Goal: Task Accomplishment & Management: Manage account settings

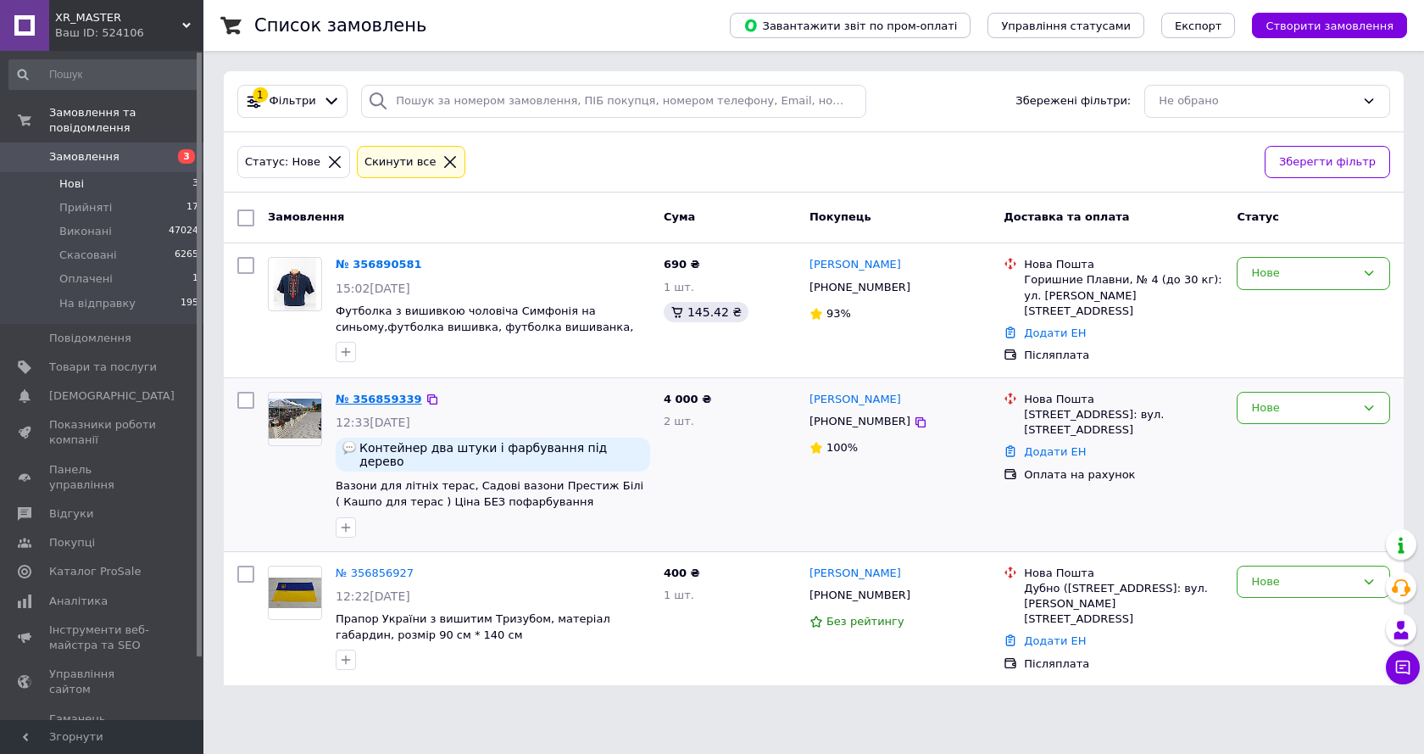
click at [373, 398] on link "№ 356859339" at bounding box center [379, 398] width 86 height 13
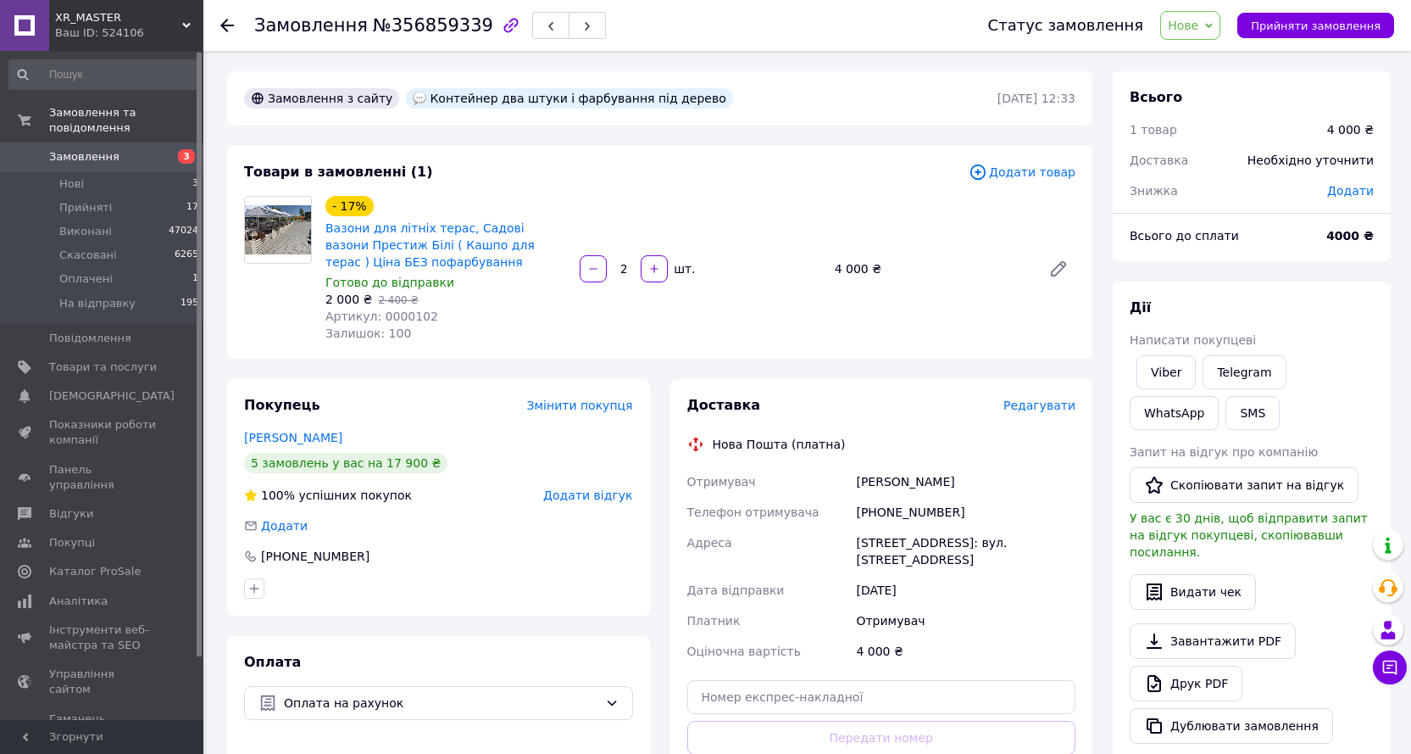
click at [226, 26] on use at bounding box center [227, 26] width 14 height 14
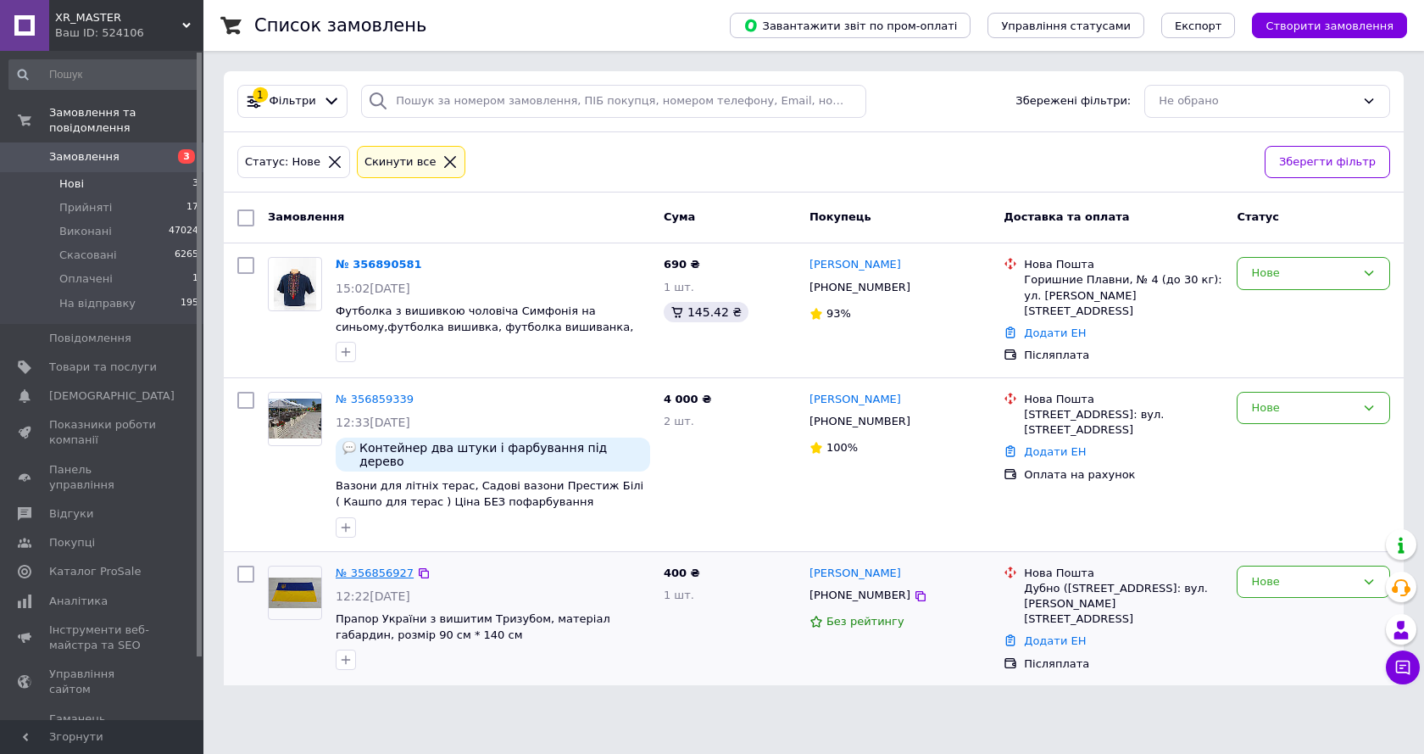
click at [364, 566] on link "№ 356856927" at bounding box center [375, 572] width 78 height 13
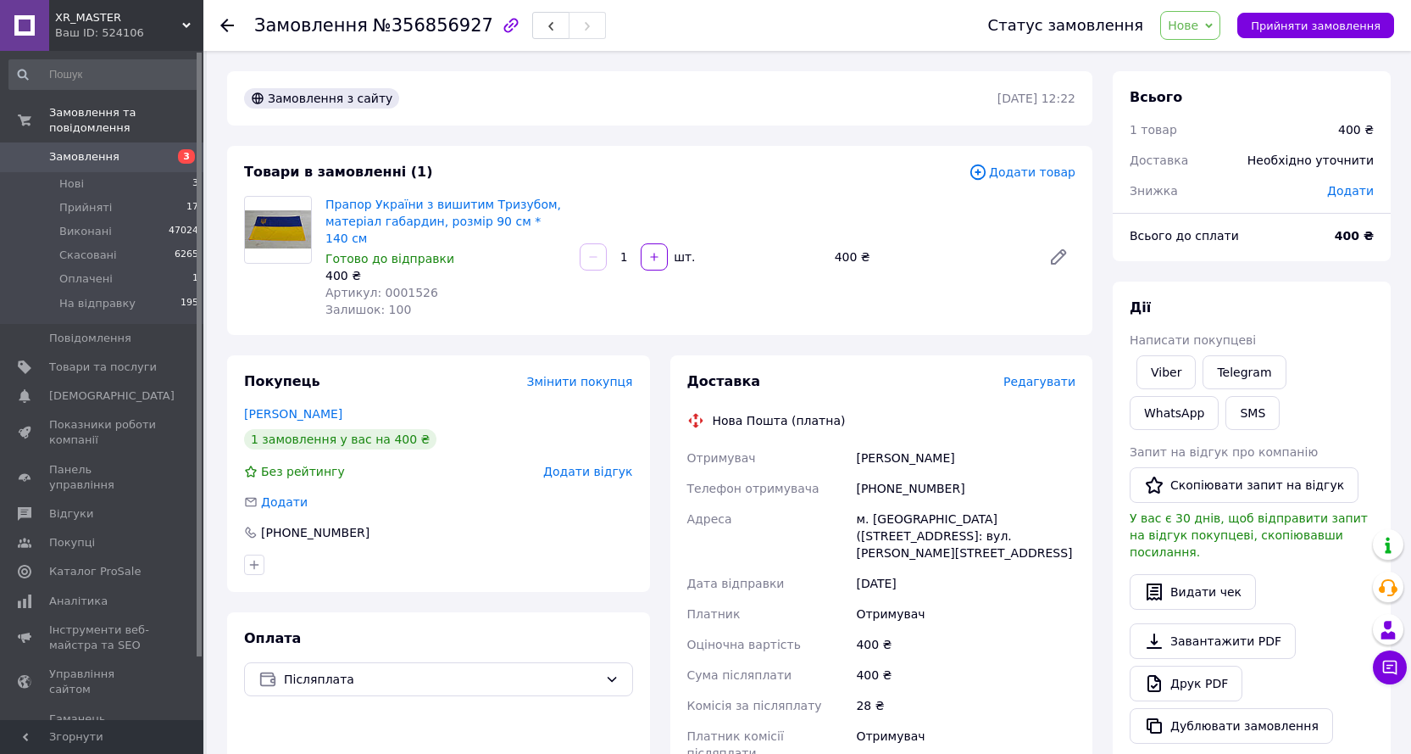
click at [1221, 30] on span "Нове" at bounding box center [1190, 25] width 60 height 29
click at [1221, 58] on li "Прийнято" at bounding box center [1207, 59] width 93 height 25
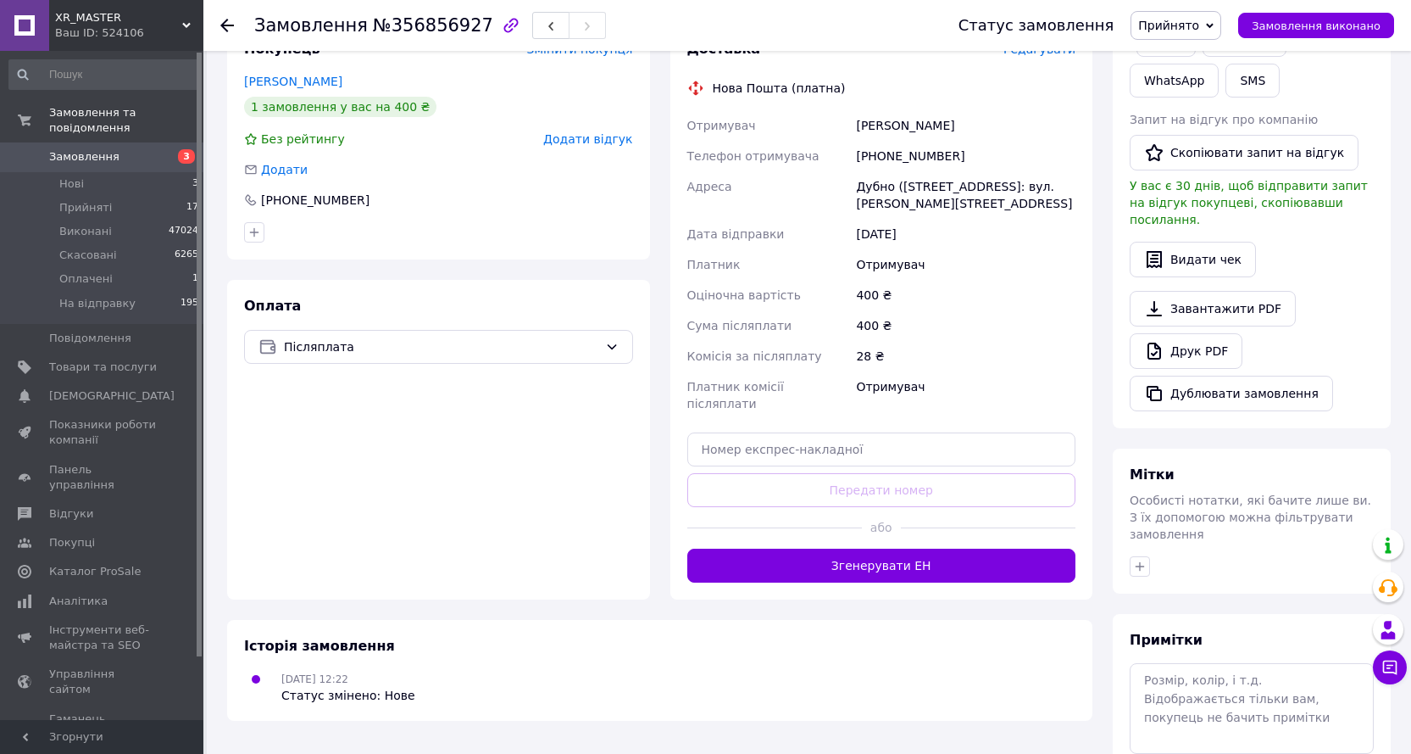
scroll to position [339, 0]
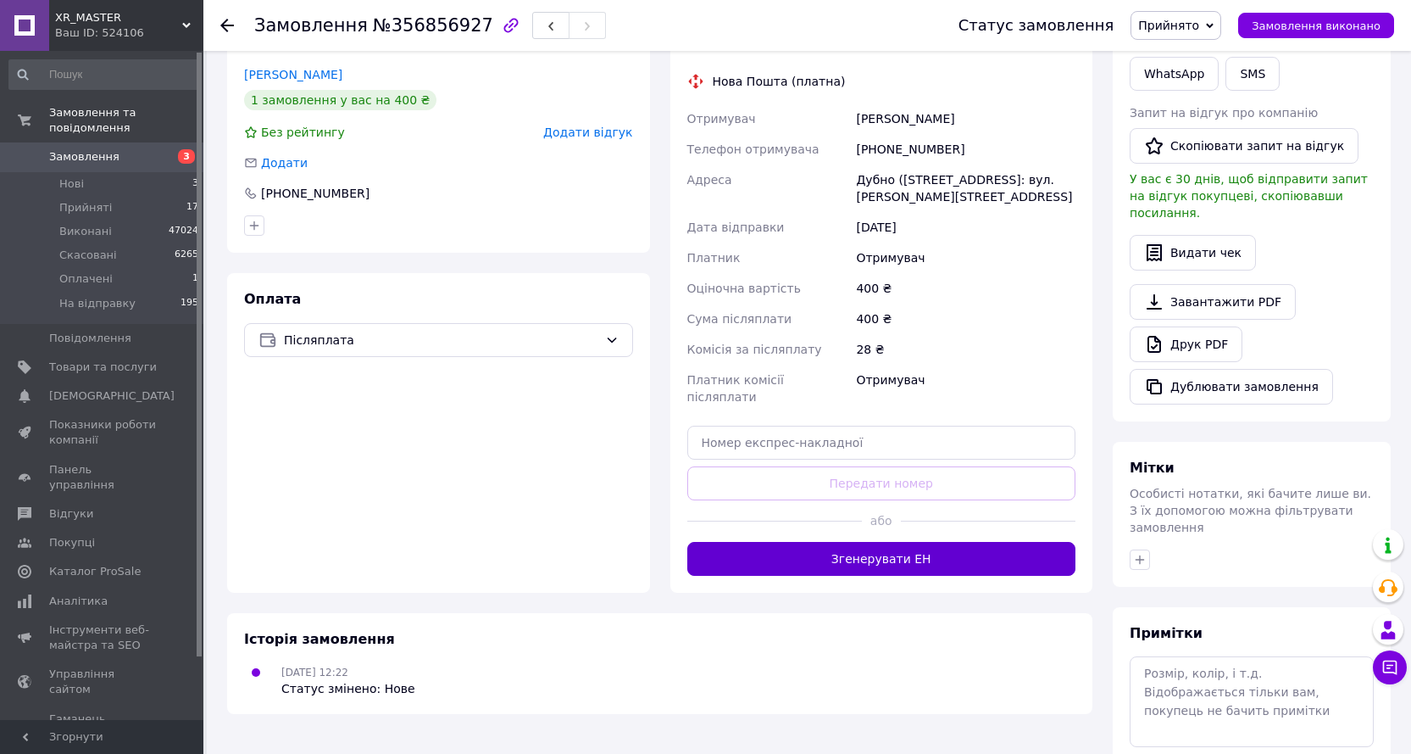
click at [831, 542] on button "Згенерувати ЕН" at bounding box center [881, 559] width 389 height 34
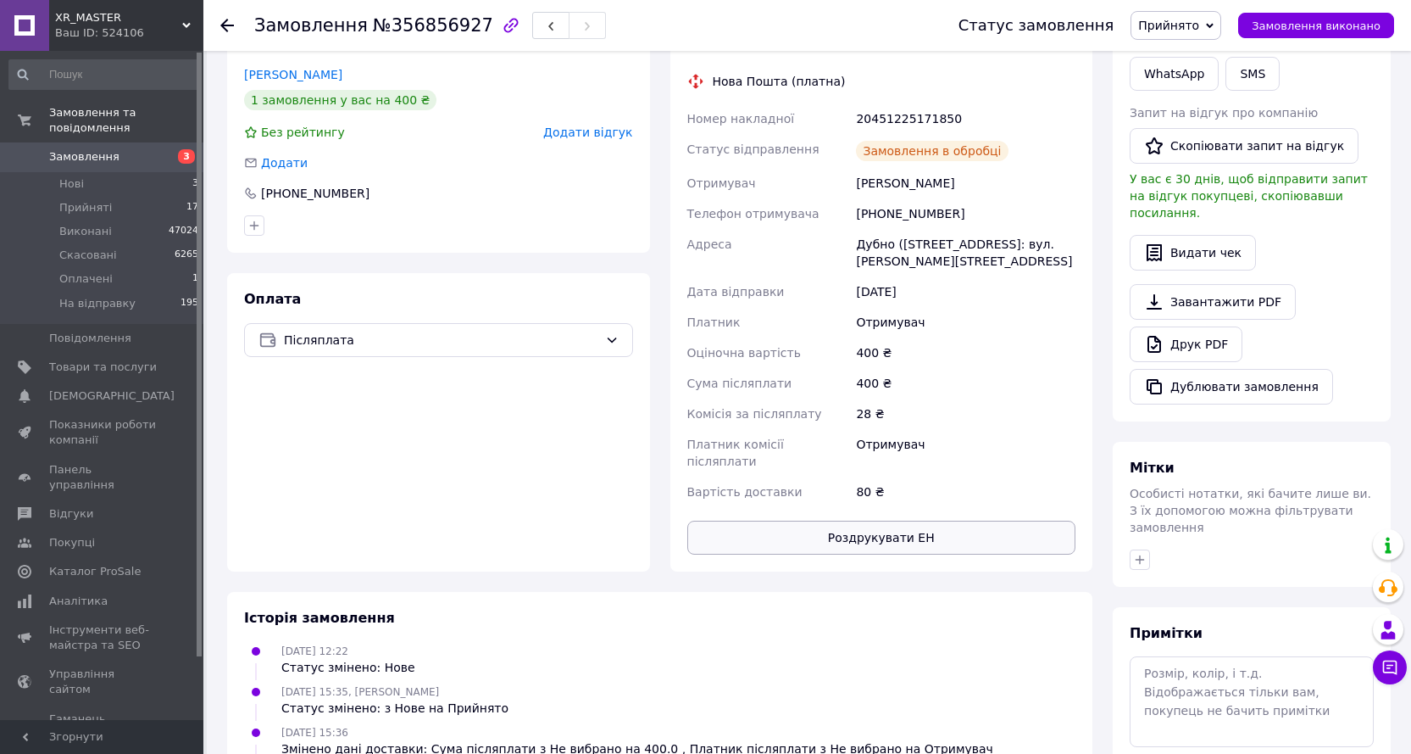
click at [889, 520] on button "Роздрукувати ЕН" at bounding box center [881, 537] width 389 height 34
drag, startPoint x: 964, startPoint y: 102, endPoint x: 682, endPoint y: 101, distance: 281.4
click at [682, 101] on div "Доставка Редагувати Нова Пошта (платна) Номер накладної 20451225171850 Статус в…" at bounding box center [881, 293] width 423 height 555
copy div "Номер накладної 20451225171850"
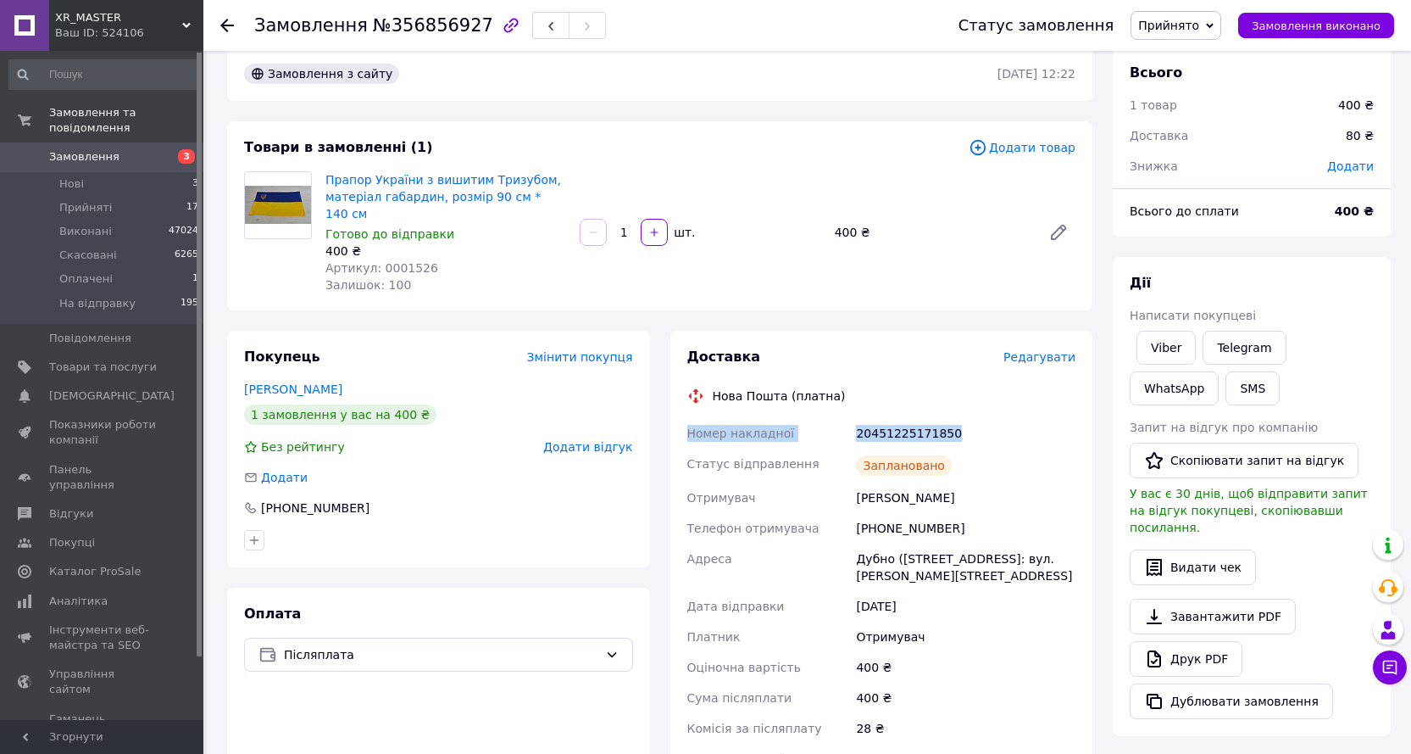
scroll to position [0, 0]
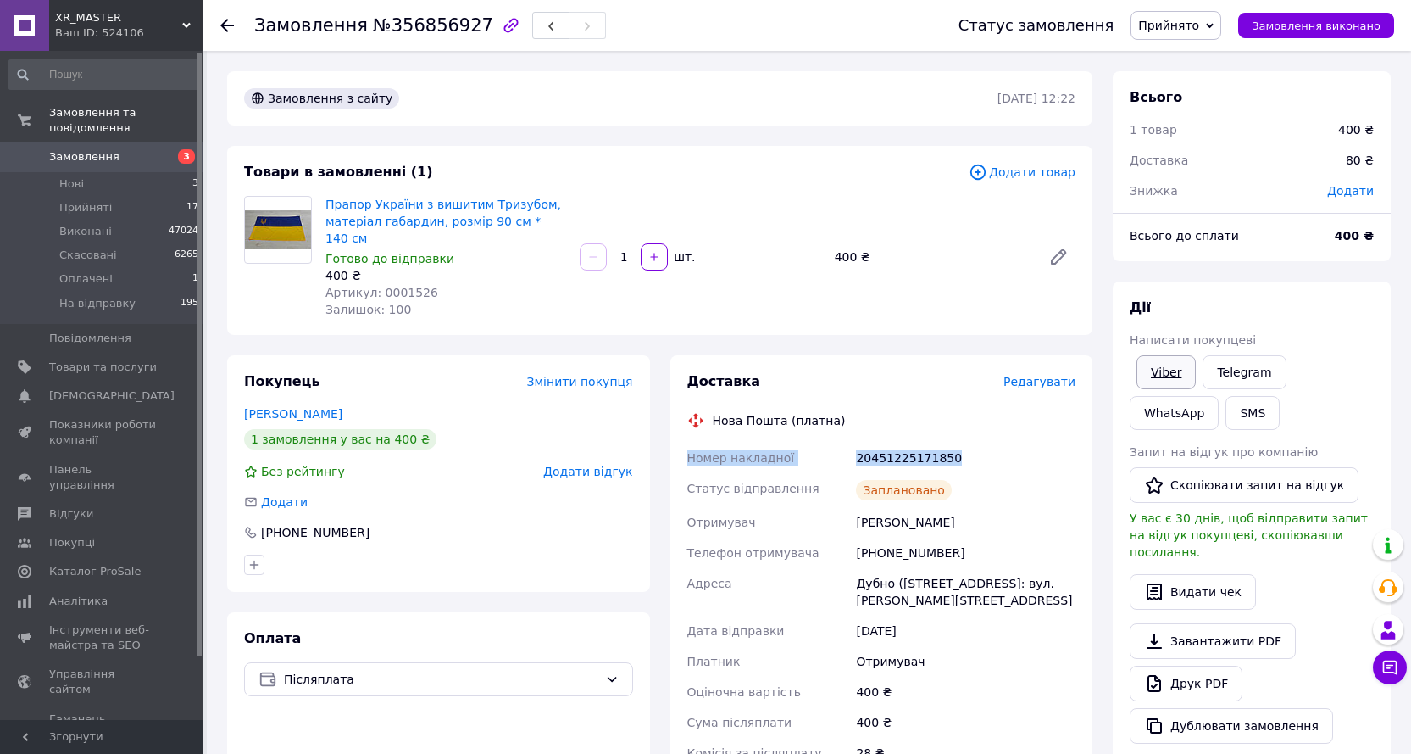
click at [1168, 361] on link "Viber" at bounding box center [1166, 372] width 59 height 34
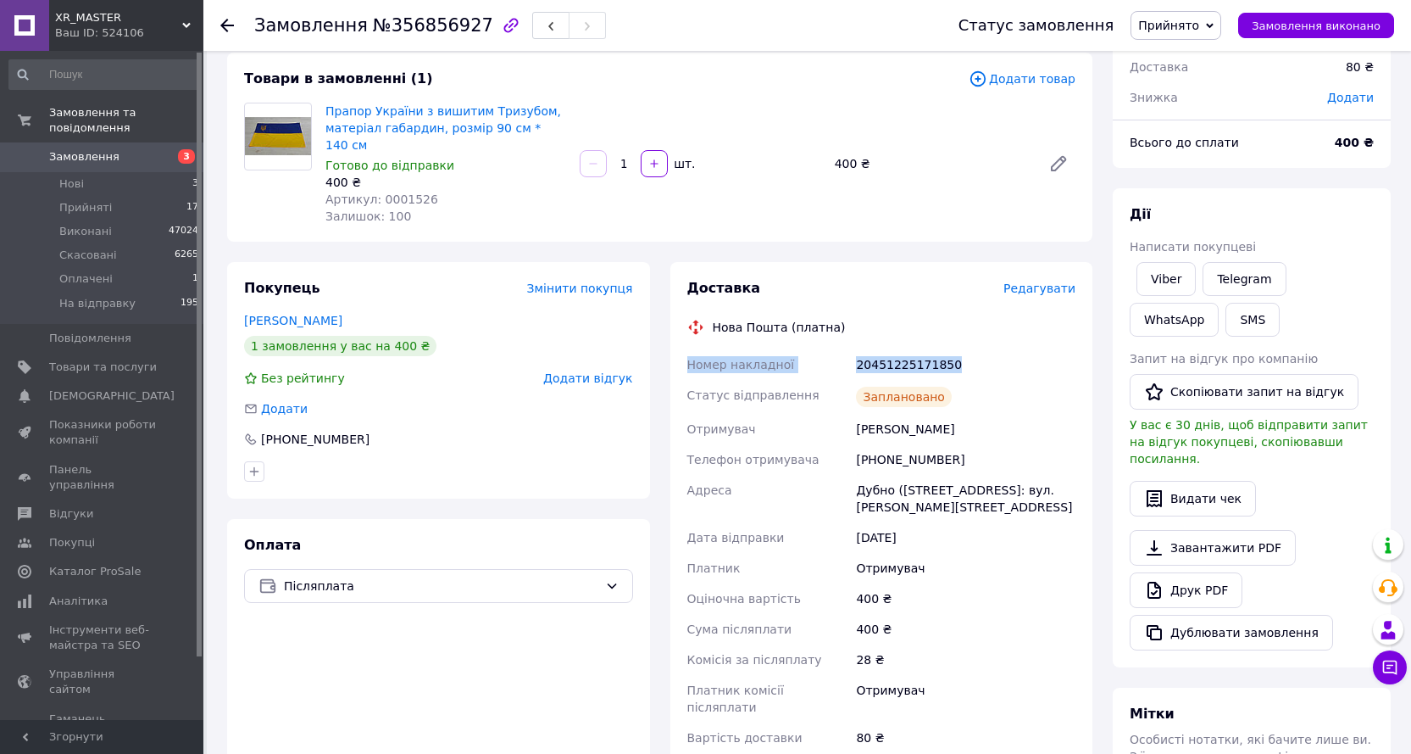
scroll to position [254, 0]
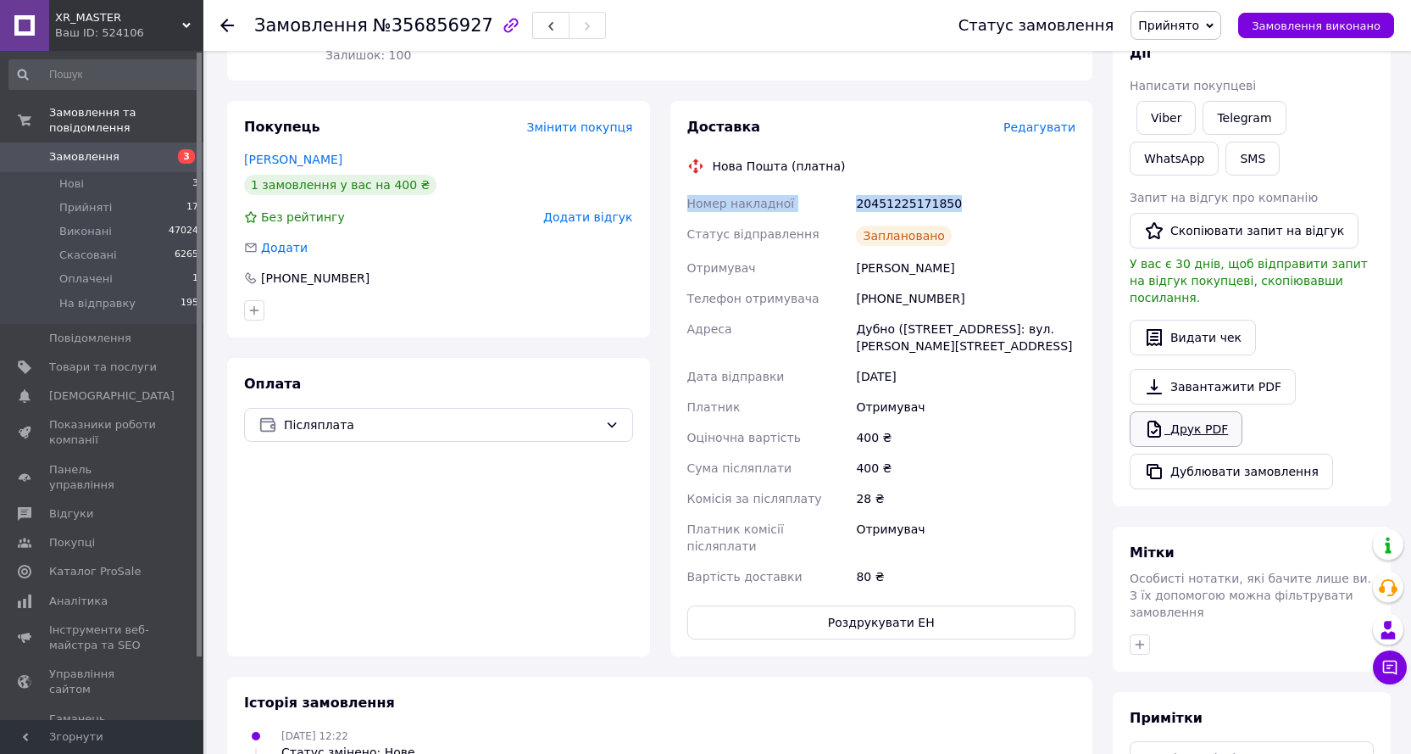
click at [1192, 411] on link "Друк PDF" at bounding box center [1186, 429] width 113 height 36
click at [1199, 30] on span "Прийнято" at bounding box center [1168, 26] width 61 height 14
click at [1195, 136] on li "На відправку" at bounding box center [1178, 135] width 93 height 25
click at [220, 20] on icon at bounding box center [227, 26] width 14 height 14
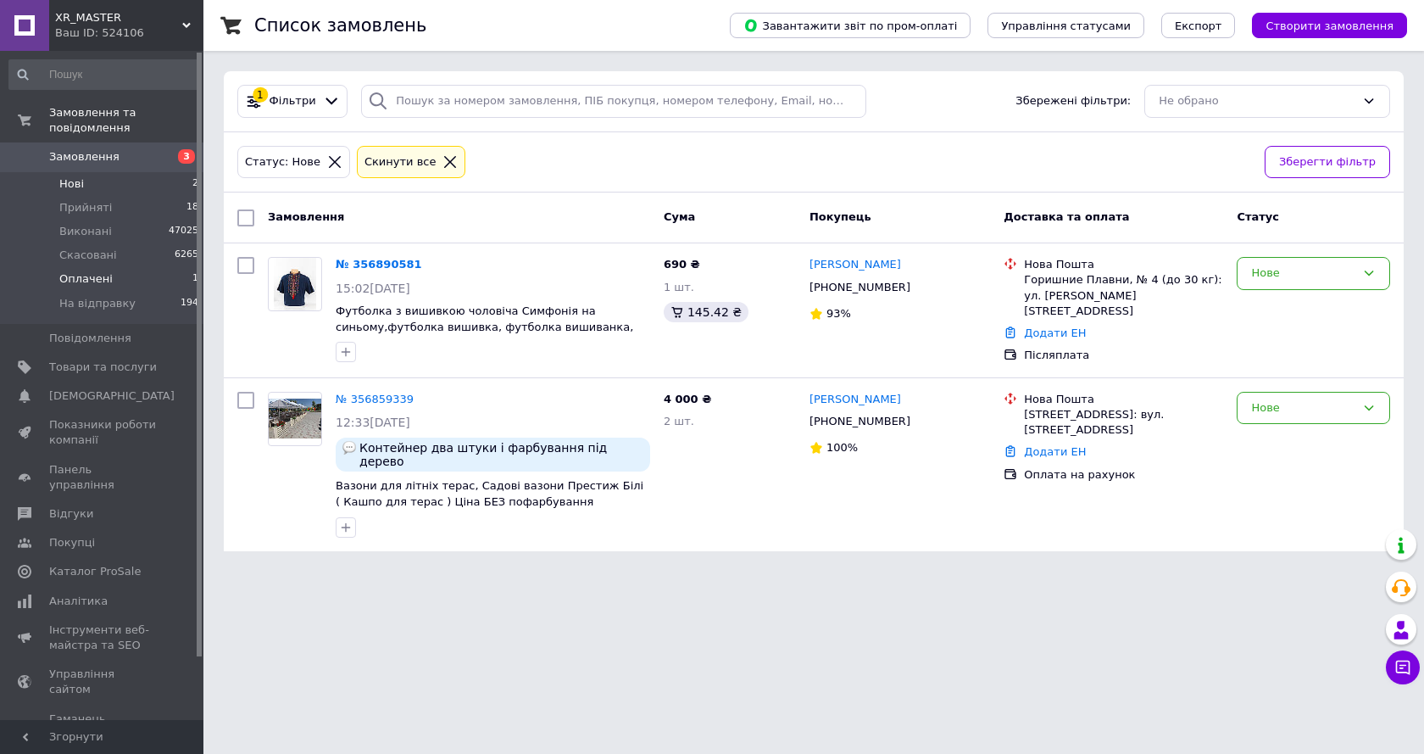
click at [161, 267] on li "Оплачені 1" at bounding box center [104, 279] width 209 height 24
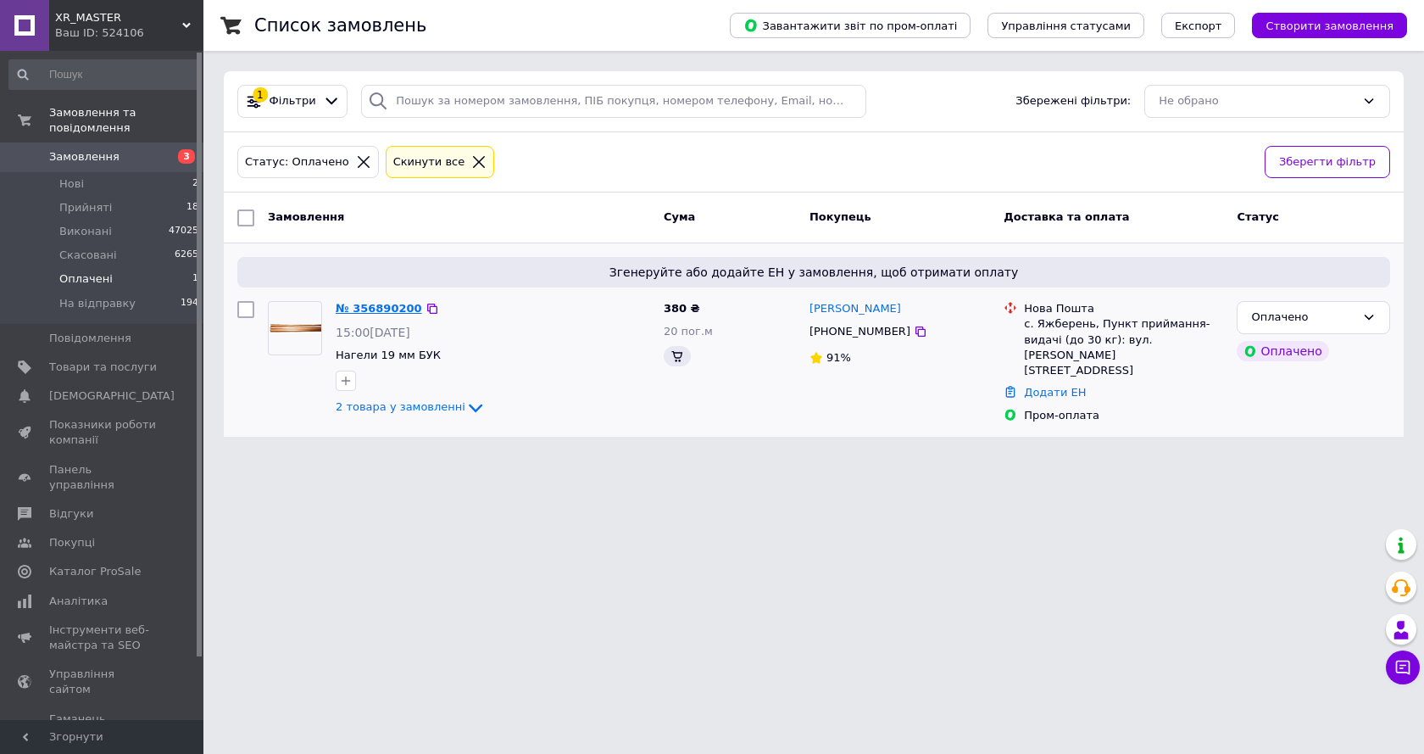
click at [369, 306] on link "№ 356890200" at bounding box center [379, 308] width 86 height 13
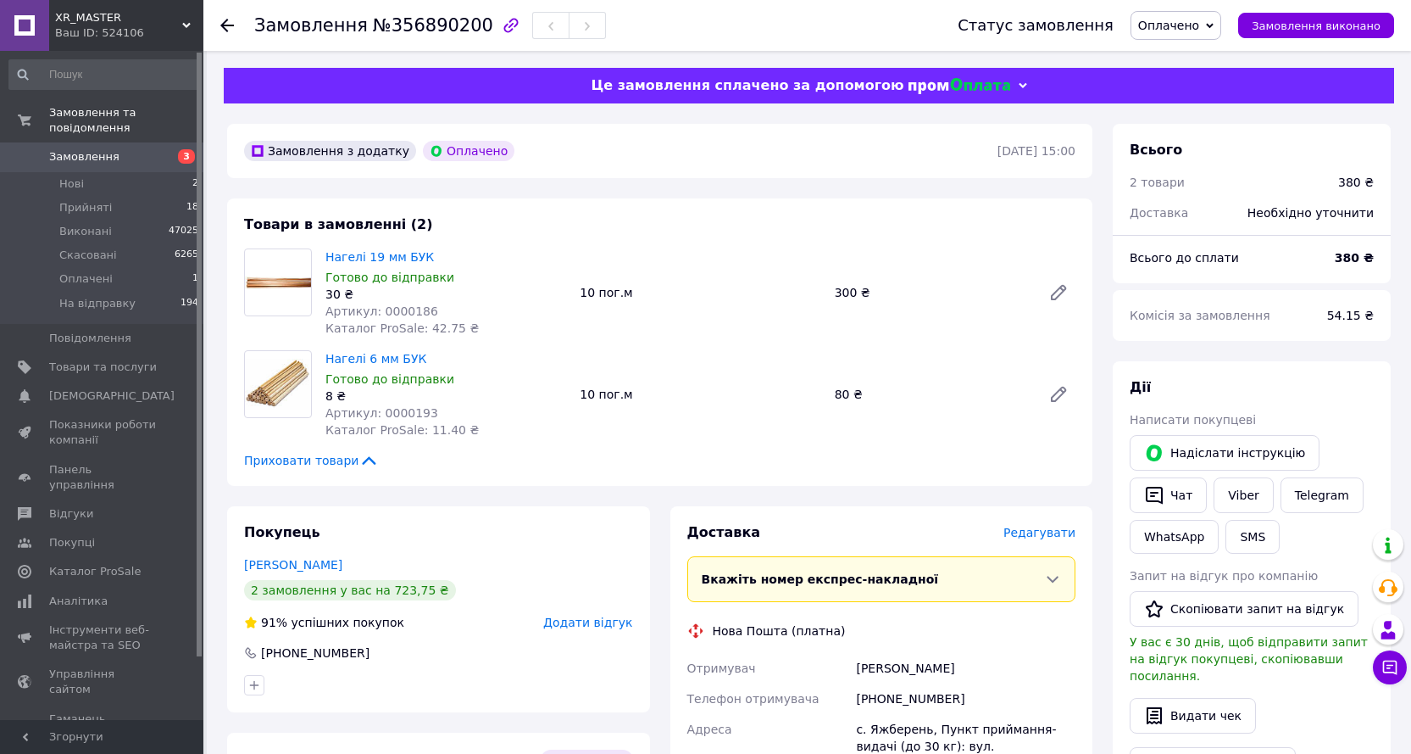
click at [1216, 25] on span "Оплачено" at bounding box center [1176, 25] width 91 height 29
click at [1200, 58] on li "Прийнято" at bounding box center [1178, 59] width 93 height 25
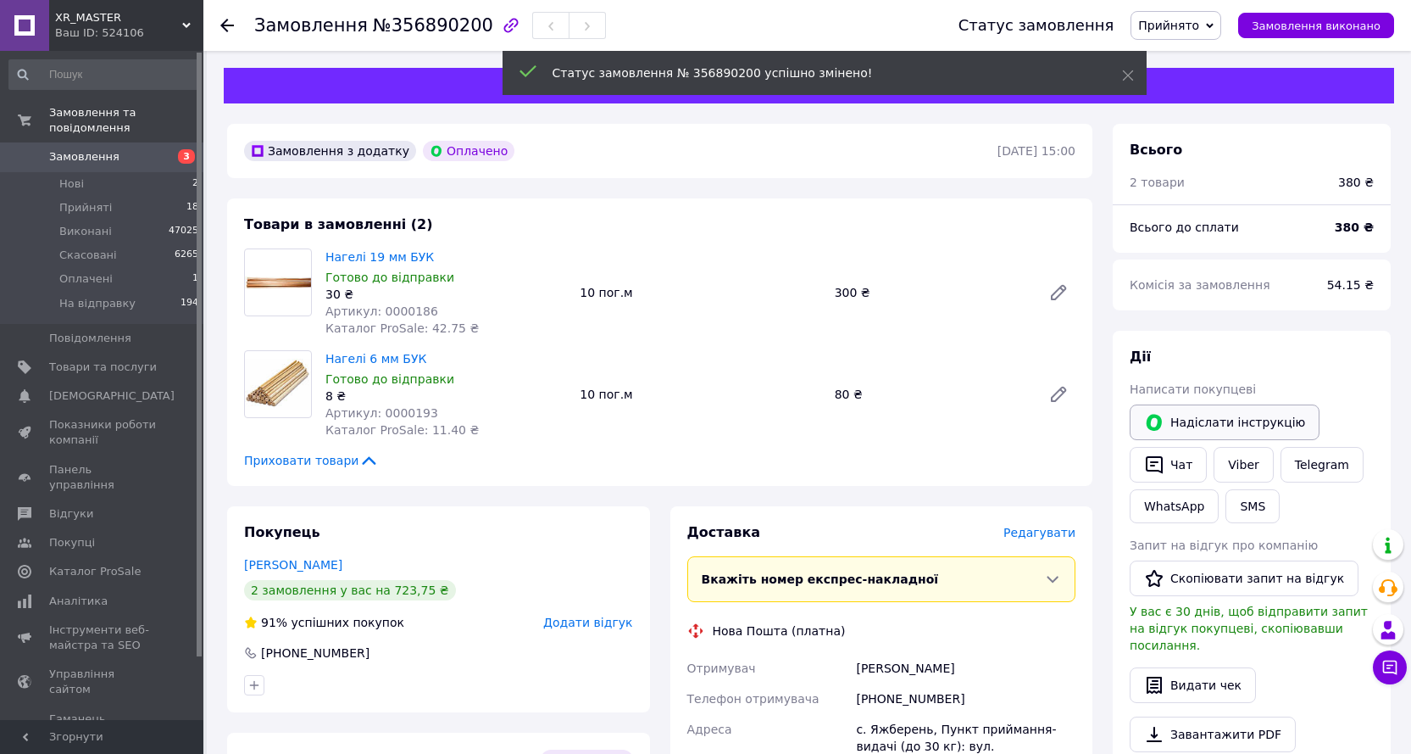
click at [1242, 440] on button "Надіслати інструкцію" at bounding box center [1225, 422] width 190 height 36
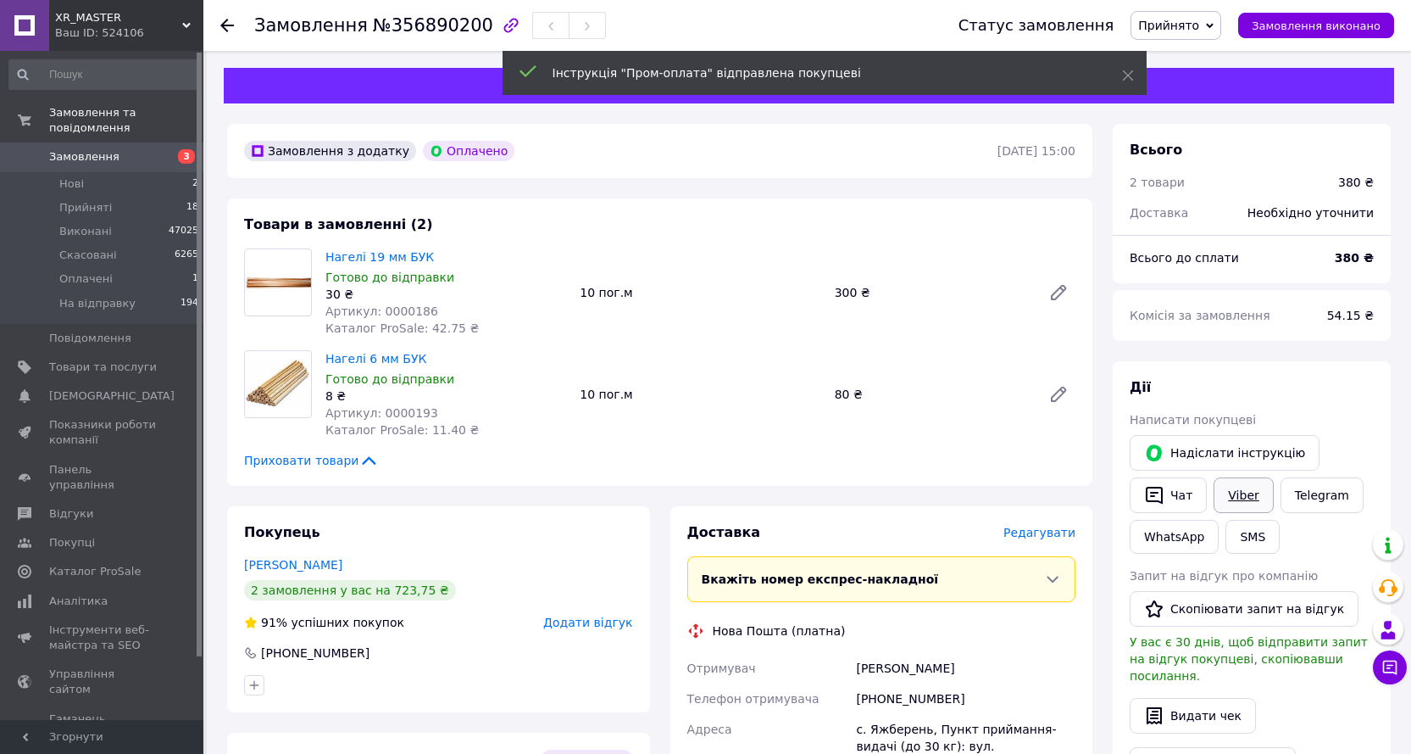
click at [1246, 502] on link "Viber" at bounding box center [1243, 495] width 59 height 36
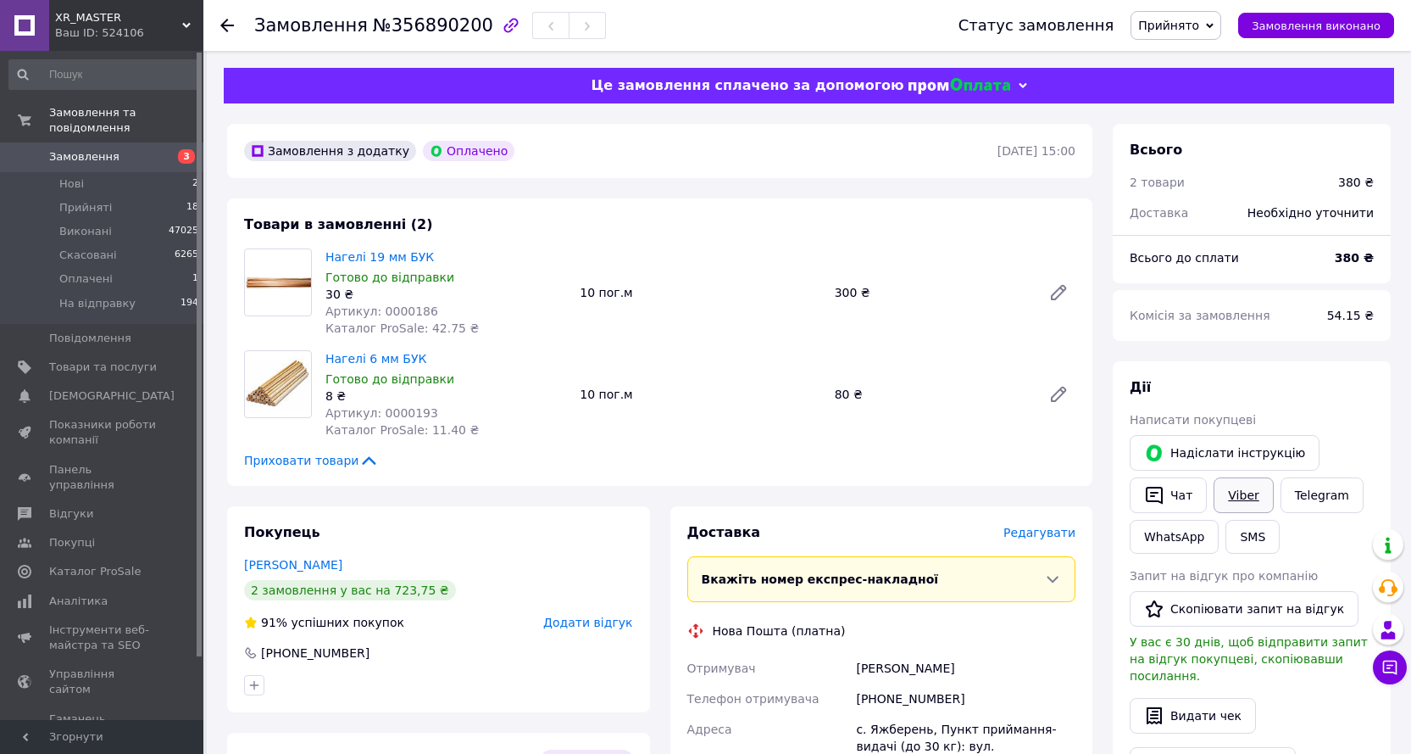
click at [1246, 492] on link "Viber" at bounding box center [1243, 495] width 59 height 36
click at [1229, 486] on link "Viber" at bounding box center [1243, 495] width 59 height 36
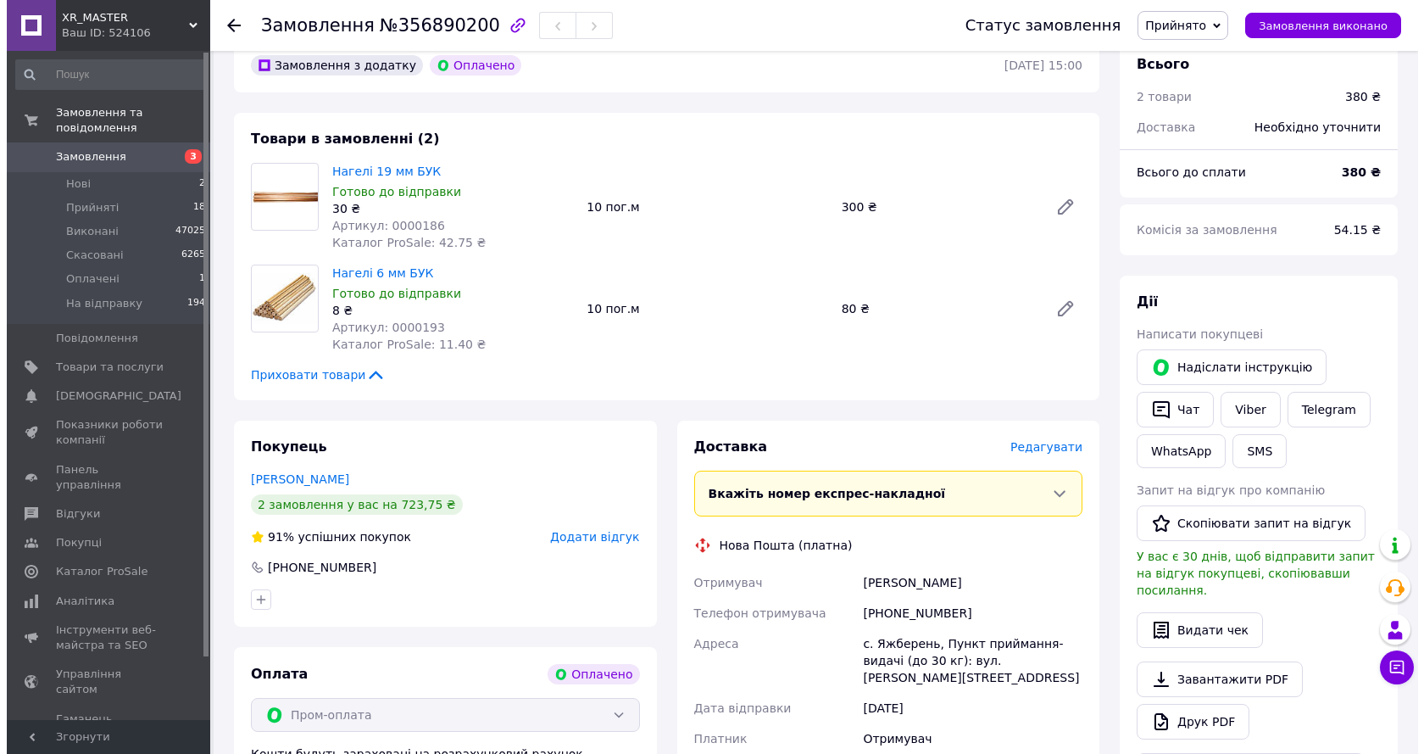
scroll to position [85, 0]
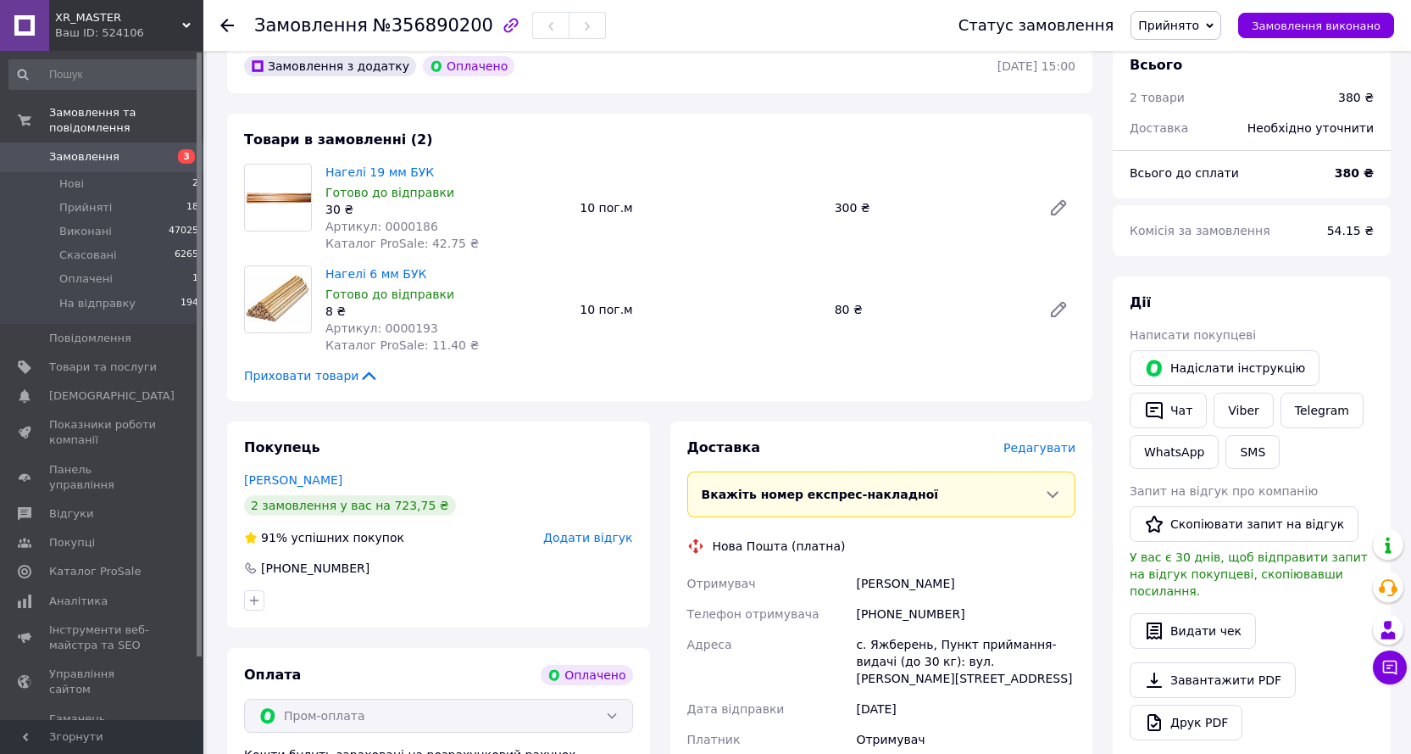
click at [1048, 450] on span "Редагувати" at bounding box center [1040, 448] width 72 height 14
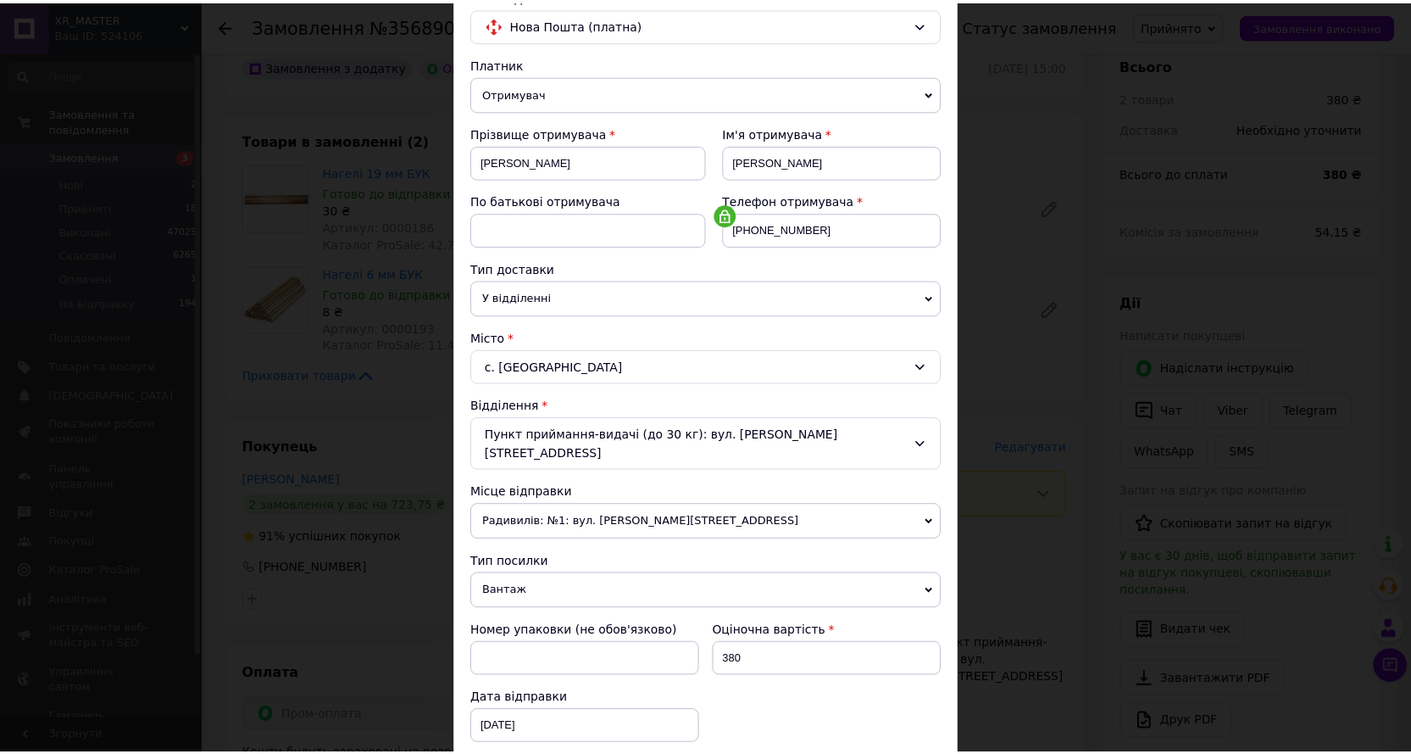
scroll to position [372, 0]
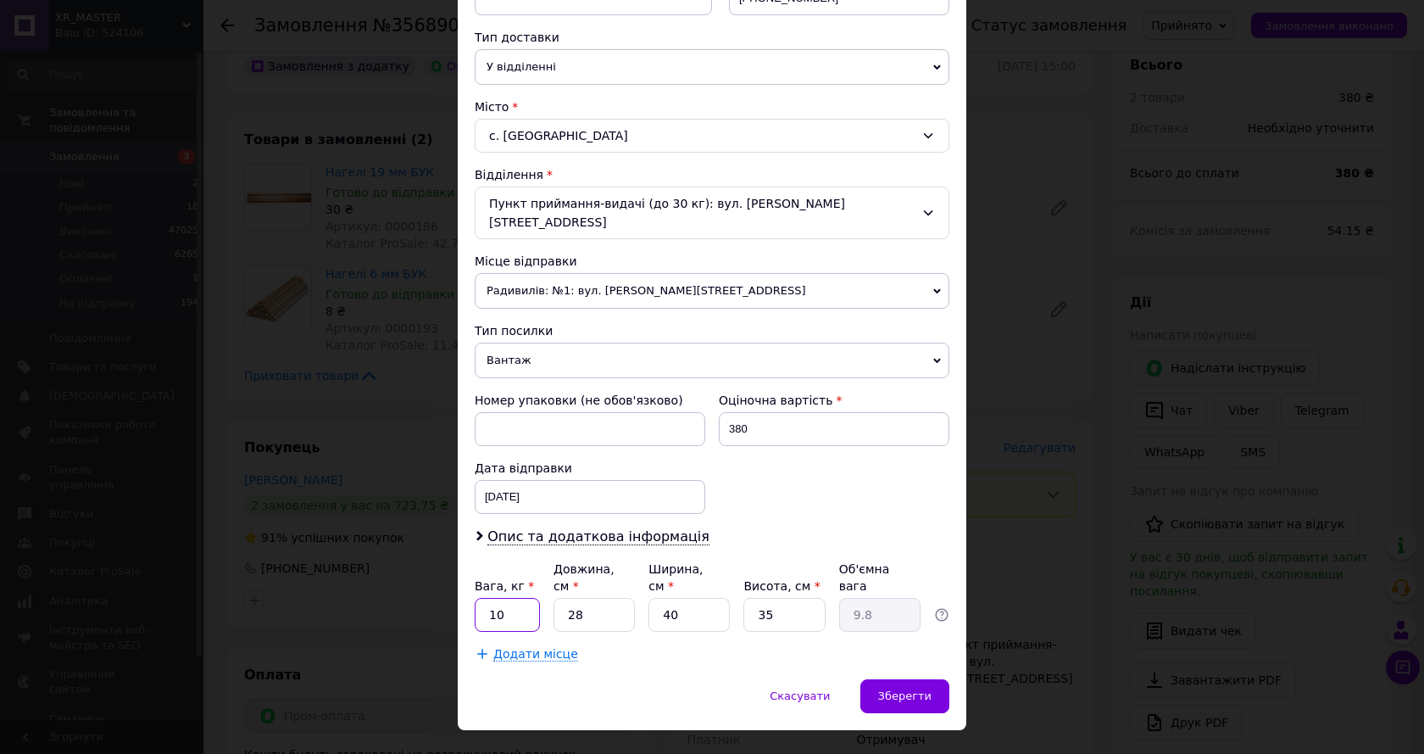
click at [467, 577] on div "Спосіб доставки Нова Пошта (платна) Платник Отримувач Відправник Прізвище отрим…" at bounding box center [712, 209] width 509 height 940
type input "2"
drag, startPoint x: 604, startPoint y: 584, endPoint x: 551, endPoint y: 584, distance: 53.4
click at [553, 598] on input "28" at bounding box center [593, 615] width 81 height 34
type input "1"
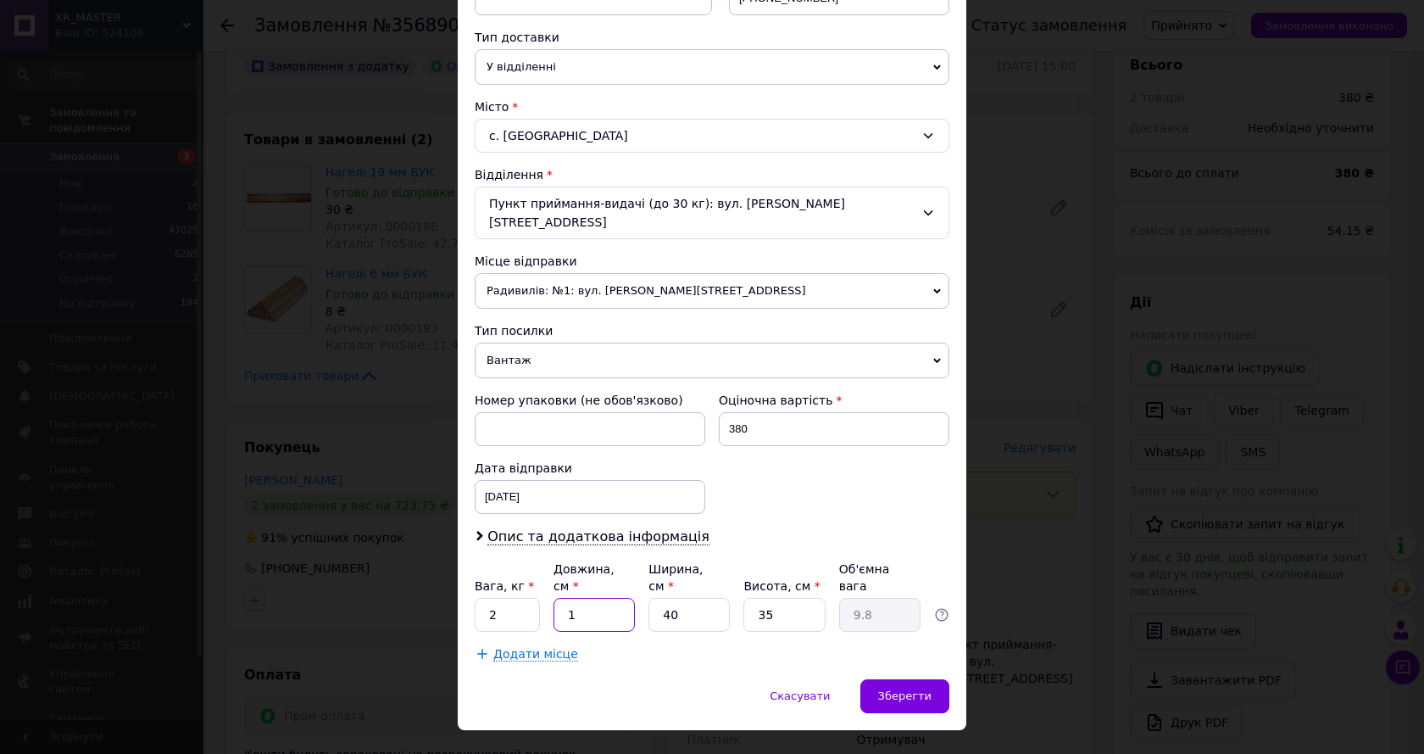
type input "0.35"
type input "12"
type input "4.2"
type input "120"
type input "42"
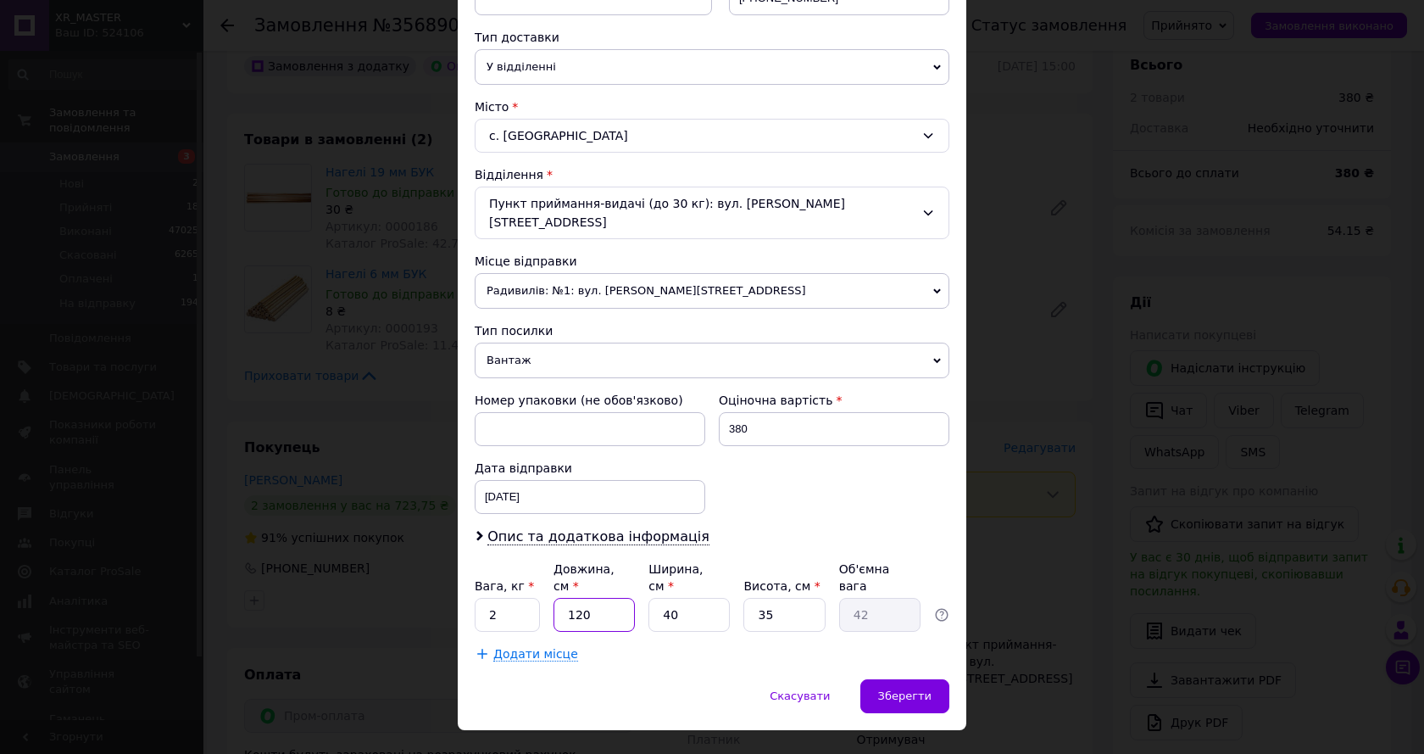
type input "120"
drag, startPoint x: 648, startPoint y: 581, endPoint x: 626, endPoint y: 581, distance: 22.0
click at [627, 581] on div "Вага, кг * 2 Довжина, см * 120 Ширина, см * 40 Висота, см * 35 Об'ємна вага 42" at bounding box center [712, 595] width 475 height 71
type input "1"
type input "1.05"
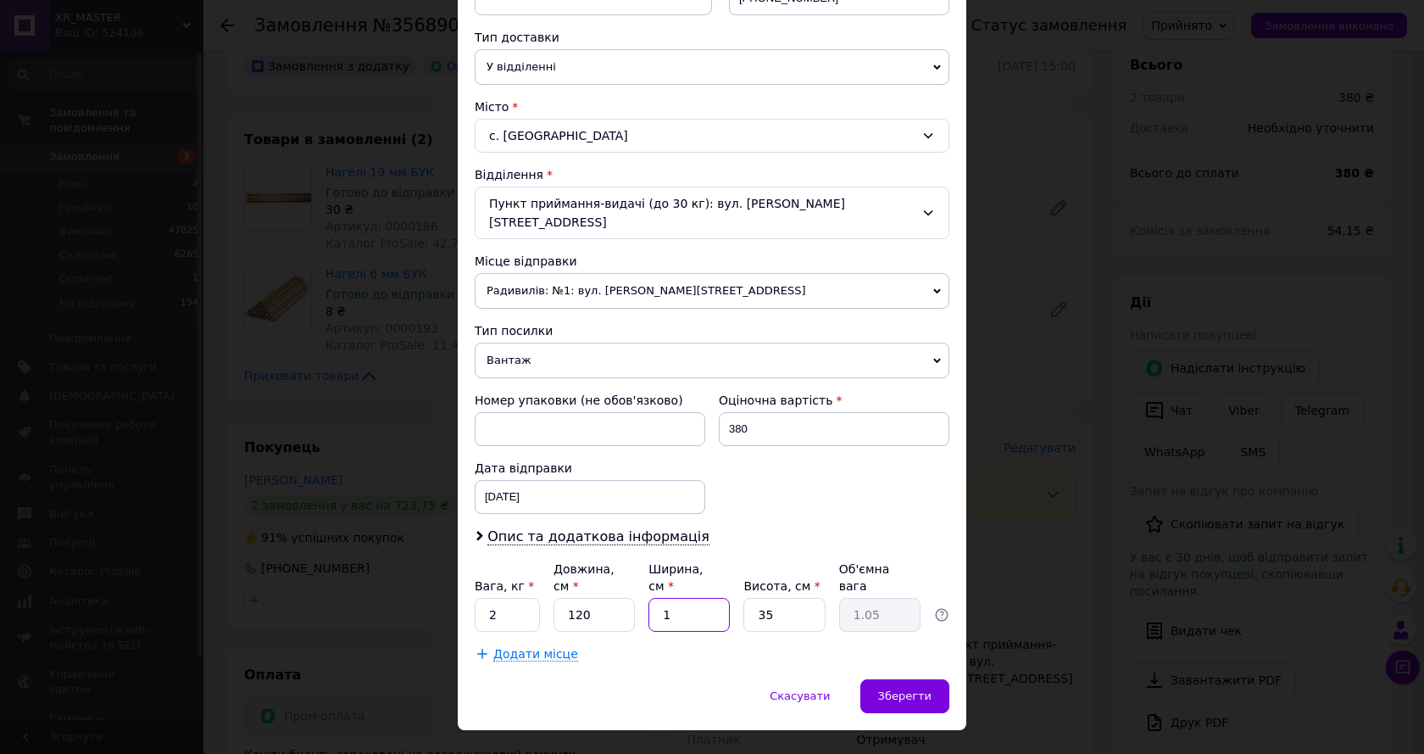
type input "14"
type input "14.7"
type input "14"
drag, startPoint x: 769, startPoint y: 584, endPoint x: 730, endPoint y: 583, distance: 39.0
click at [730, 583] on div "Вага, кг * 2 Довжина, см * 120 Ширина, см * 14 Висота, см * 35 Об'ємна вага 14.7" at bounding box center [712, 595] width 475 height 71
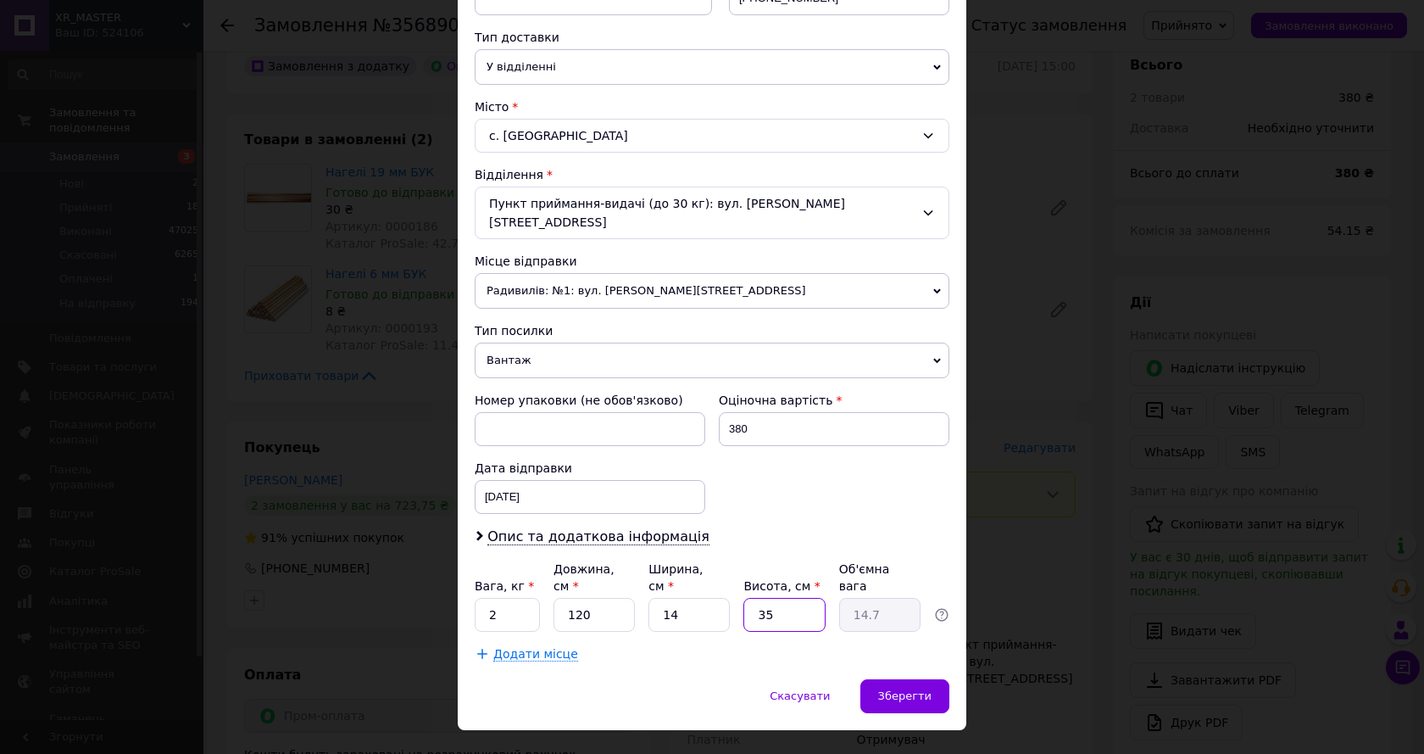
type input "1"
type input "0.42"
type input "11"
type input "4.62"
type input "11"
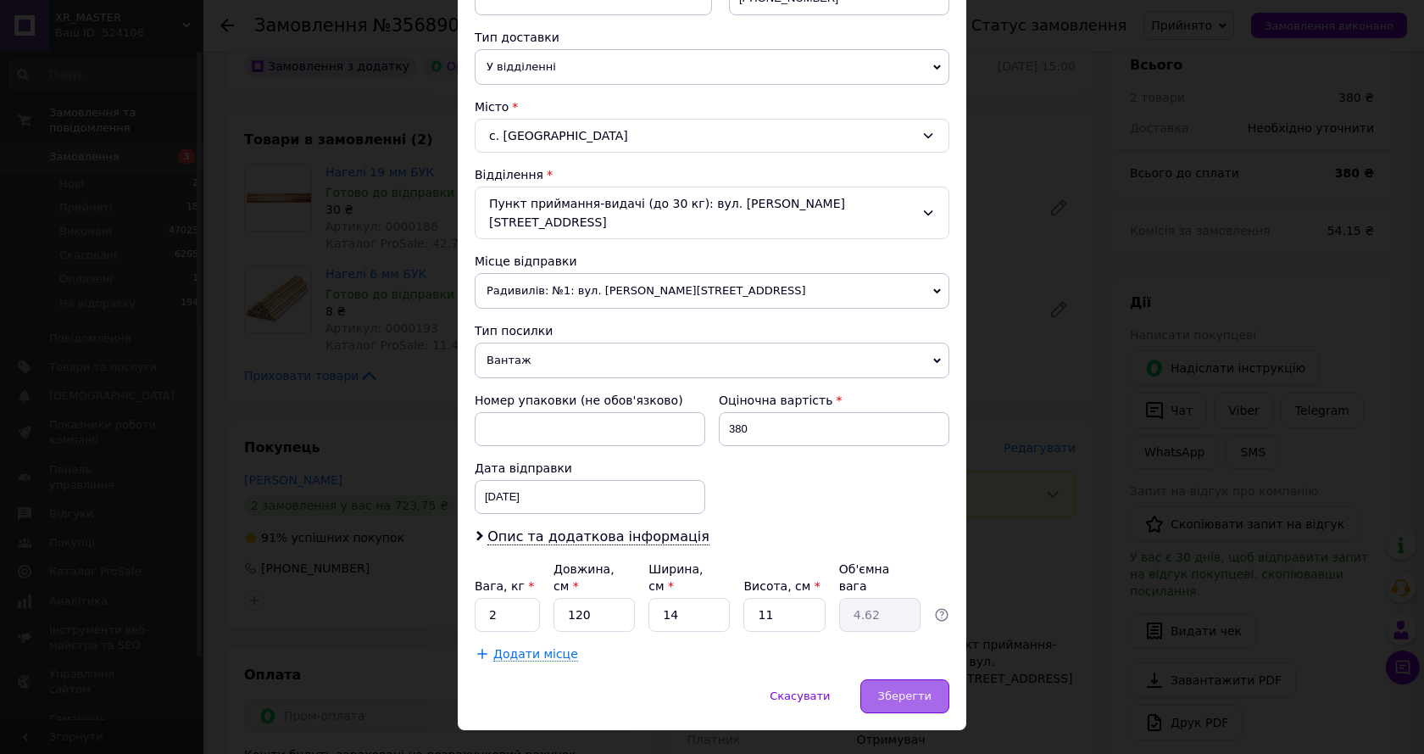
click at [915, 689] on span "Зберегти" at bounding box center [904, 695] width 53 height 13
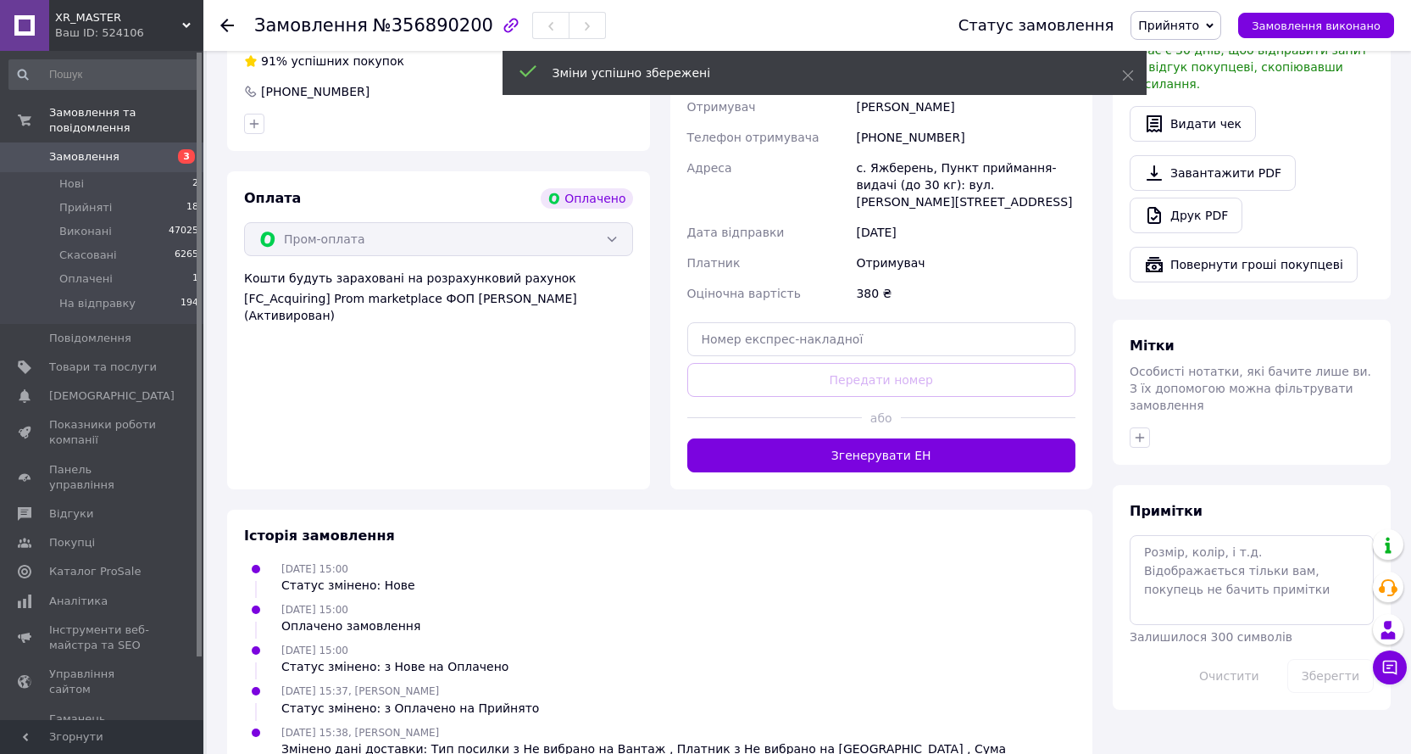
scroll to position [593, 0]
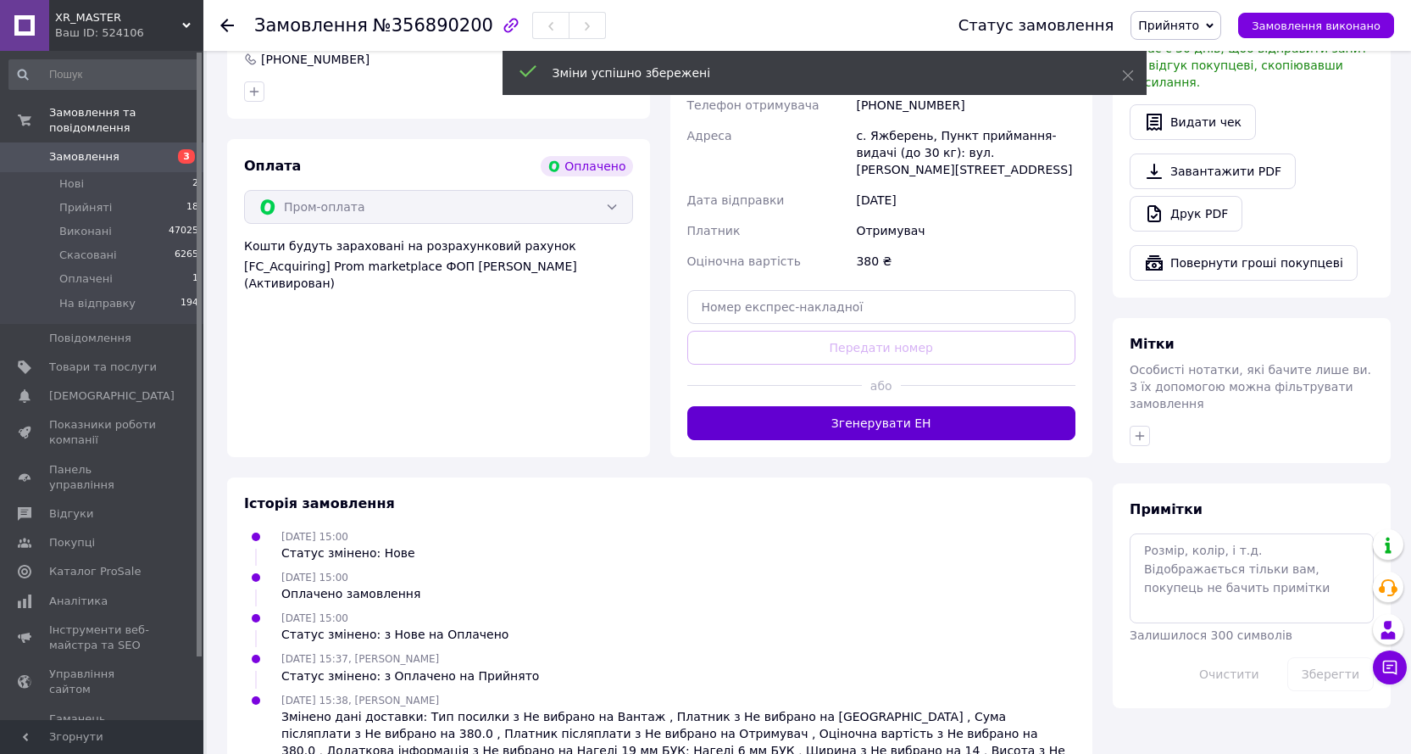
click at [882, 416] on button "Згенерувати ЕН" at bounding box center [881, 423] width 389 height 34
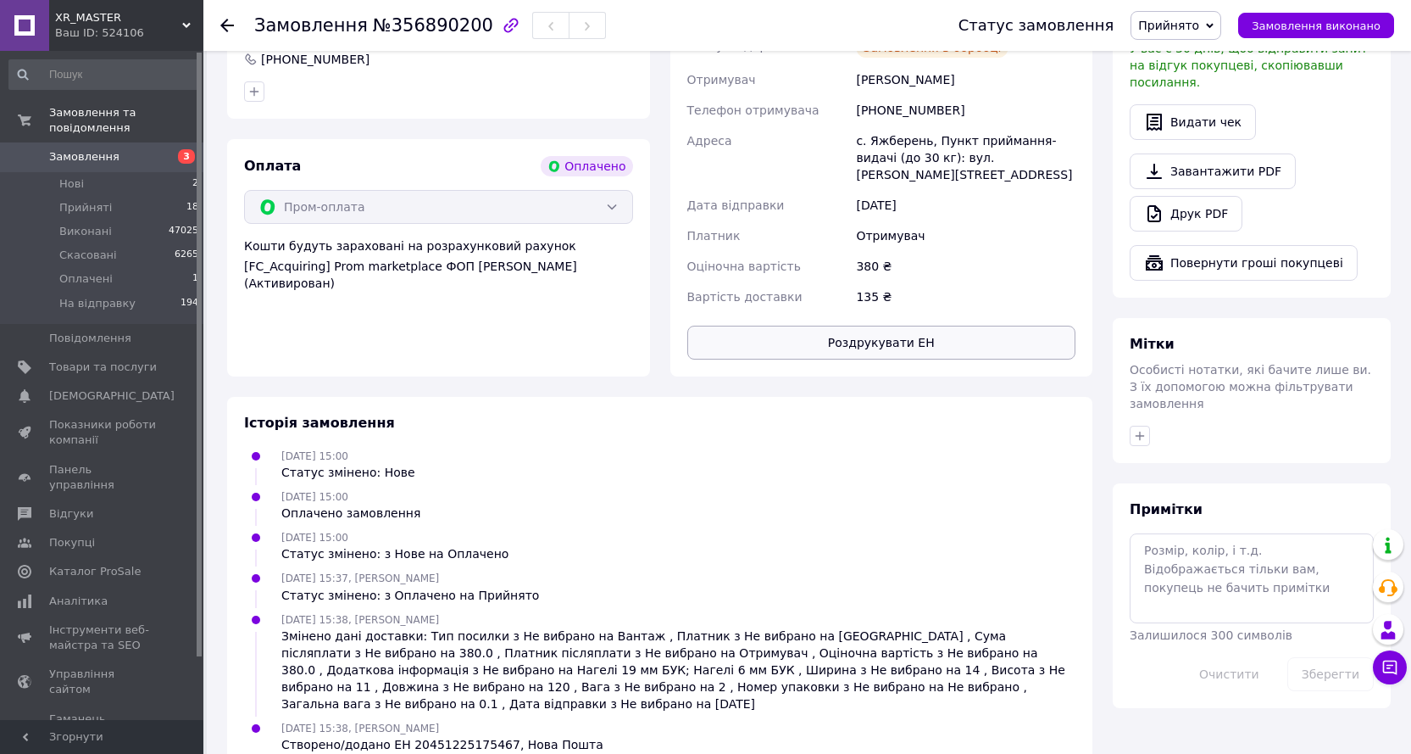
click at [864, 332] on button "Роздрукувати ЕН" at bounding box center [881, 342] width 389 height 34
click at [1193, 197] on link "Друк PDF" at bounding box center [1186, 214] width 113 height 36
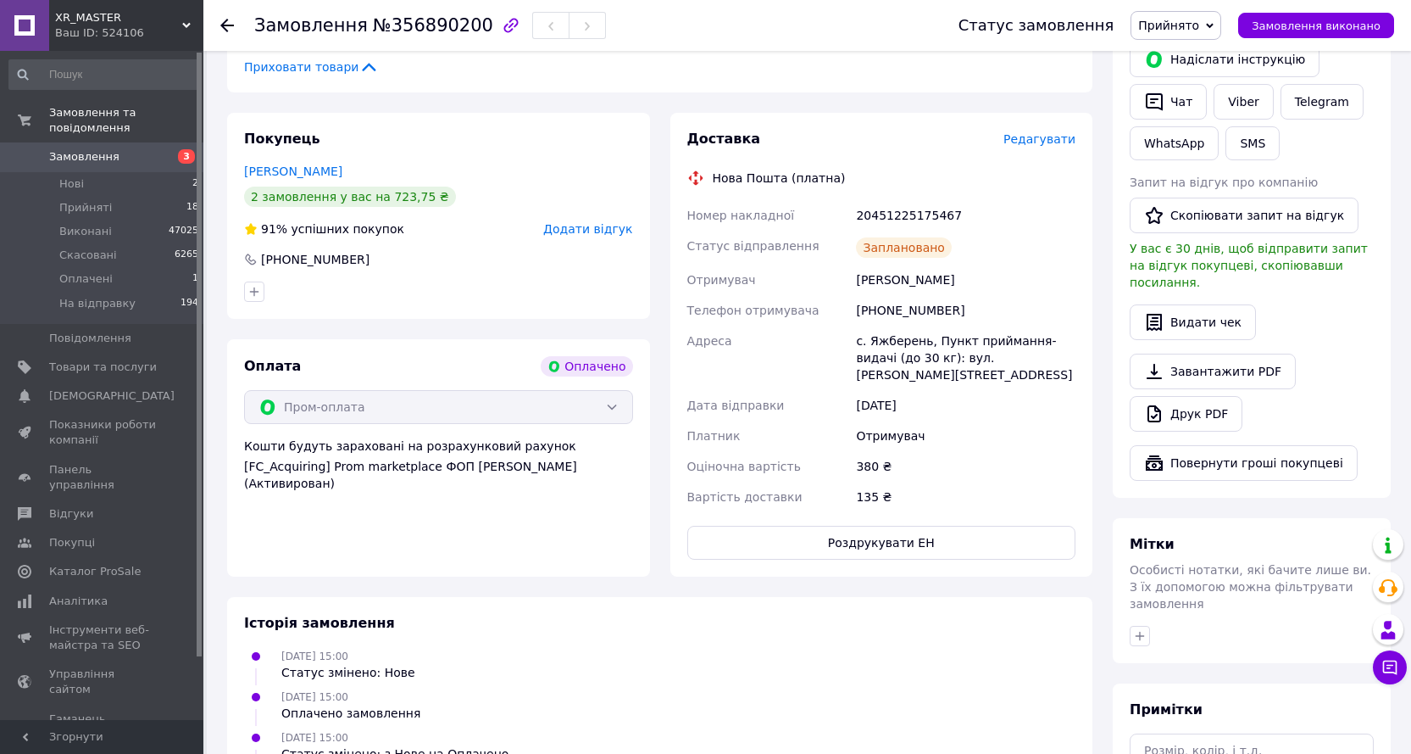
scroll to position [339, 0]
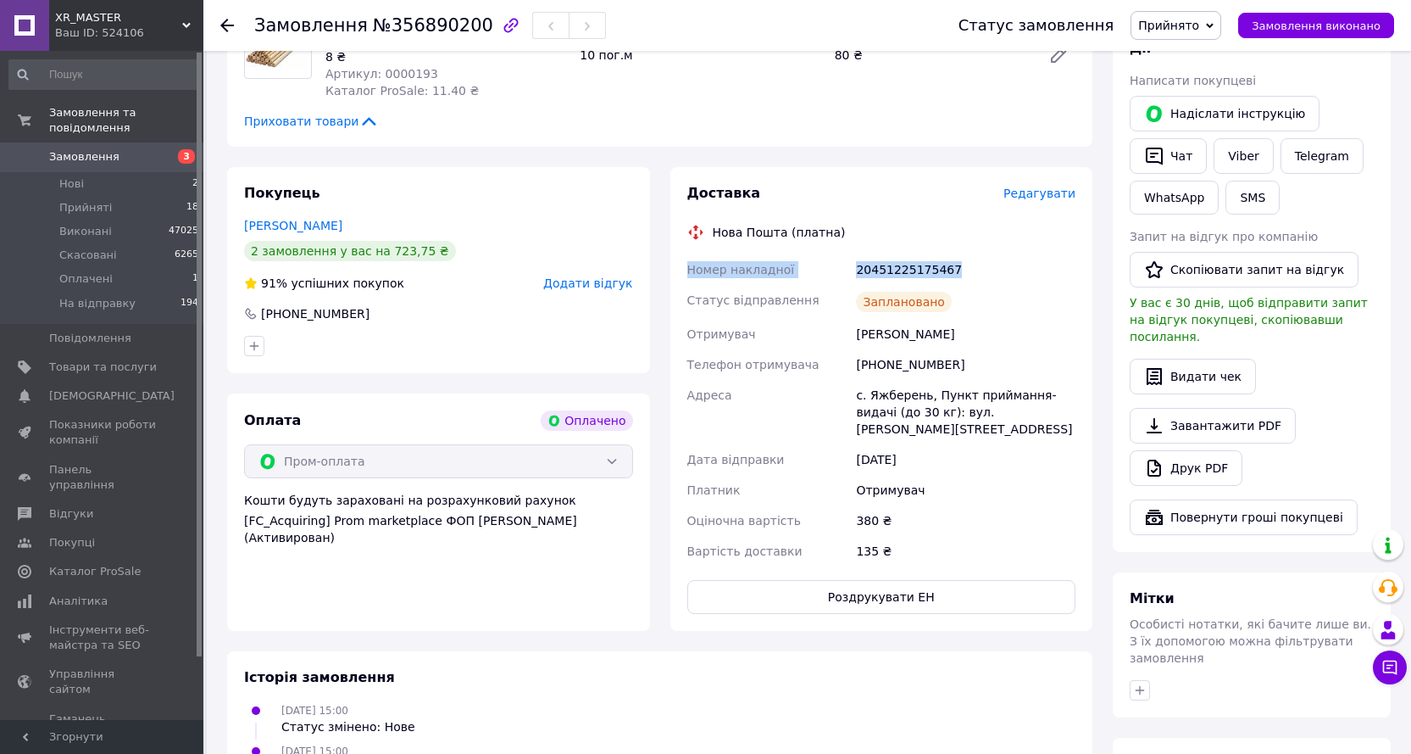
drag, startPoint x: 872, startPoint y: 264, endPoint x: 683, endPoint y: 265, distance: 189.0
click at [684, 264] on div "Номер накладної 20451225175467 Статус відправлення Заплановано Отримувач Дребіт…" at bounding box center [882, 410] width 396 height 312
copy div "Номер накладної 20451225175467"
click at [1200, 34] on span "Прийнято" at bounding box center [1176, 25] width 91 height 29
click at [1214, 136] on li "На відправку" at bounding box center [1178, 135] width 93 height 25
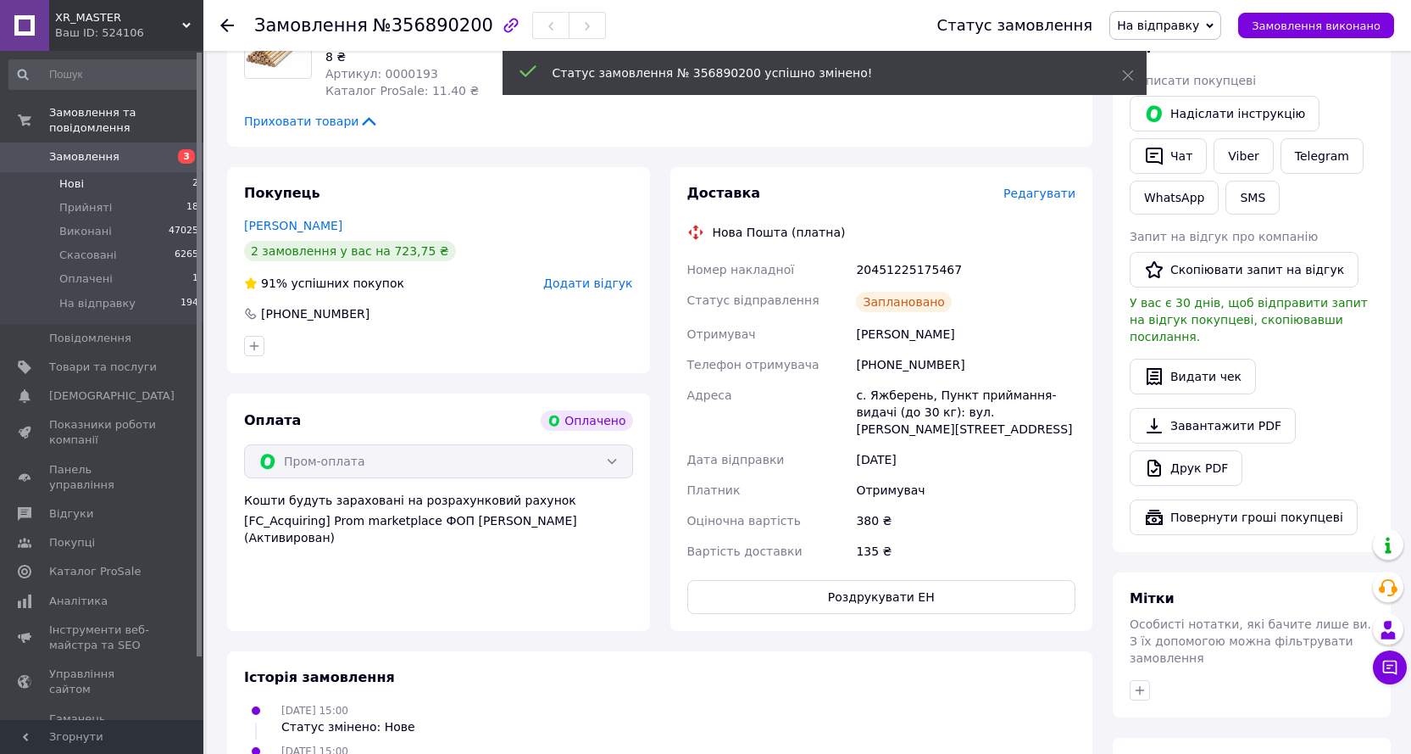
click at [143, 172] on li "Нові 2" at bounding box center [104, 184] width 209 height 24
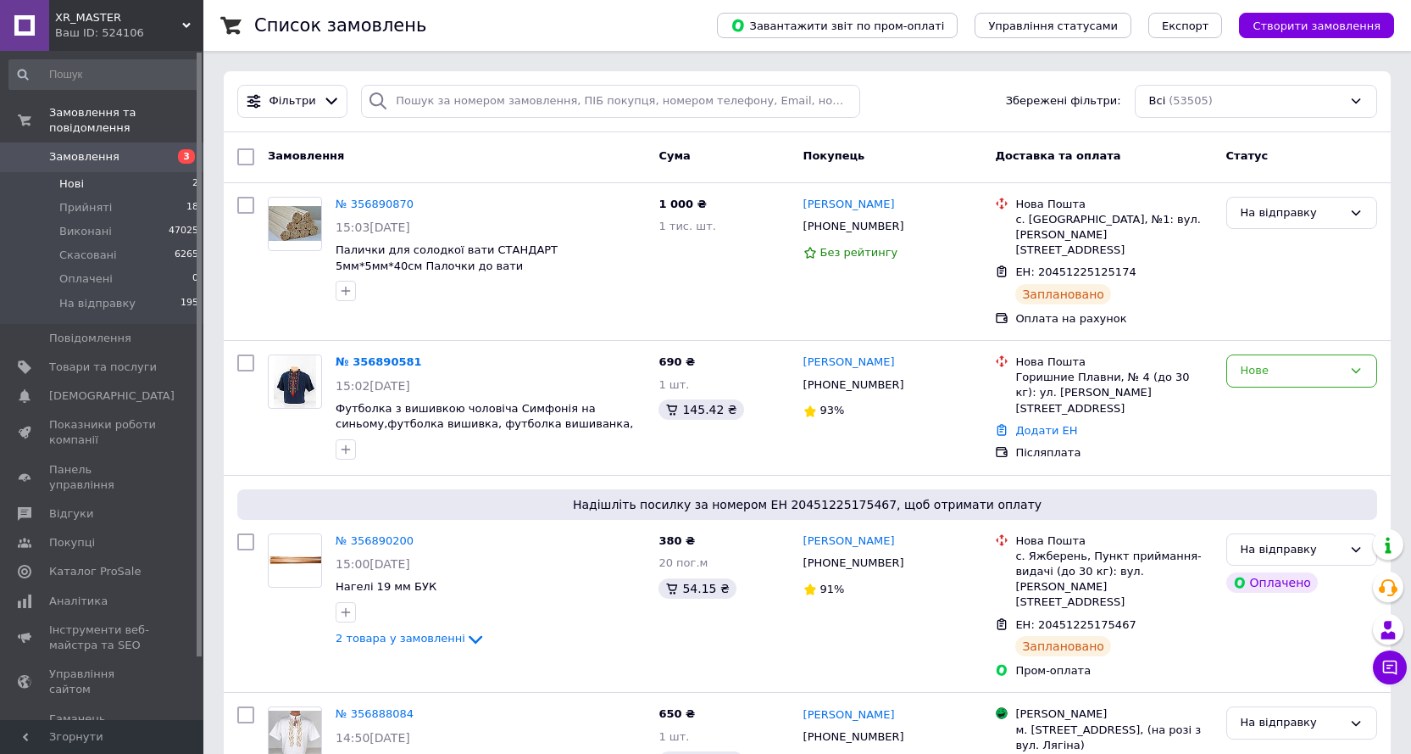
click at [91, 172] on li "Нові 2" at bounding box center [104, 184] width 209 height 24
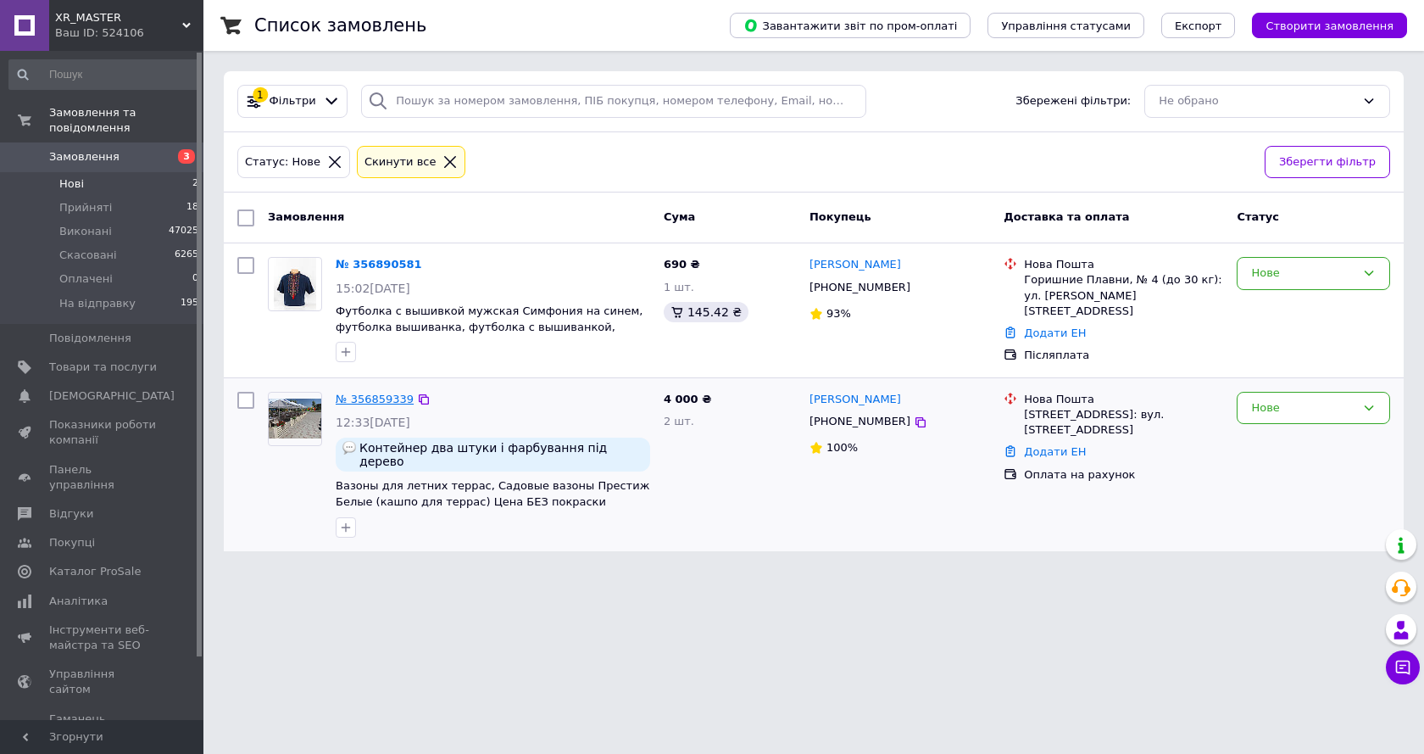
click at [361, 392] on link "№ 356859339" at bounding box center [375, 398] width 78 height 13
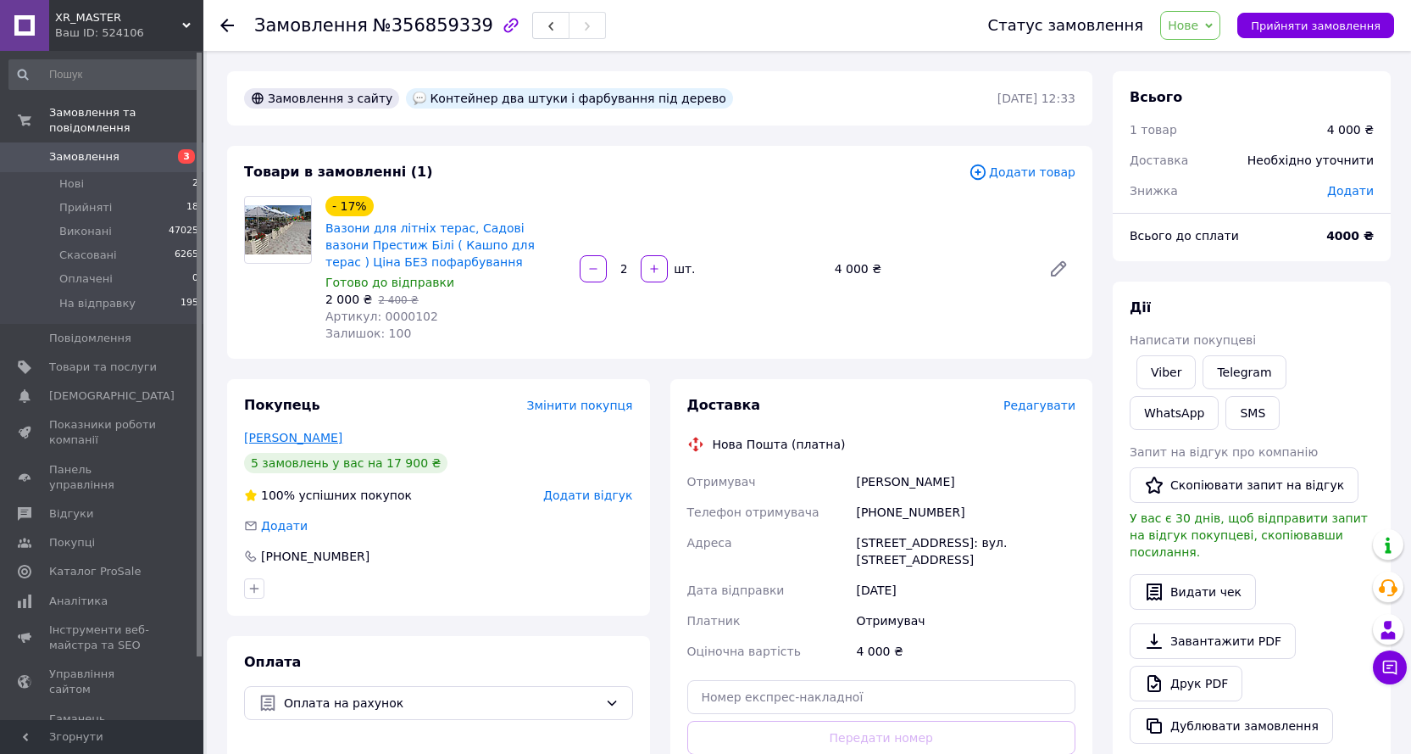
click at [283, 436] on link "Кирилова Тетяна" at bounding box center [293, 438] width 98 height 14
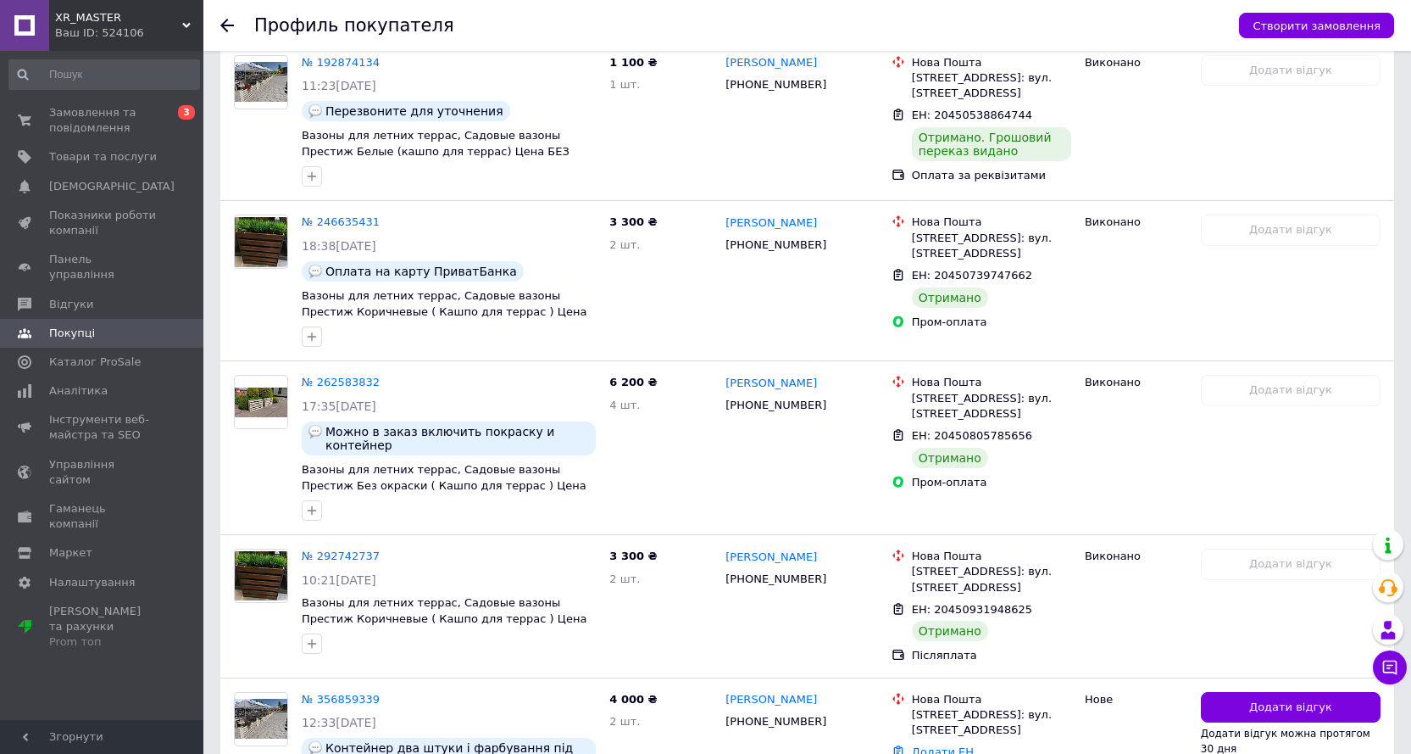
scroll to position [85, 0]
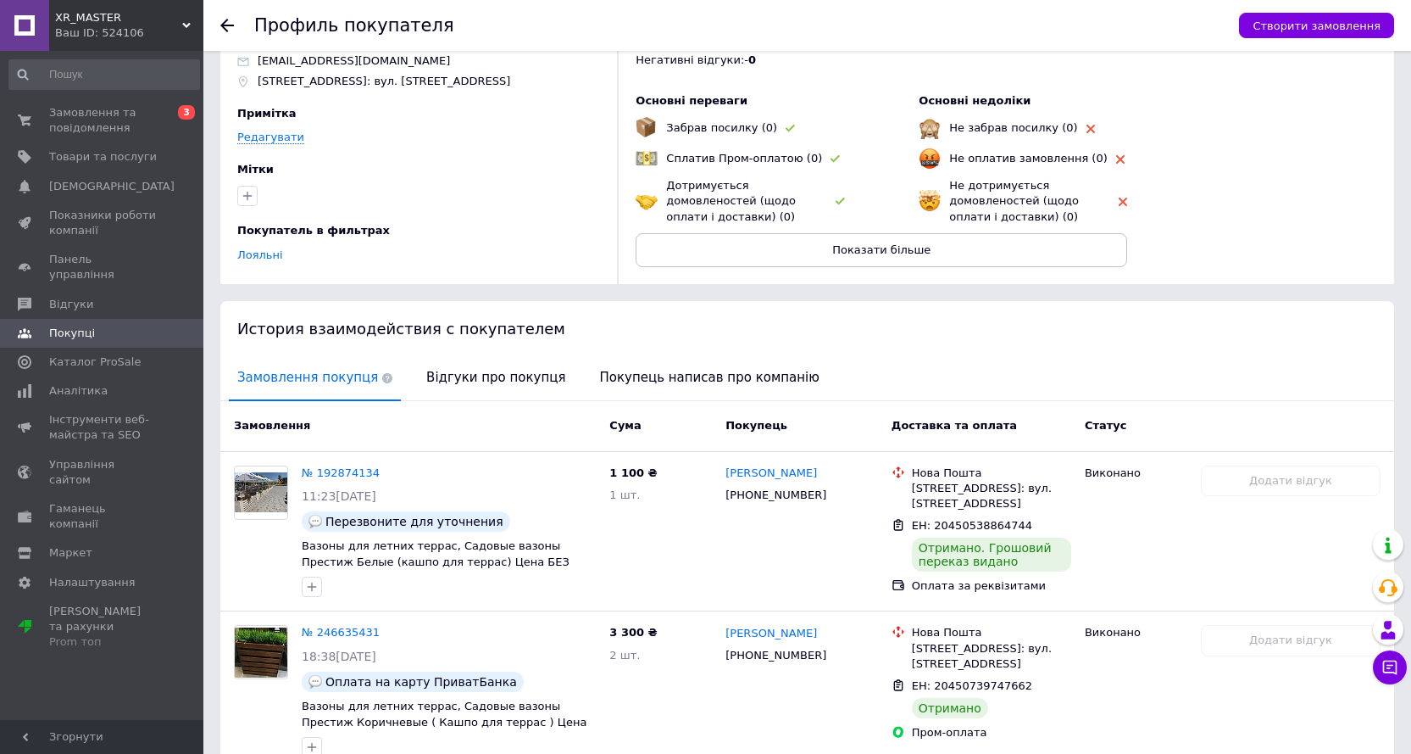
click at [230, 26] on use at bounding box center [227, 26] width 14 height 14
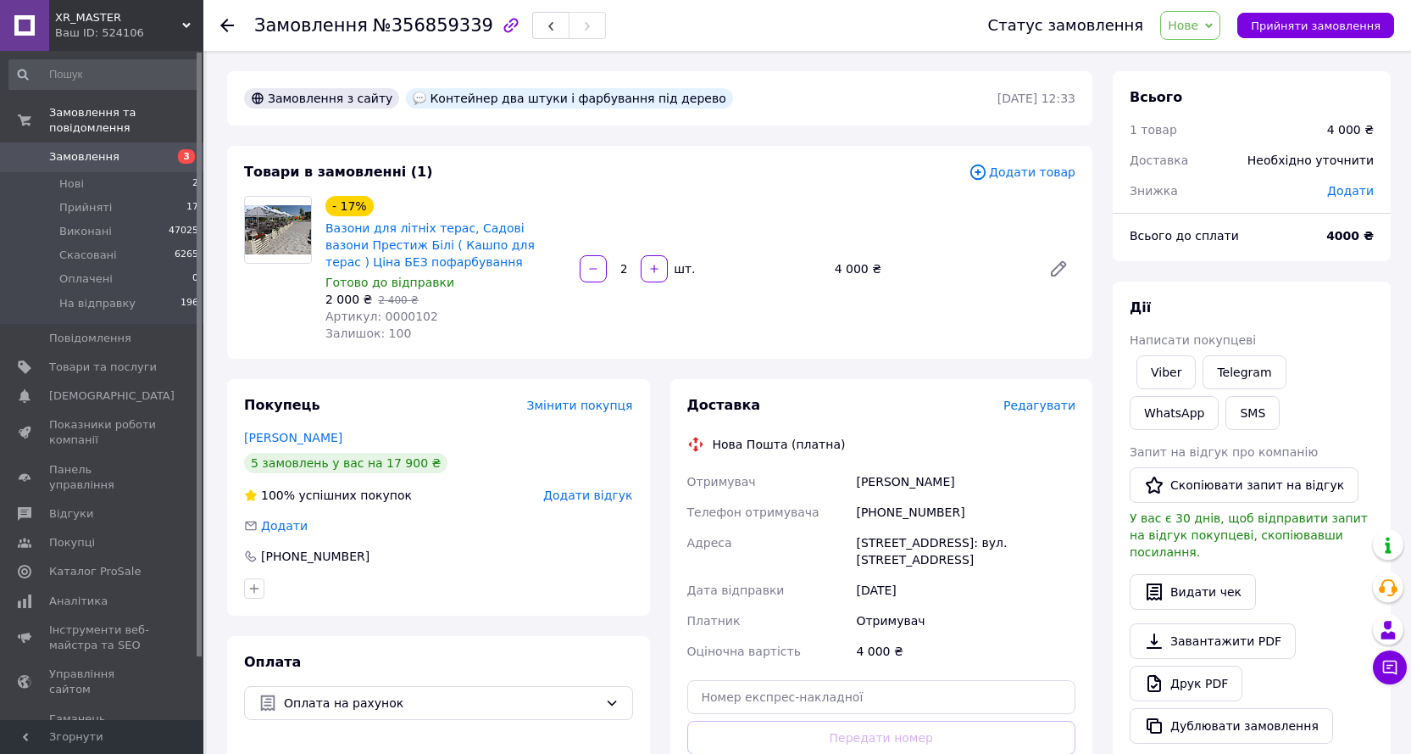
click at [1178, 341] on span "Написати покупцеві" at bounding box center [1193, 340] width 126 height 14
click at [1171, 364] on link "Viber" at bounding box center [1166, 372] width 59 height 34
click at [1217, 27] on span "Нове" at bounding box center [1190, 25] width 60 height 29
click at [1210, 60] on li "Прийнято" at bounding box center [1207, 59] width 93 height 25
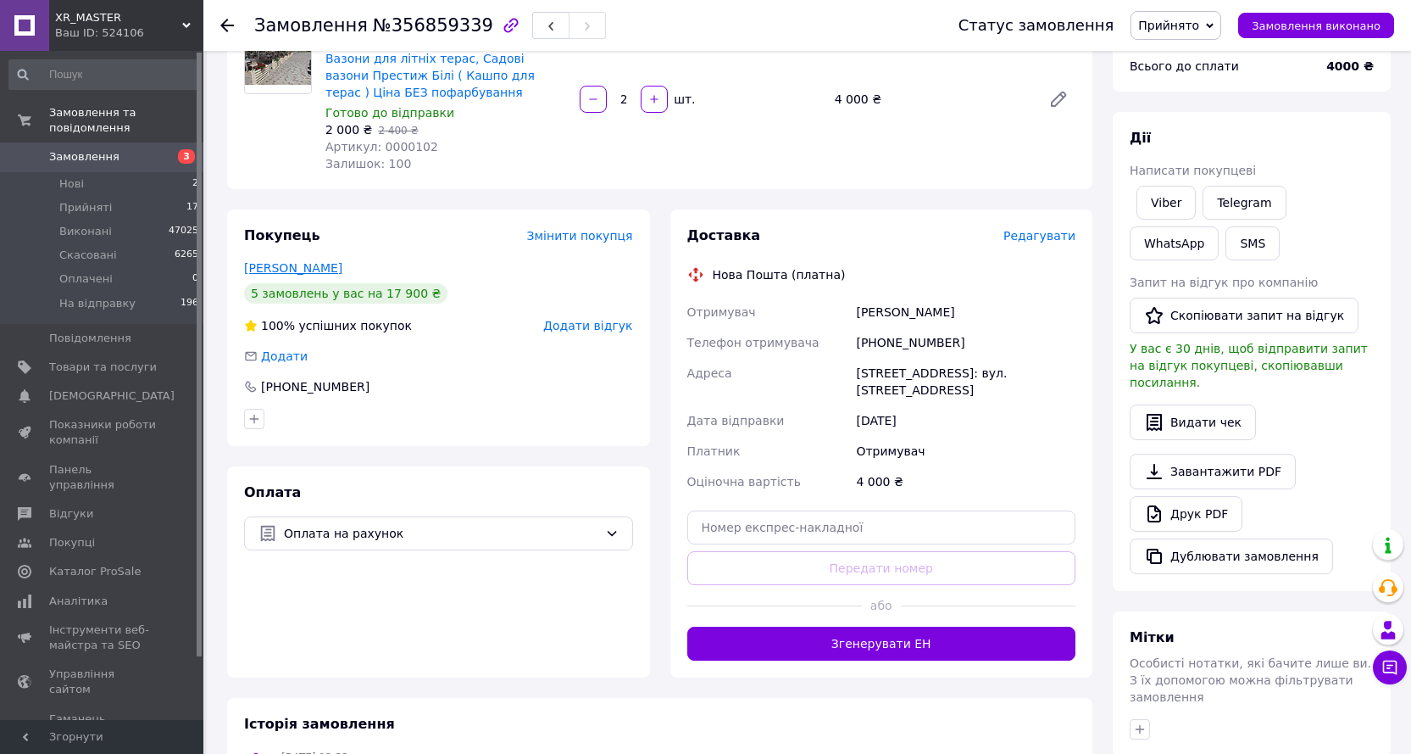
click at [318, 268] on link "Кирилова Тетяна" at bounding box center [293, 268] width 98 height 14
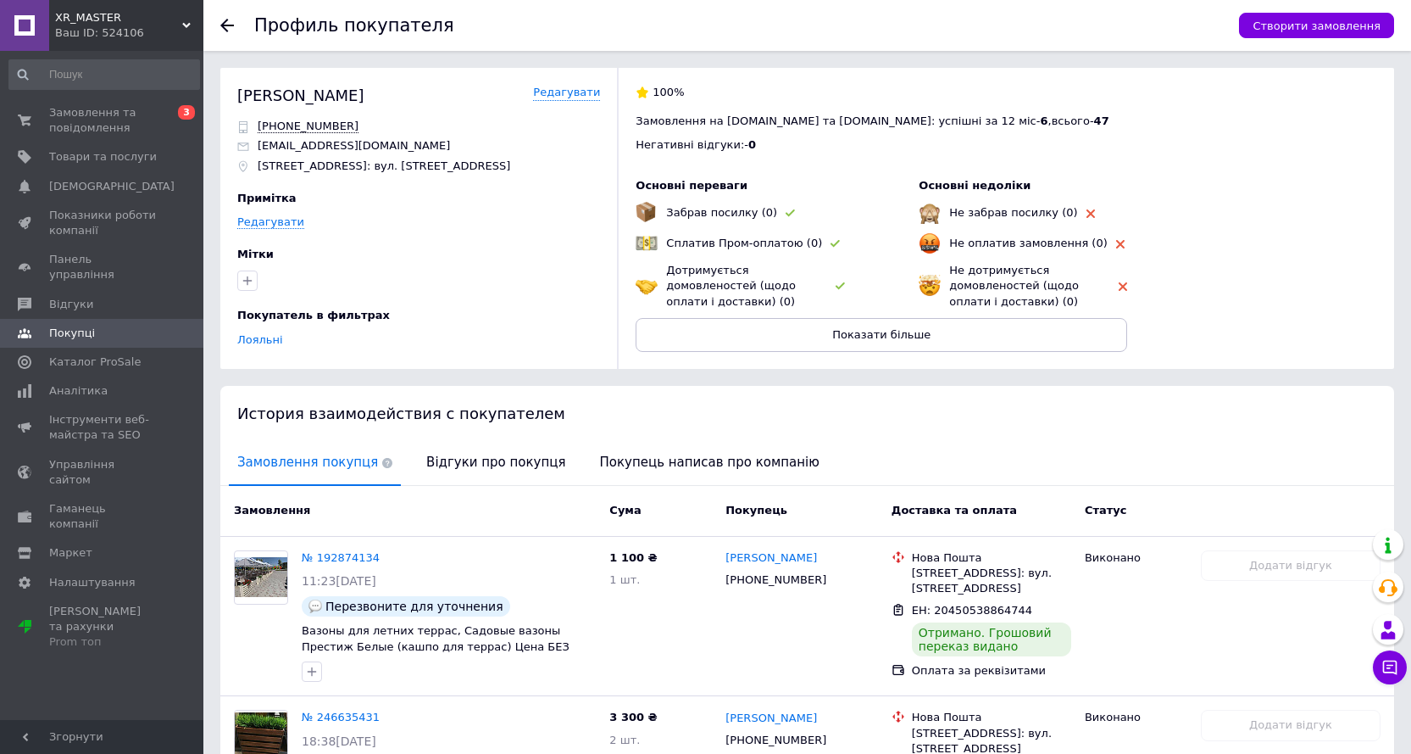
scroll to position [85, 0]
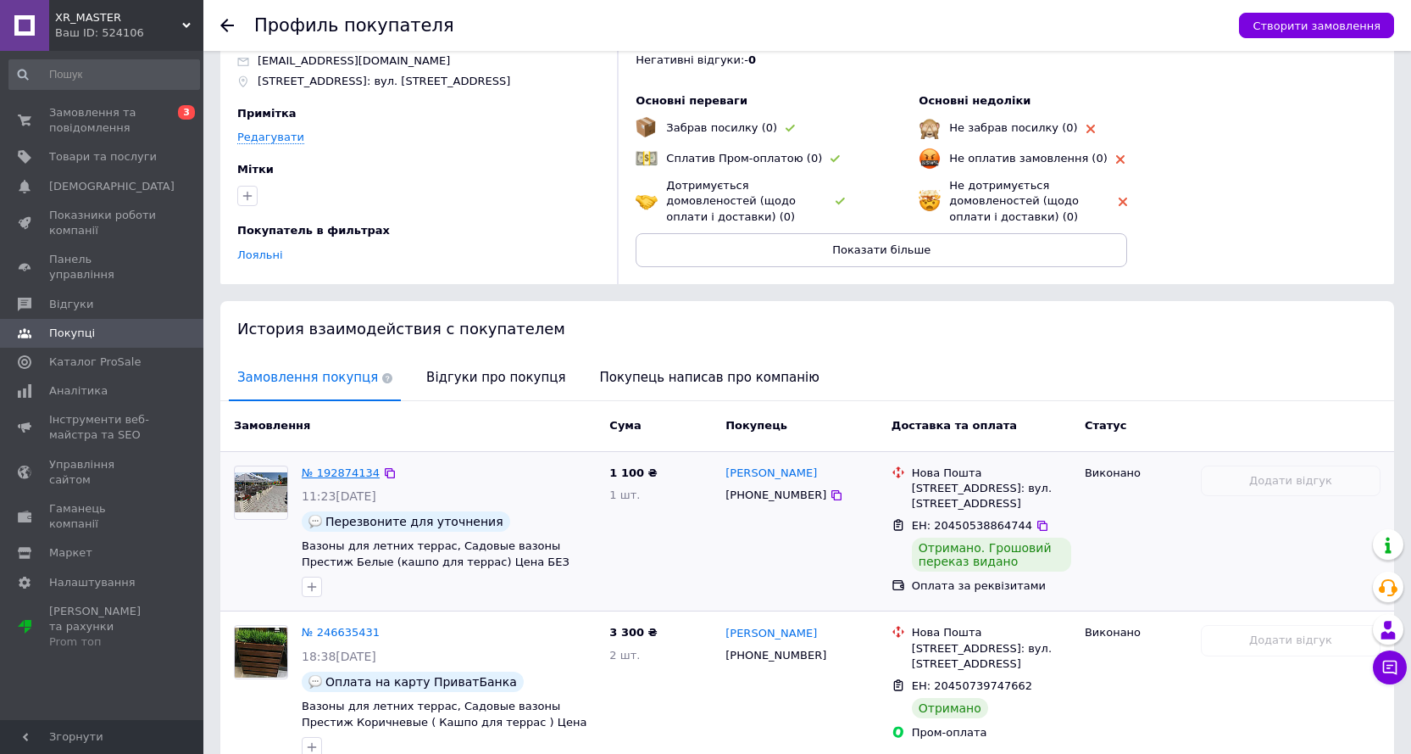
click at [336, 473] on link "№ 192874134" at bounding box center [341, 472] width 78 height 13
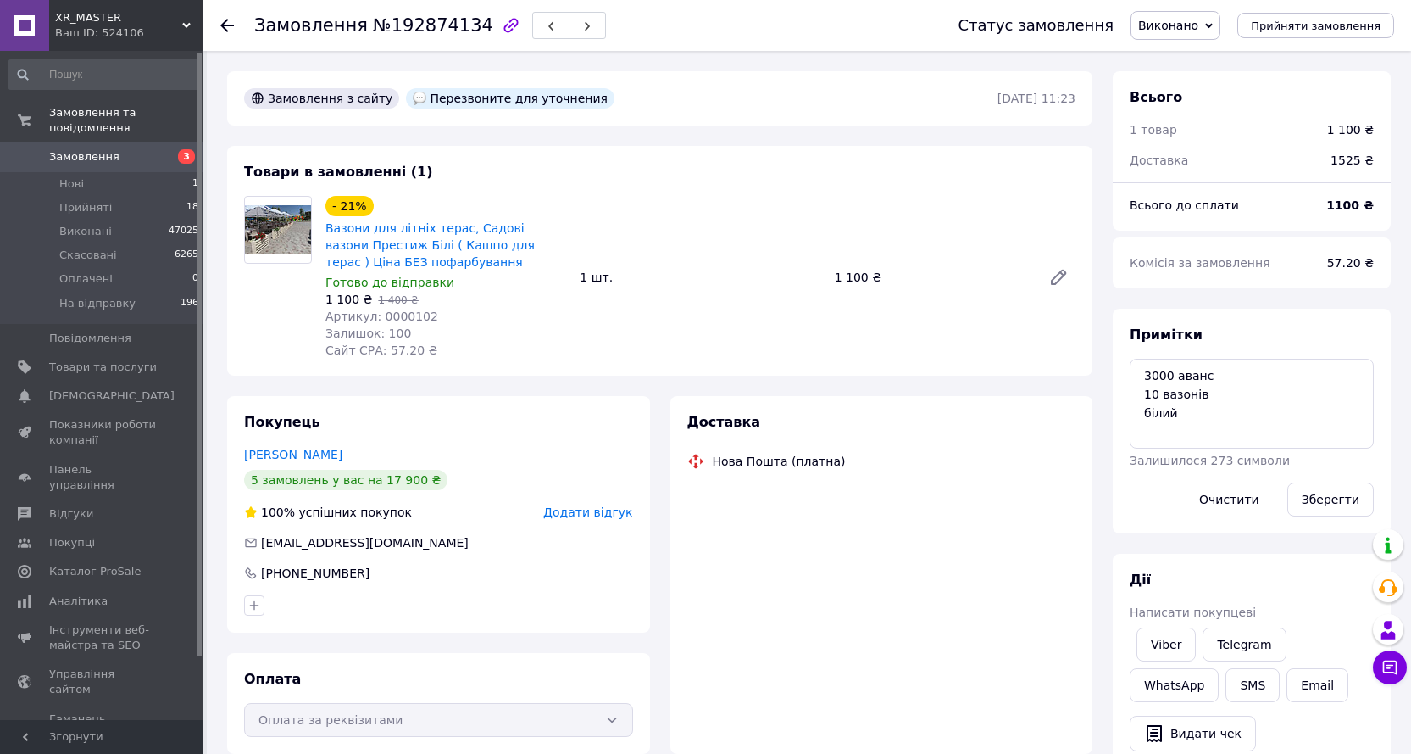
scroll to position [54, 0]
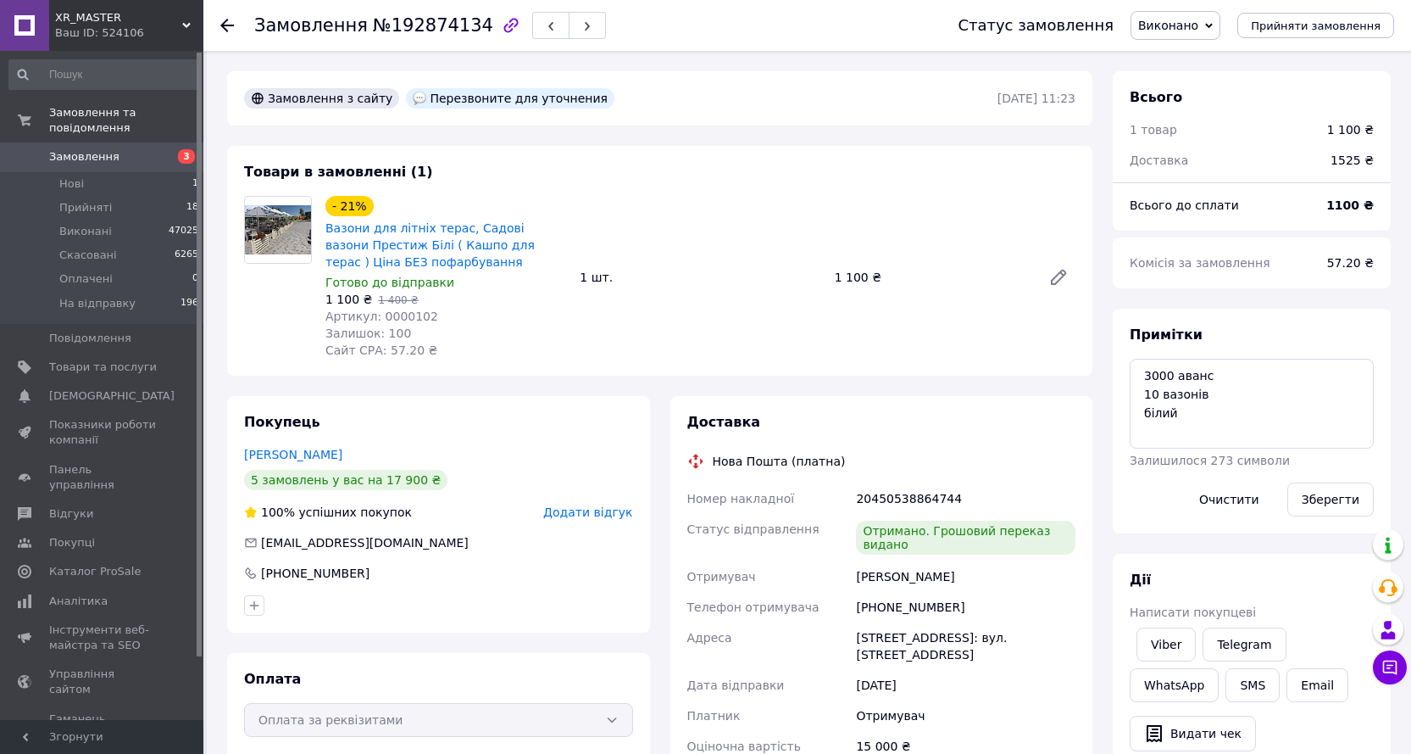
click at [223, 22] on icon at bounding box center [227, 26] width 14 height 14
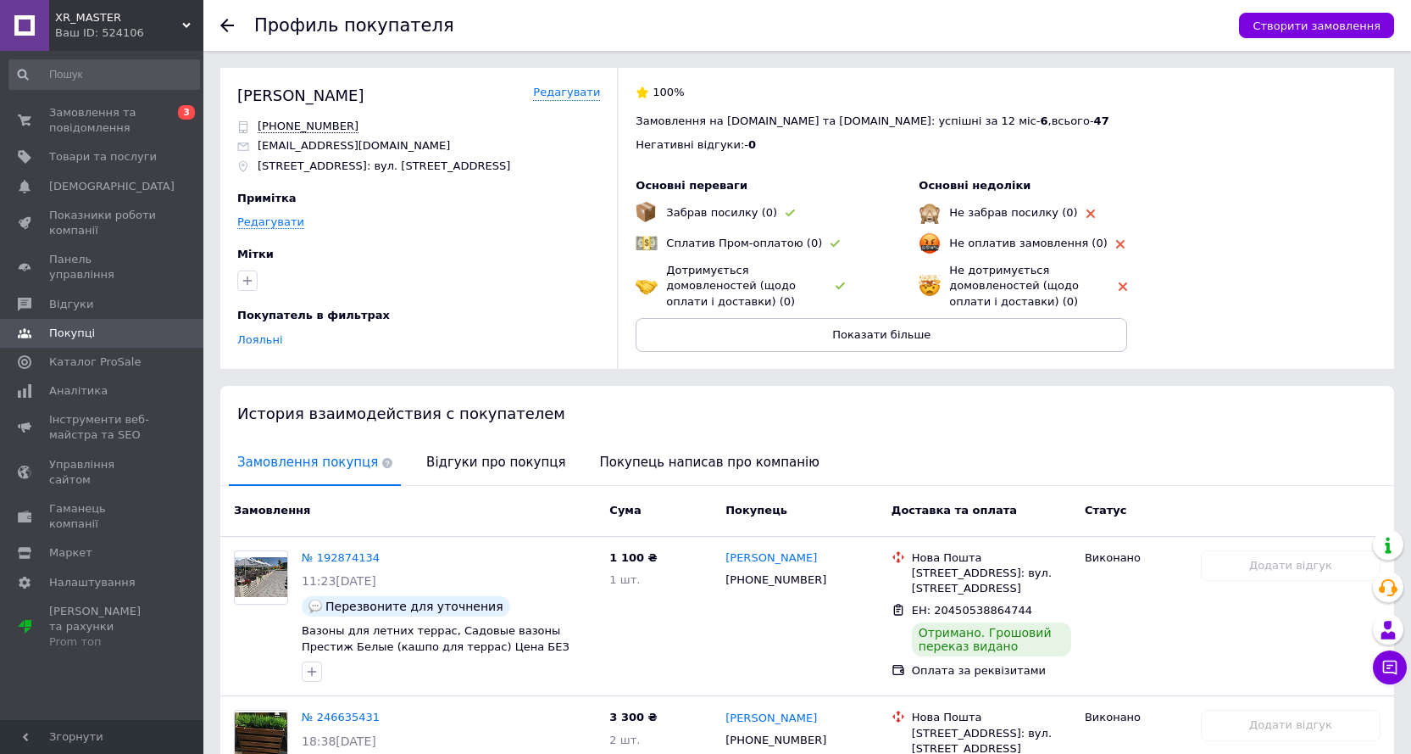
click at [230, 25] on use at bounding box center [227, 26] width 14 height 14
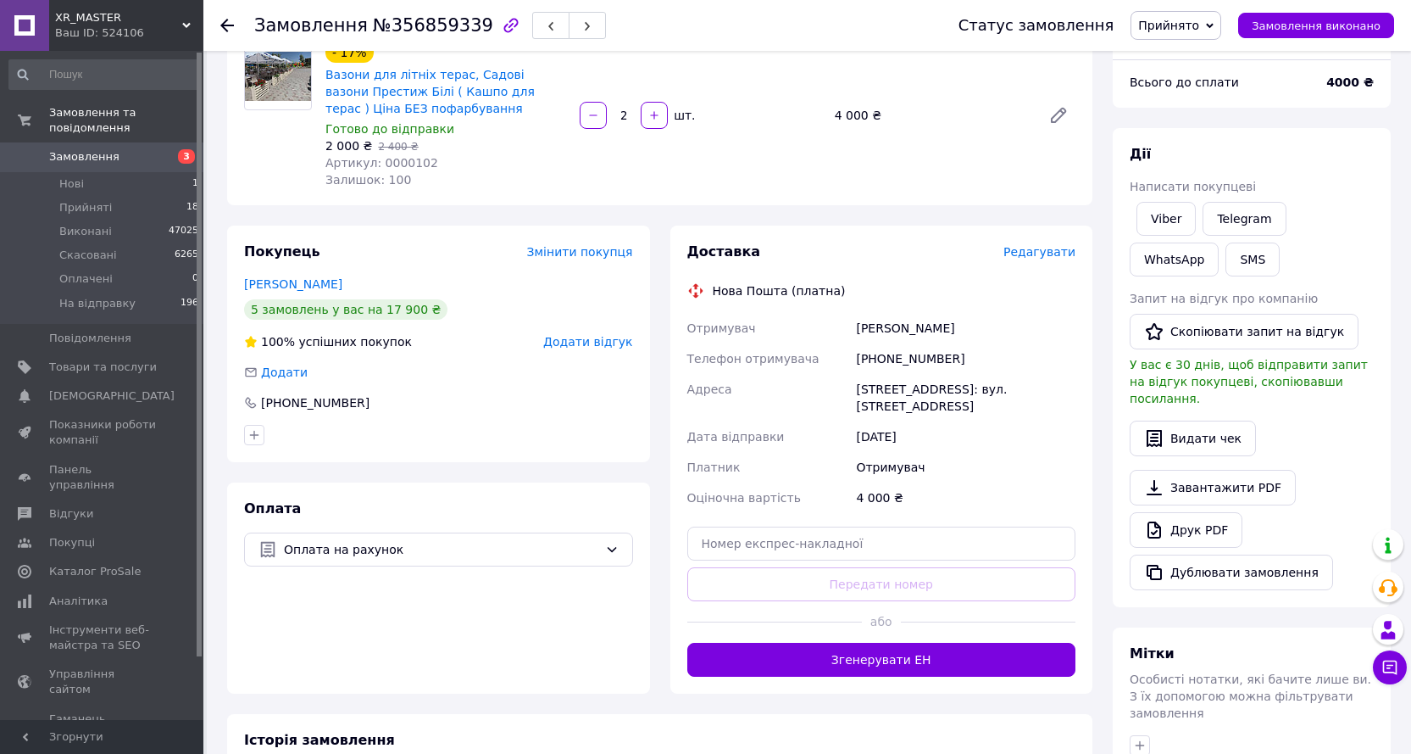
scroll to position [403, 0]
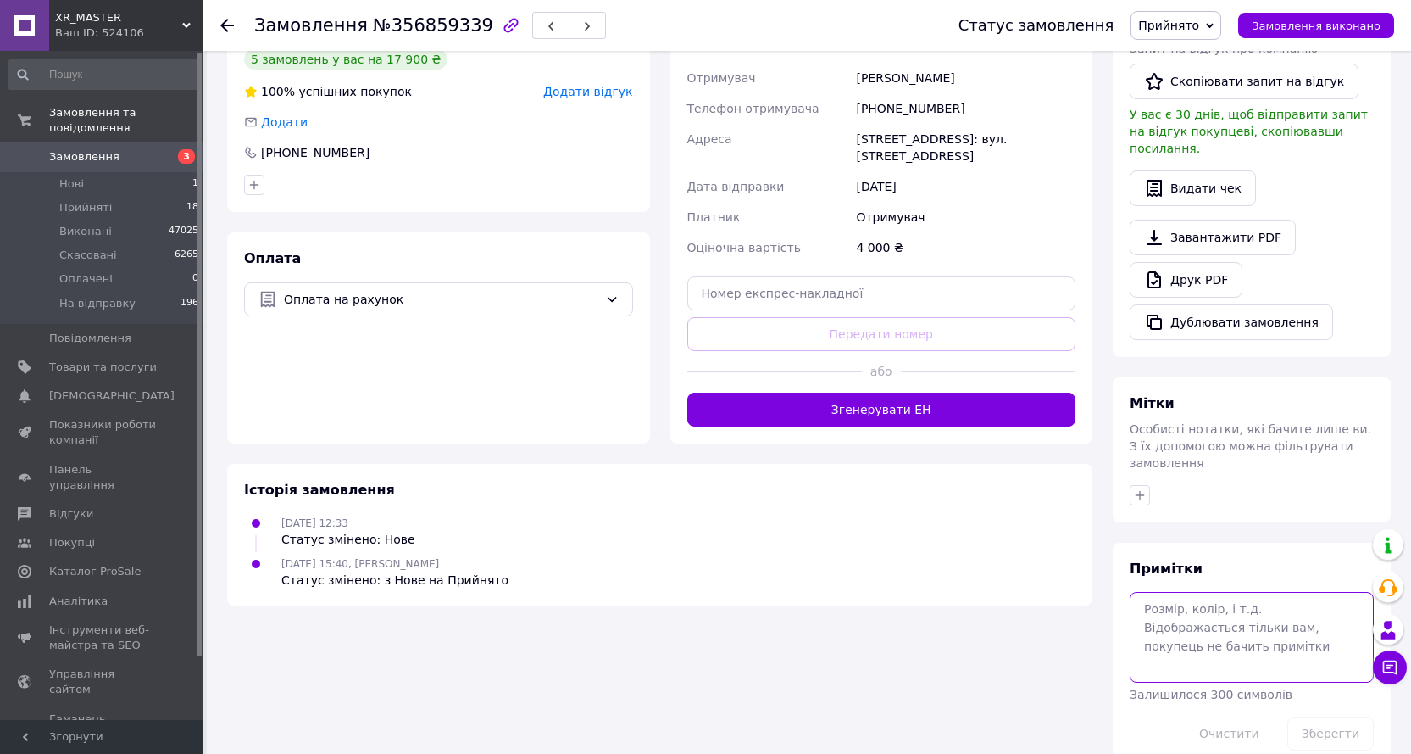
click at [1212, 597] on textarea at bounding box center [1252, 637] width 244 height 90
click at [1347, 716] on button "Зберегти" at bounding box center [1331, 733] width 86 height 34
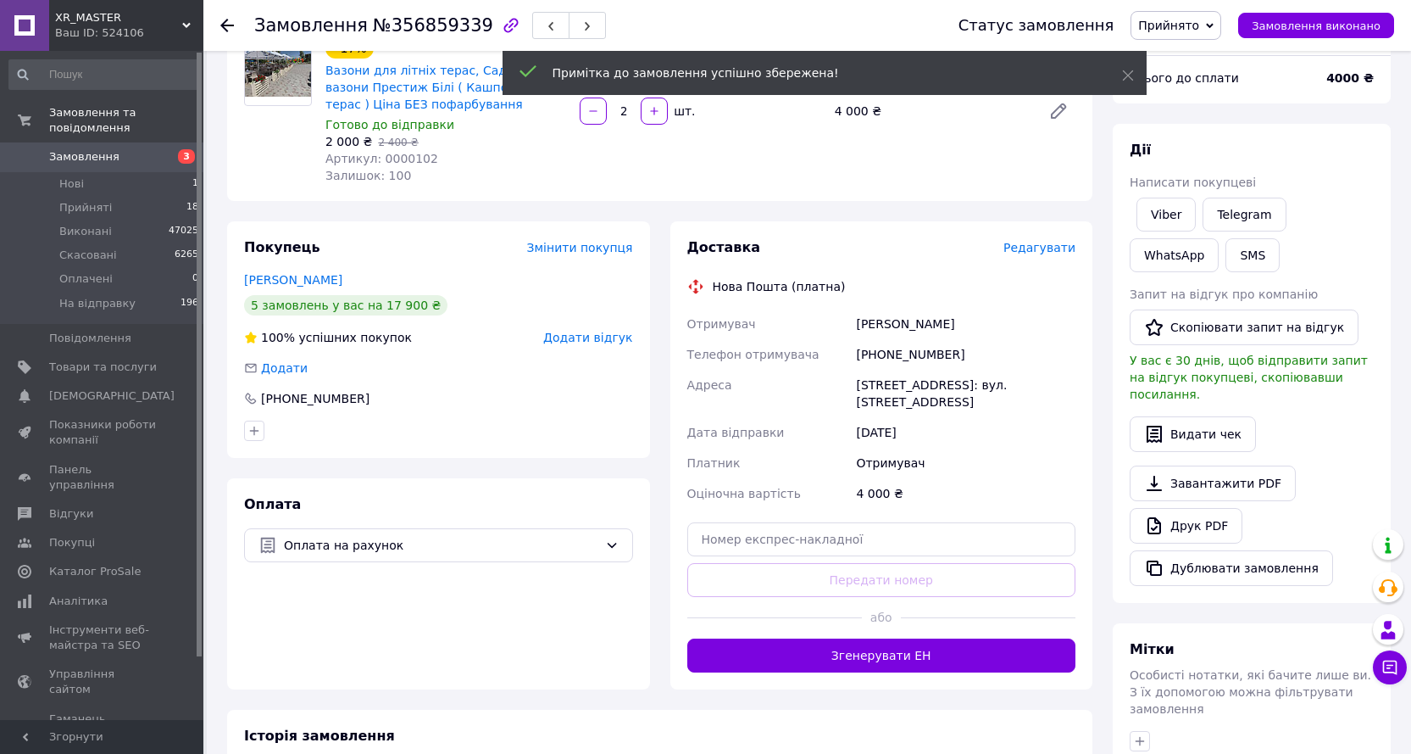
scroll to position [149, 0]
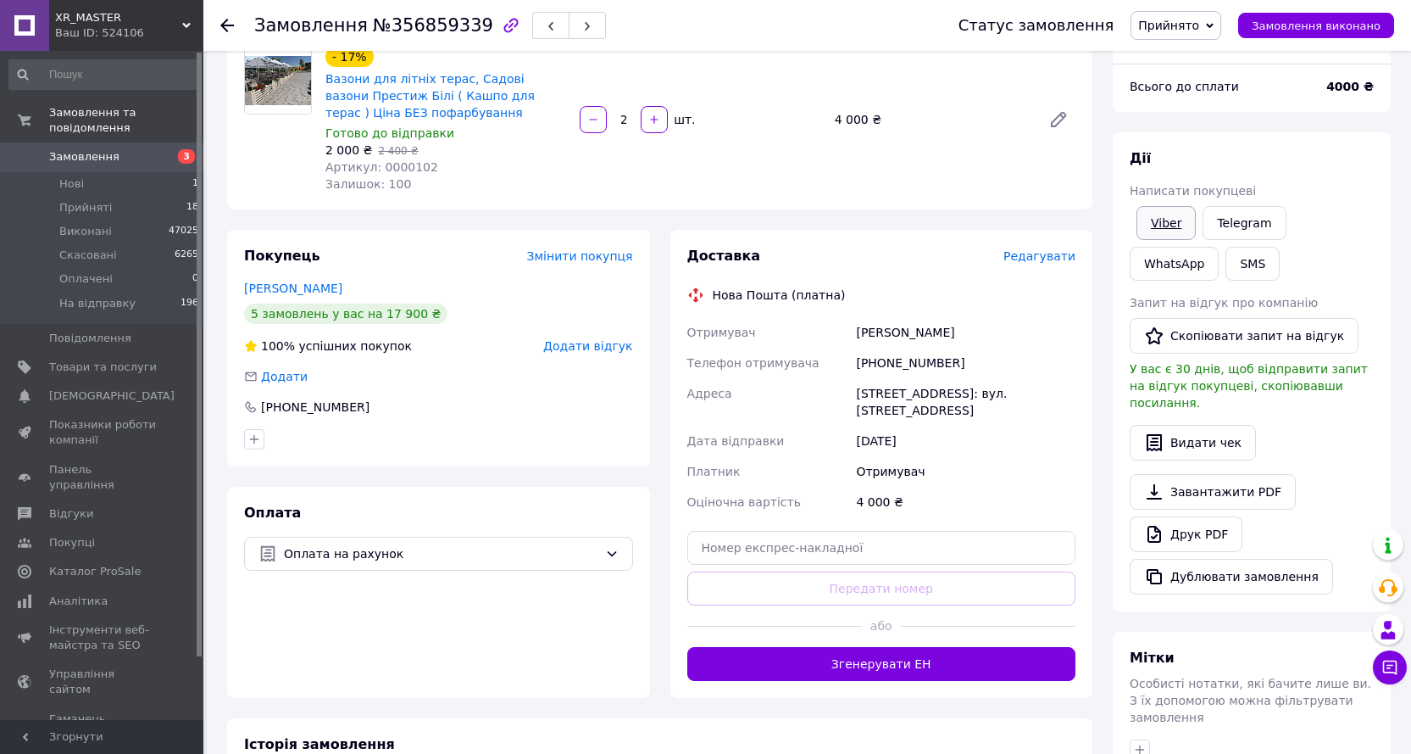
click at [1166, 222] on link "Viber" at bounding box center [1166, 223] width 59 height 34
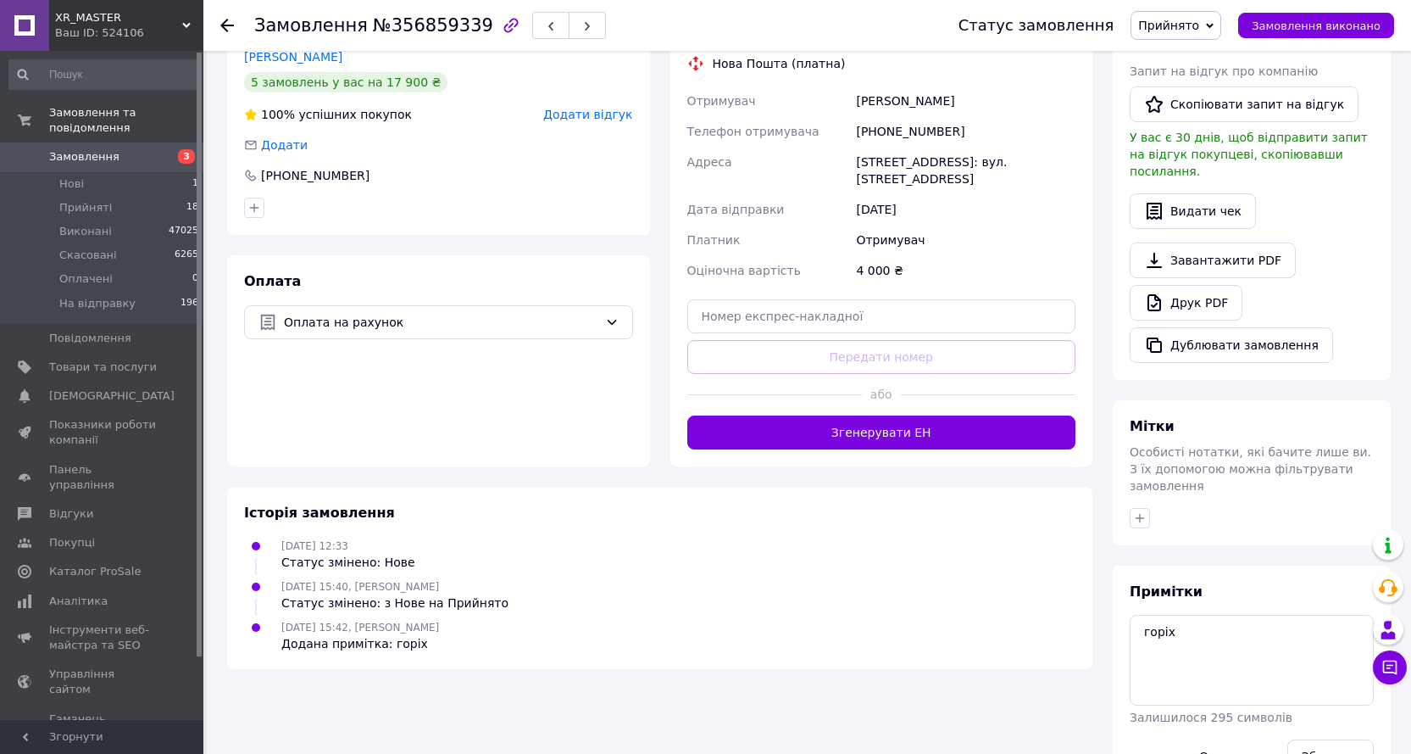
scroll to position [403, 0]
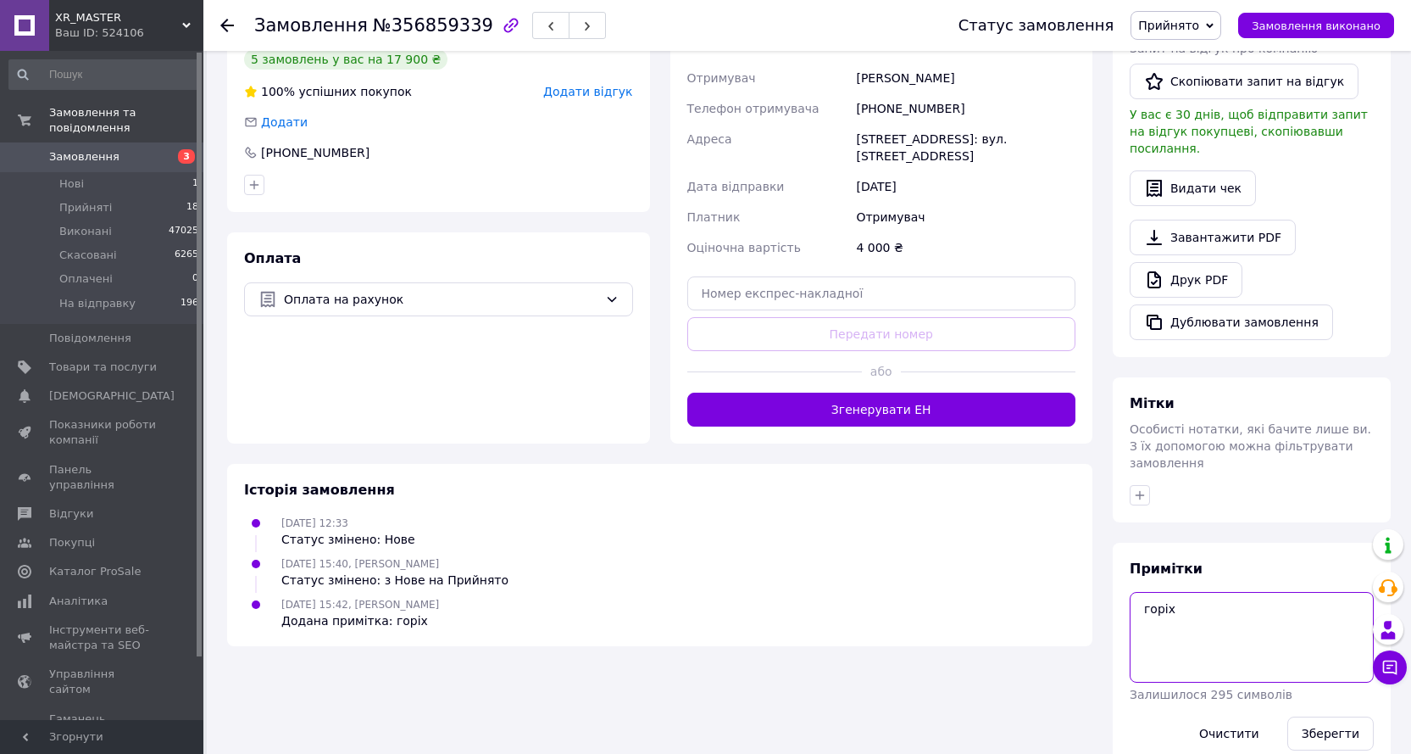
click at [1212, 592] on textarea "горіх" at bounding box center [1252, 637] width 244 height 90
type textarea "горіх іра"
click at [1330, 716] on button "Зберегти" at bounding box center [1331, 733] width 86 height 34
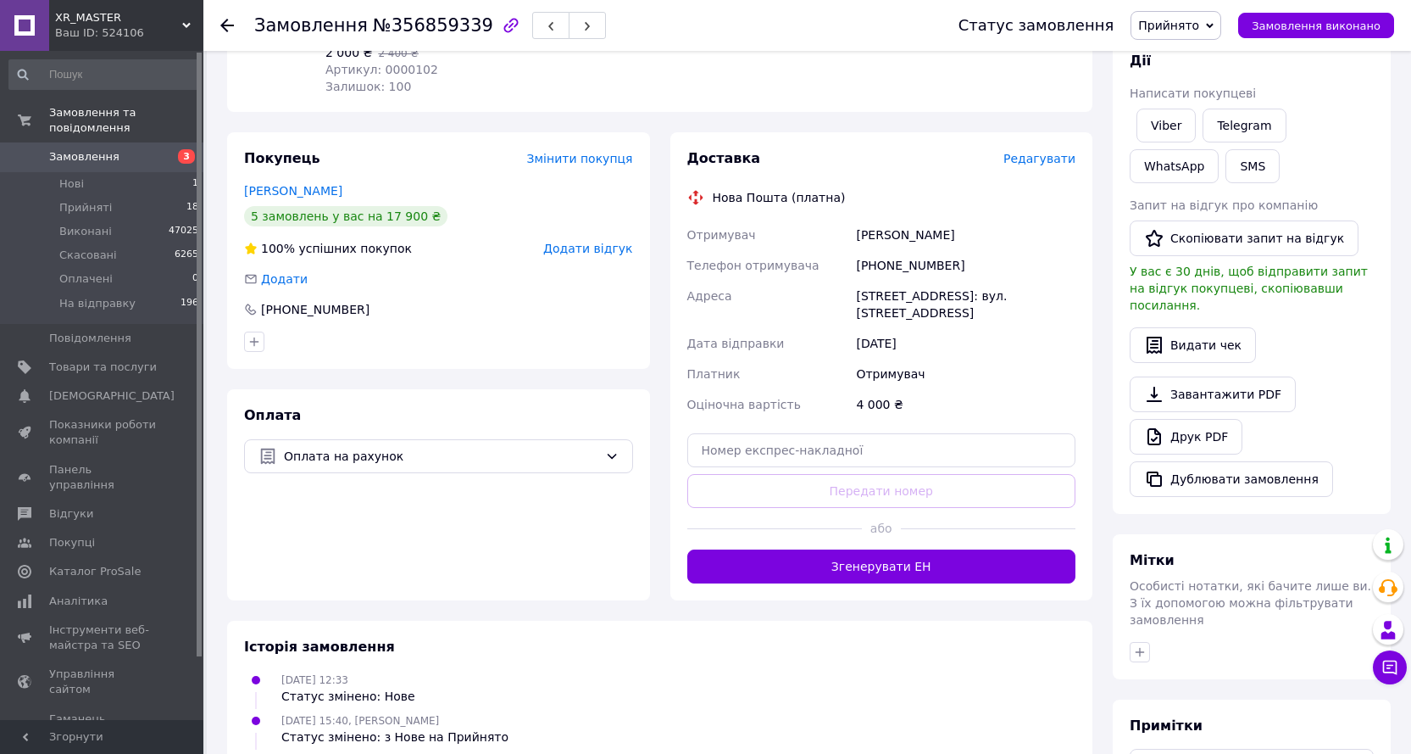
scroll to position [0, 0]
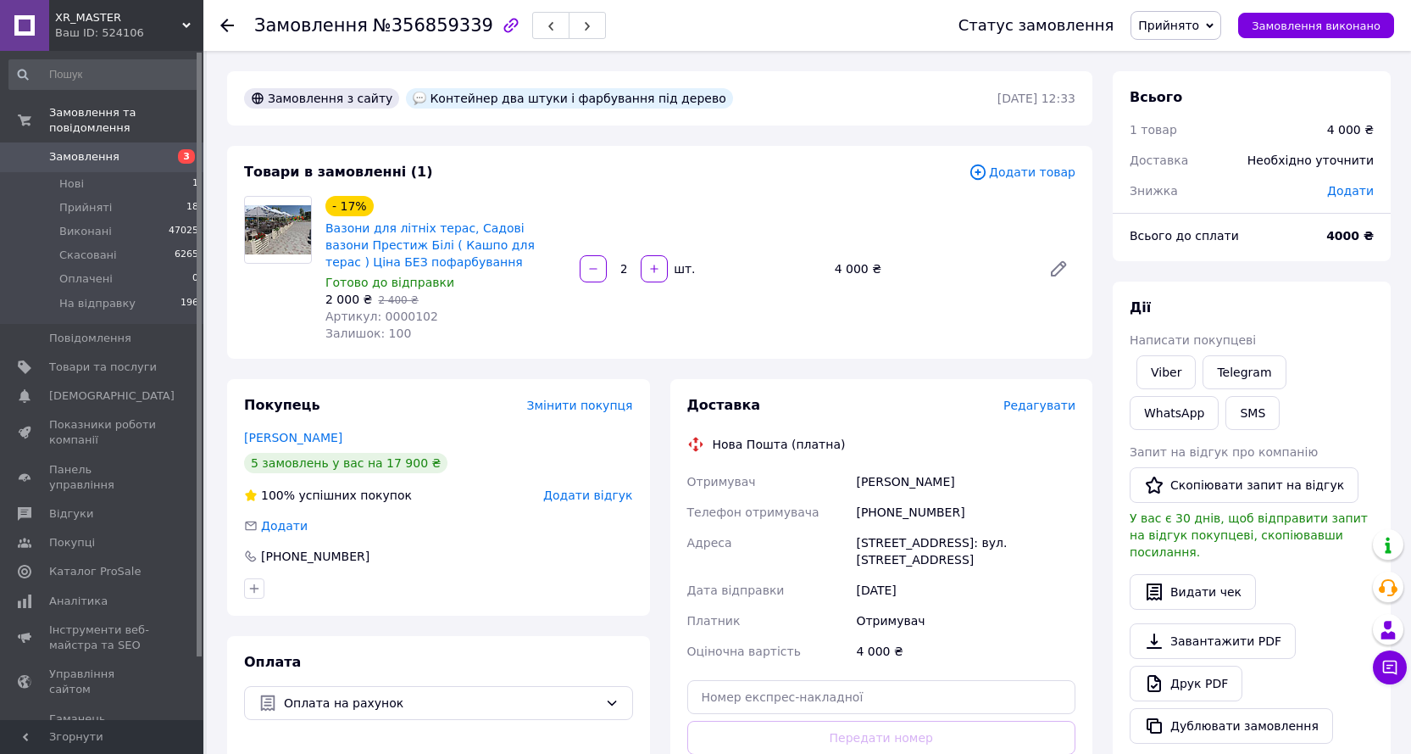
click at [223, 22] on icon at bounding box center [227, 26] width 14 height 14
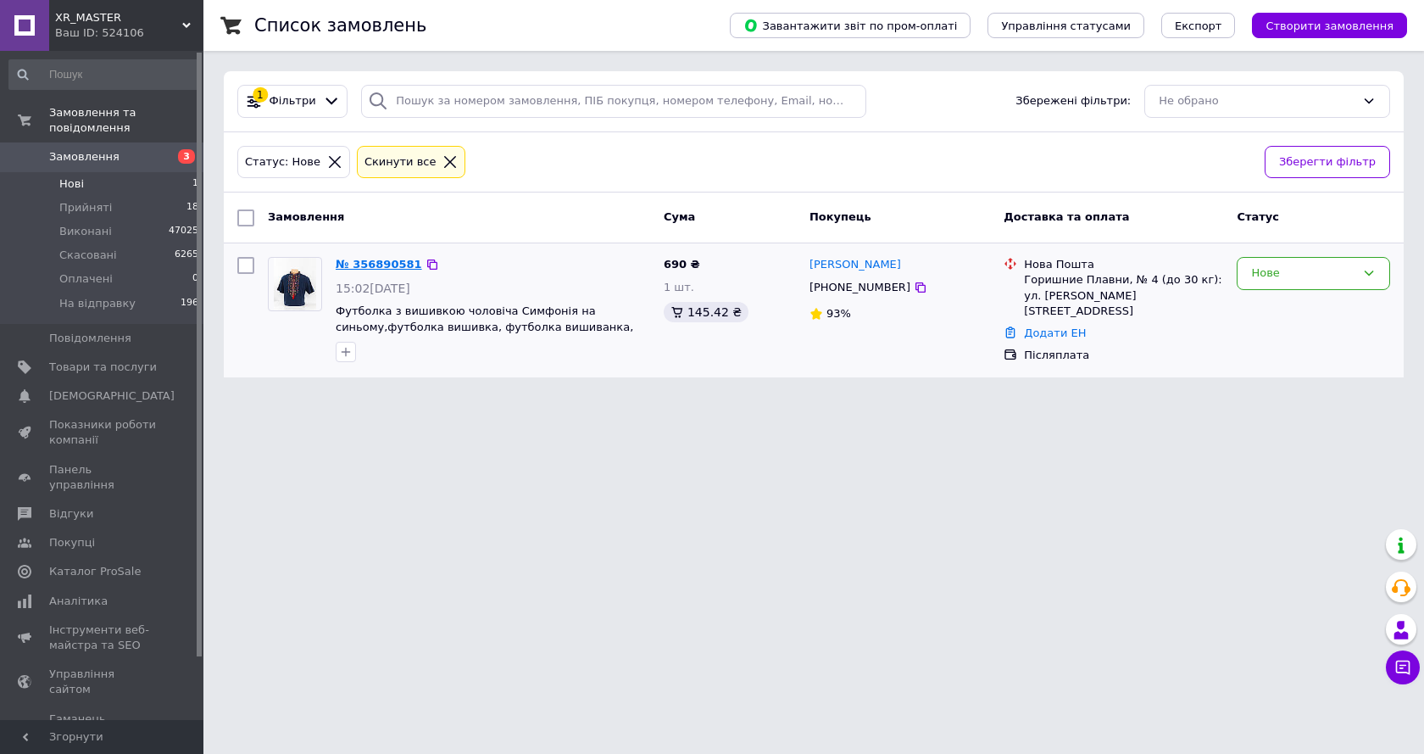
click at [382, 260] on link "№ 356890581" at bounding box center [379, 264] width 86 height 13
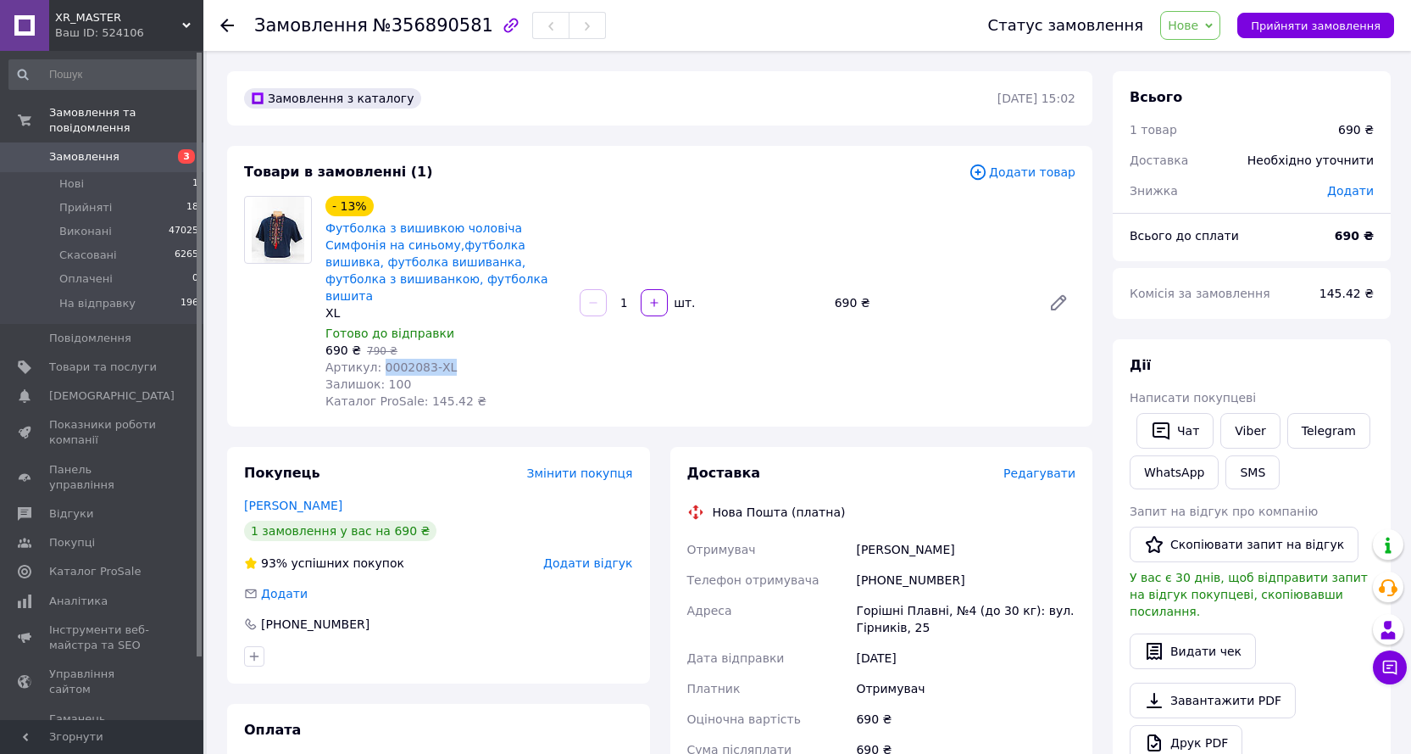
drag, startPoint x: 437, startPoint y: 343, endPoint x: 376, endPoint y: 343, distance: 61.0
click at [376, 359] on div "Артикул: 0002083-XL" at bounding box center [445, 367] width 241 height 17
copy span "0002083-XL"
click at [1218, 33] on span "Нове" at bounding box center [1190, 25] width 60 height 29
click at [1197, 58] on li "Прийнято" at bounding box center [1207, 59] width 93 height 25
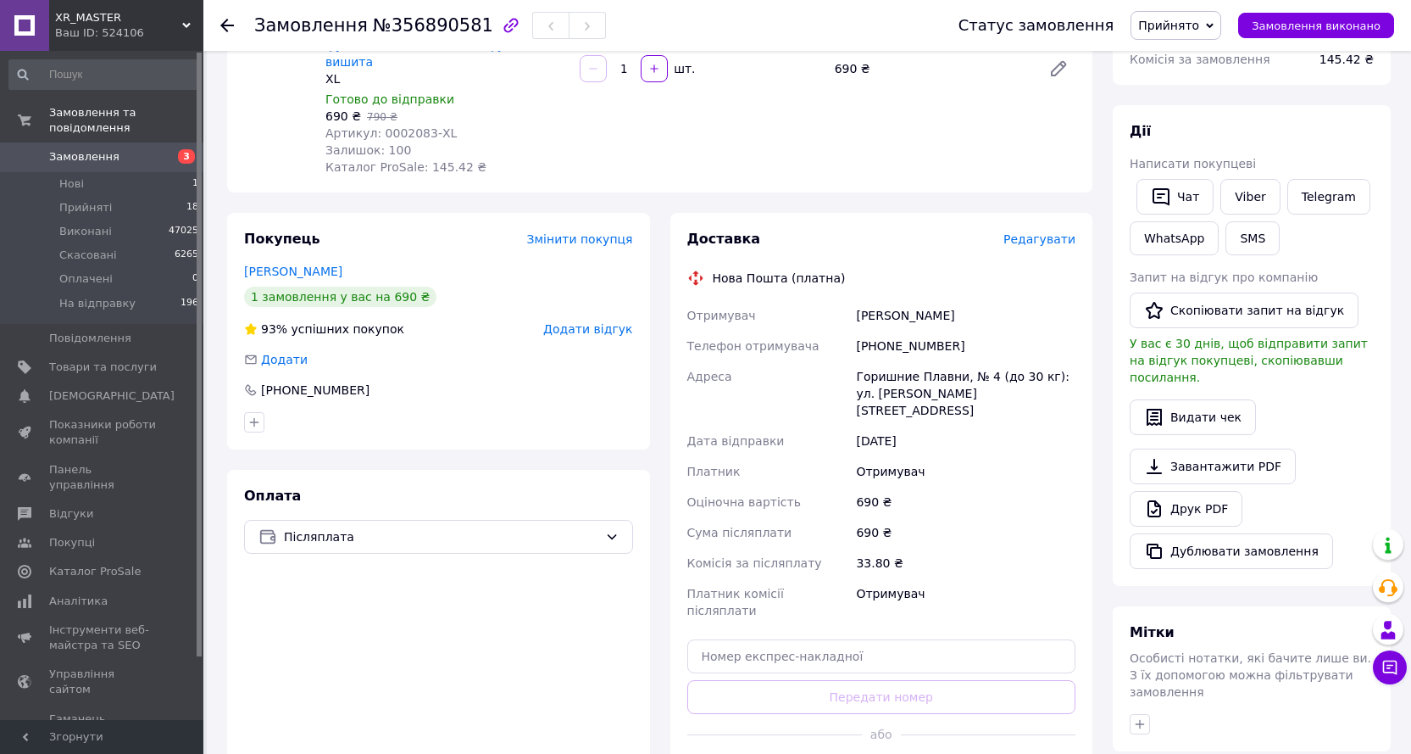
scroll to position [254, 0]
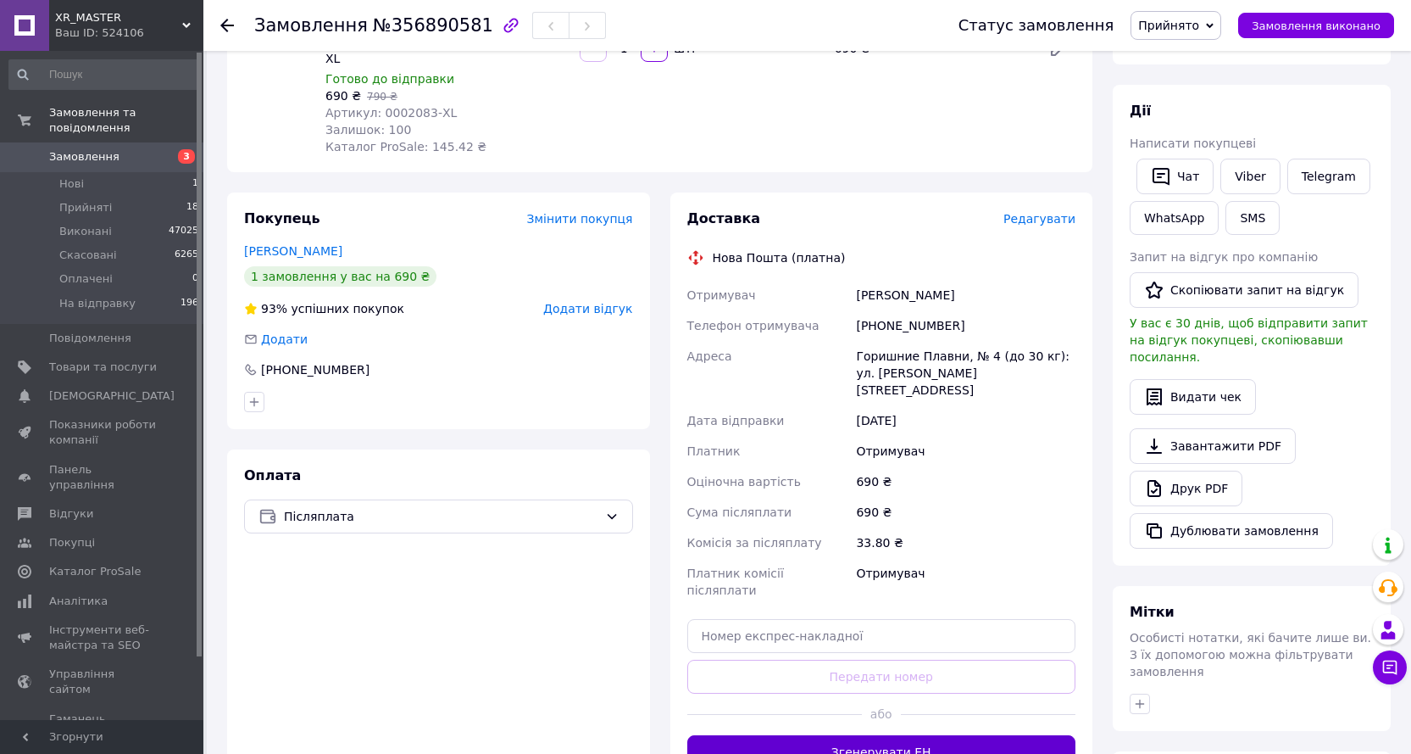
click at [880, 735] on button "Згенерувати ЕН" at bounding box center [881, 752] width 389 height 34
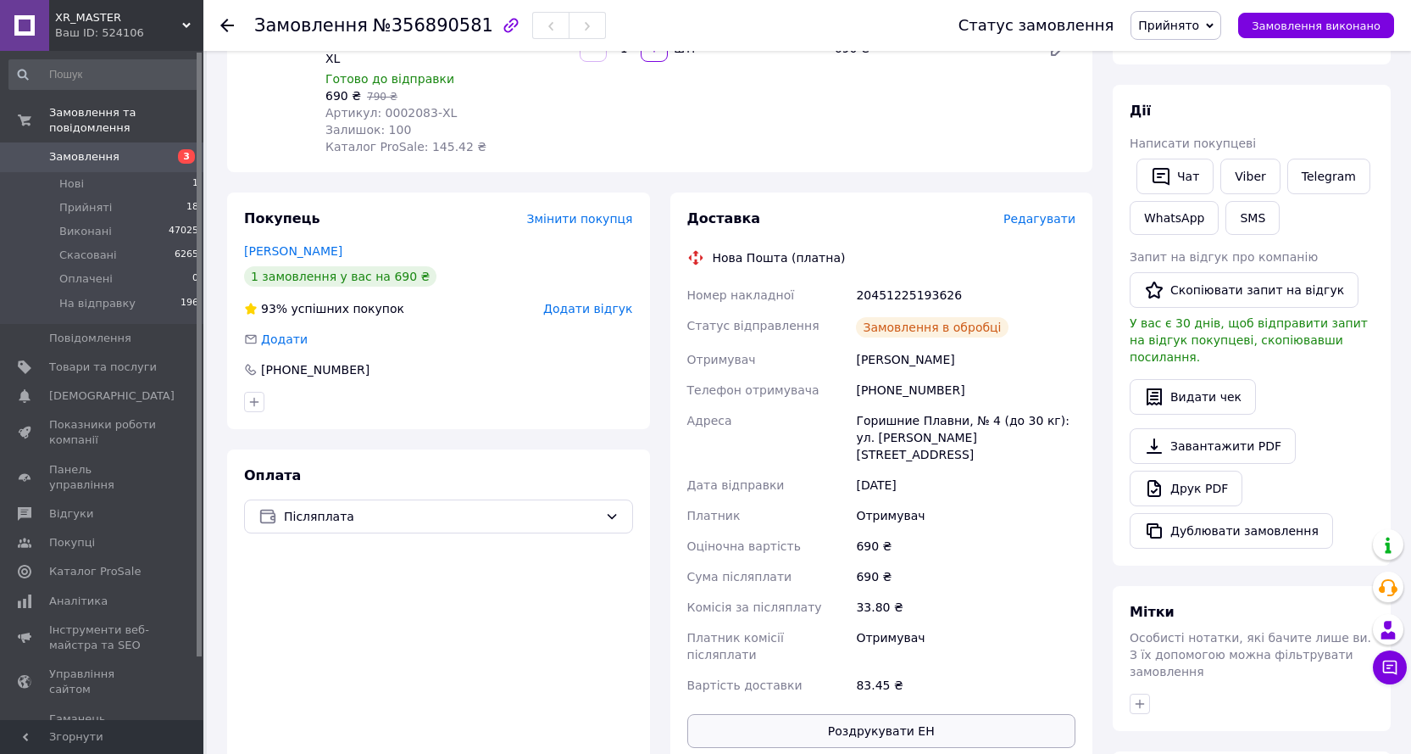
click at [863, 714] on button "Роздрукувати ЕН" at bounding box center [881, 731] width 389 height 34
click at [1218, 472] on link "Друк PDF" at bounding box center [1186, 488] width 113 height 36
drag, startPoint x: 878, startPoint y: 278, endPoint x: 679, endPoint y: 274, distance: 199.2
click at [680, 275] on div "Доставка Редагувати Нова Пошта (платна) Номер накладної 20451225193626 Статус в…" at bounding box center [881, 478] width 423 height 572
copy div "Номер накладної 20451225193626"
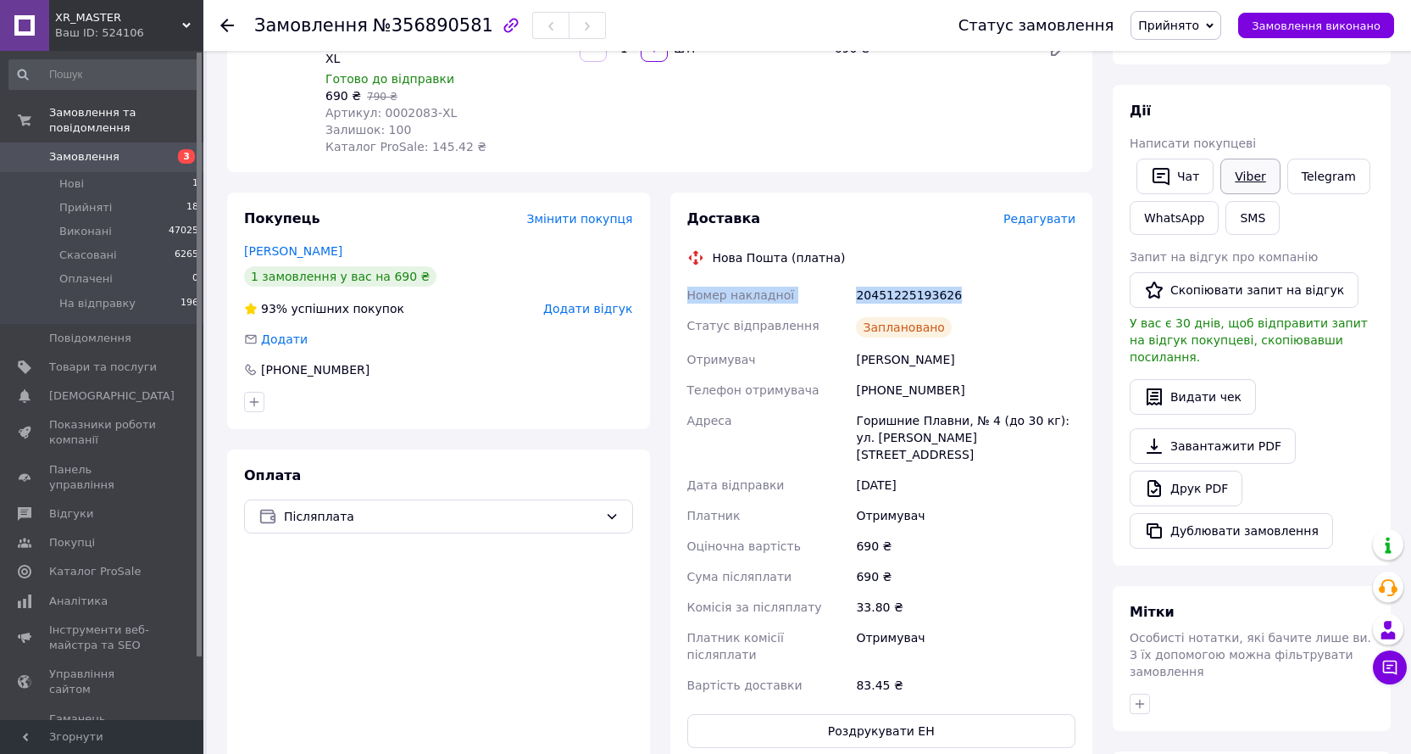
click at [1243, 174] on link "Viber" at bounding box center [1250, 177] width 59 height 36
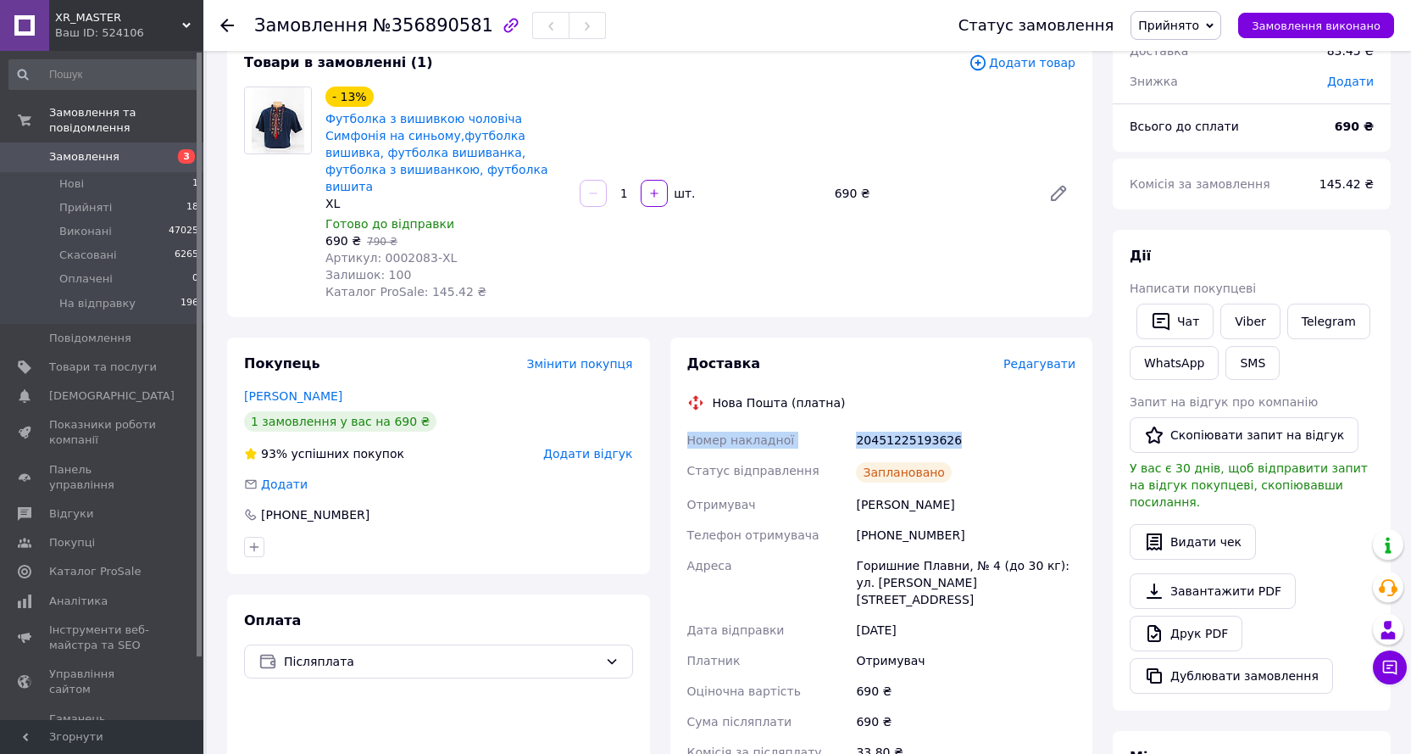
scroll to position [0, 0]
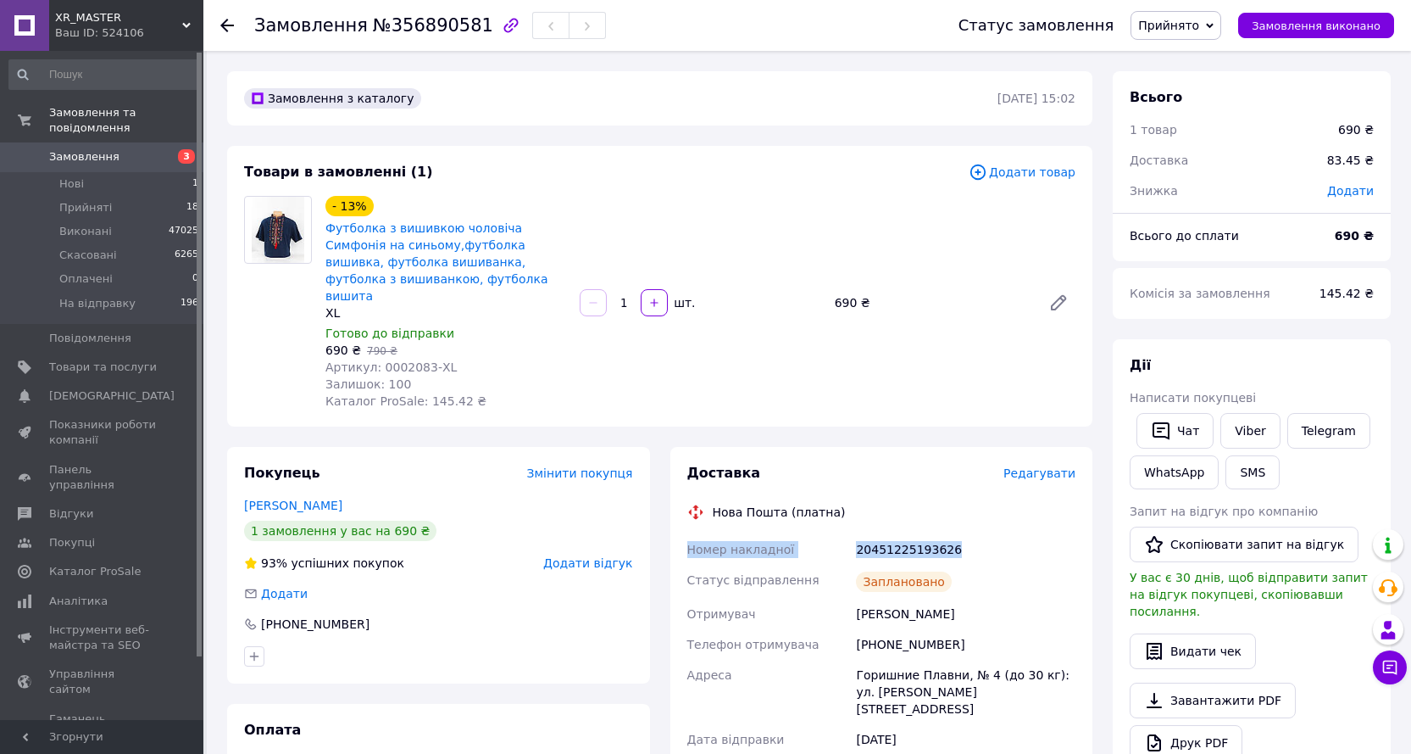
click at [1199, 22] on span "Прийнято" at bounding box center [1168, 26] width 61 height 14
click at [1188, 136] on li "На відправку" at bounding box center [1178, 135] width 93 height 25
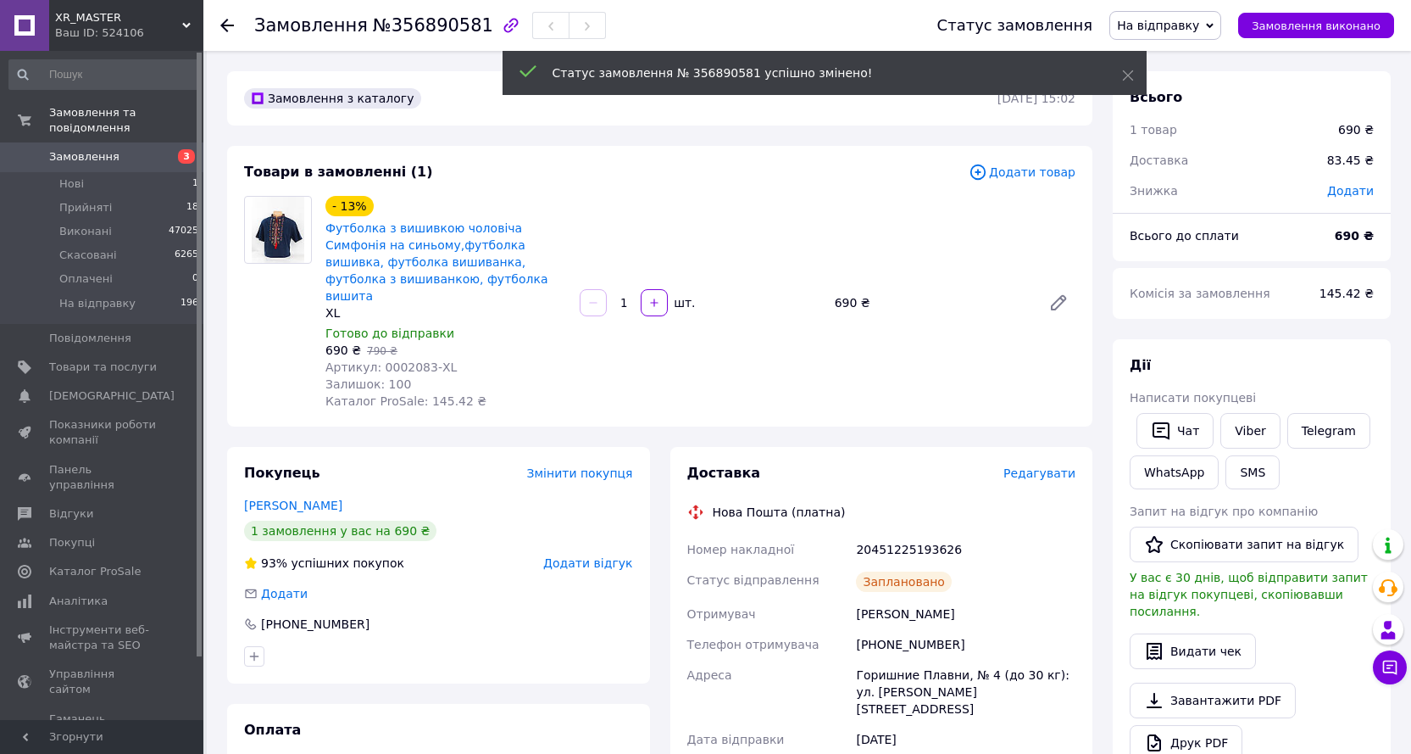
click at [231, 29] on icon at bounding box center [227, 26] width 14 height 14
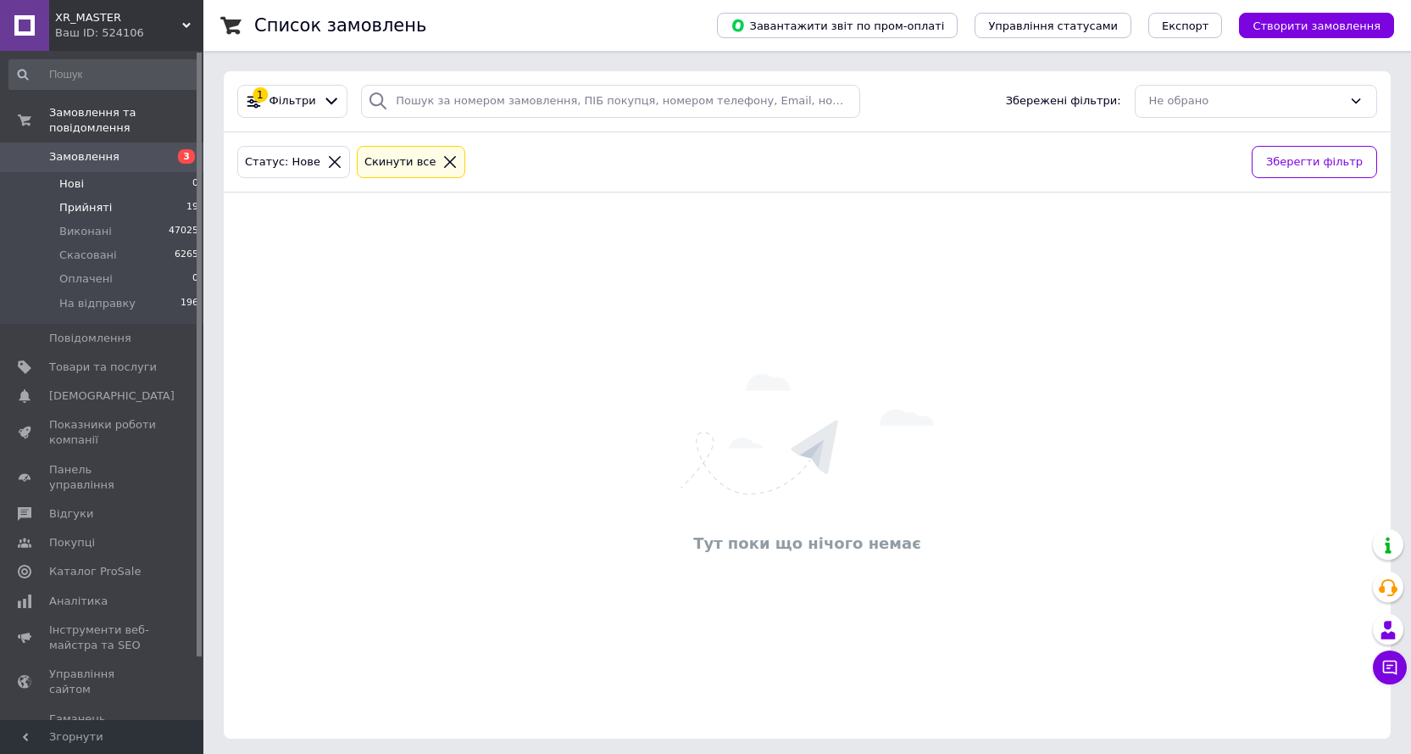
click at [142, 196] on li "Прийняті 19" at bounding box center [104, 208] width 209 height 24
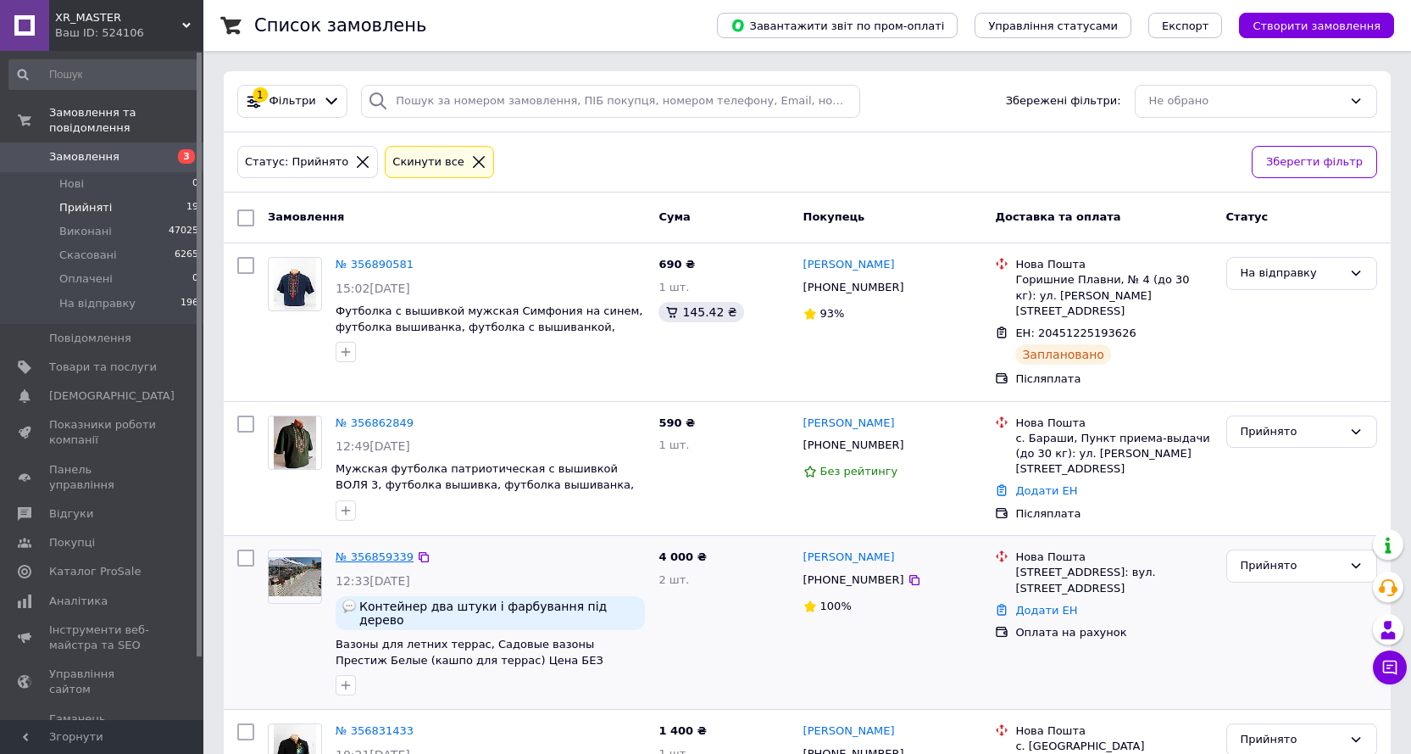
click at [351, 550] on link "№ 356859339" at bounding box center [375, 556] width 78 height 13
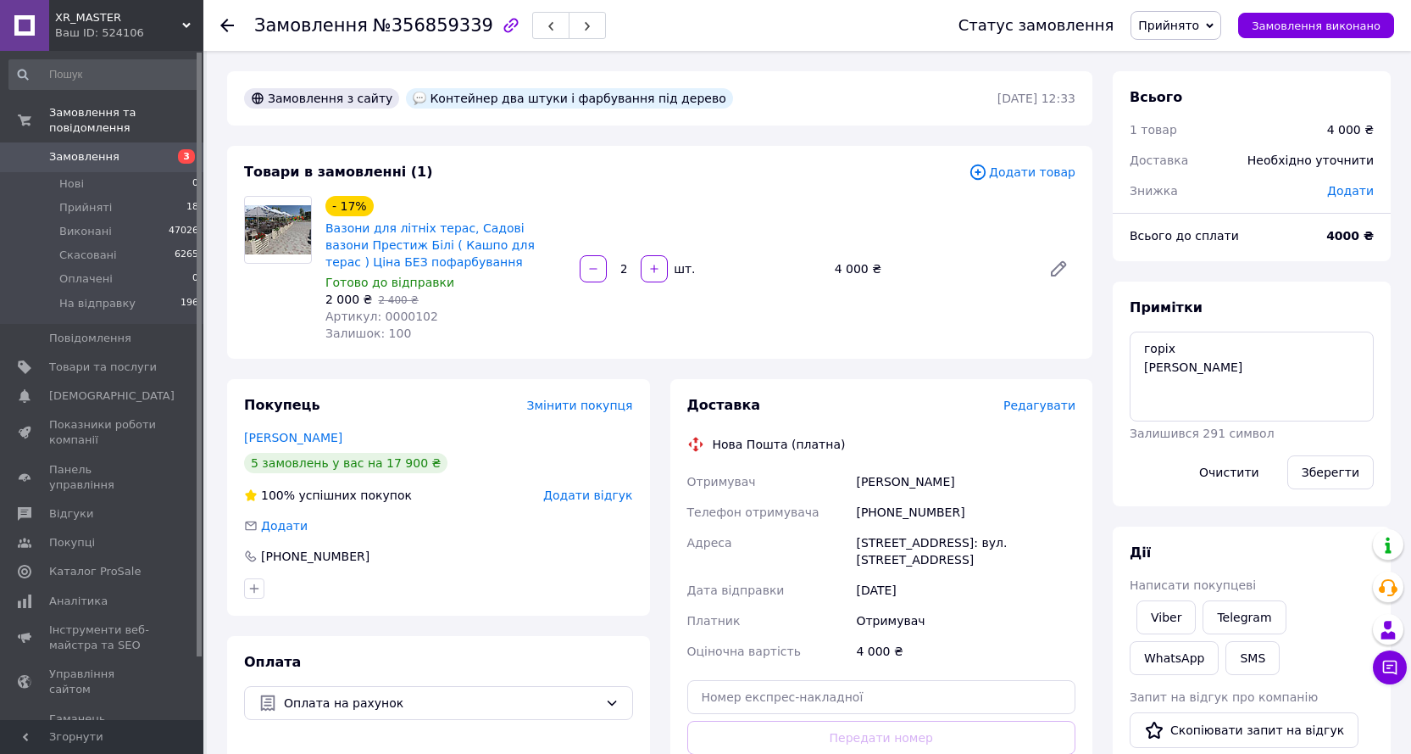
drag, startPoint x: 1172, startPoint y: 618, endPoint x: 753, endPoint y: 752, distance: 440.4
click at [1172, 617] on link "Viber" at bounding box center [1166, 617] width 59 height 34
click at [235, 26] on div at bounding box center [237, 25] width 34 height 51
drag, startPoint x: 220, startPoint y: 22, endPoint x: 247, endPoint y: 37, distance: 31.1
click at [222, 22] on icon at bounding box center [227, 26] width 14 height 14
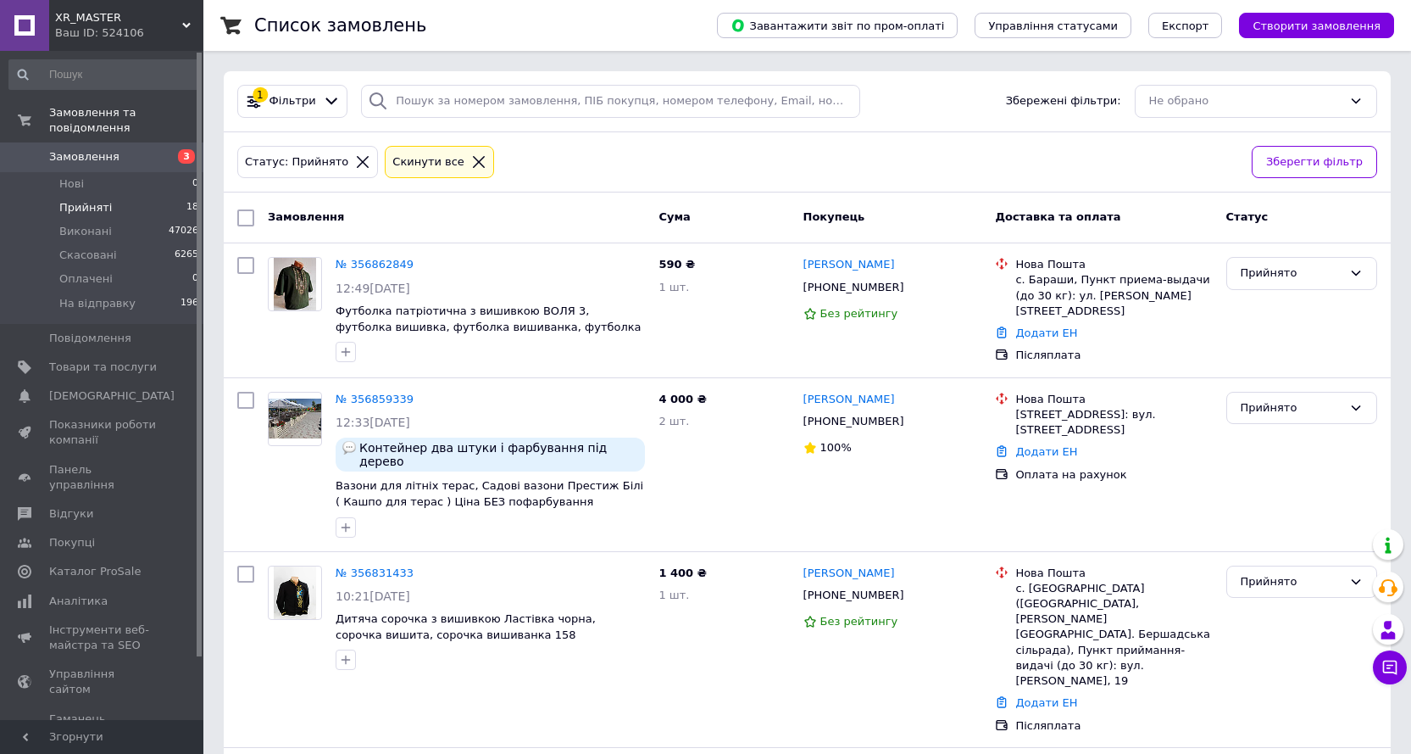
scroll to position [2049, 0]
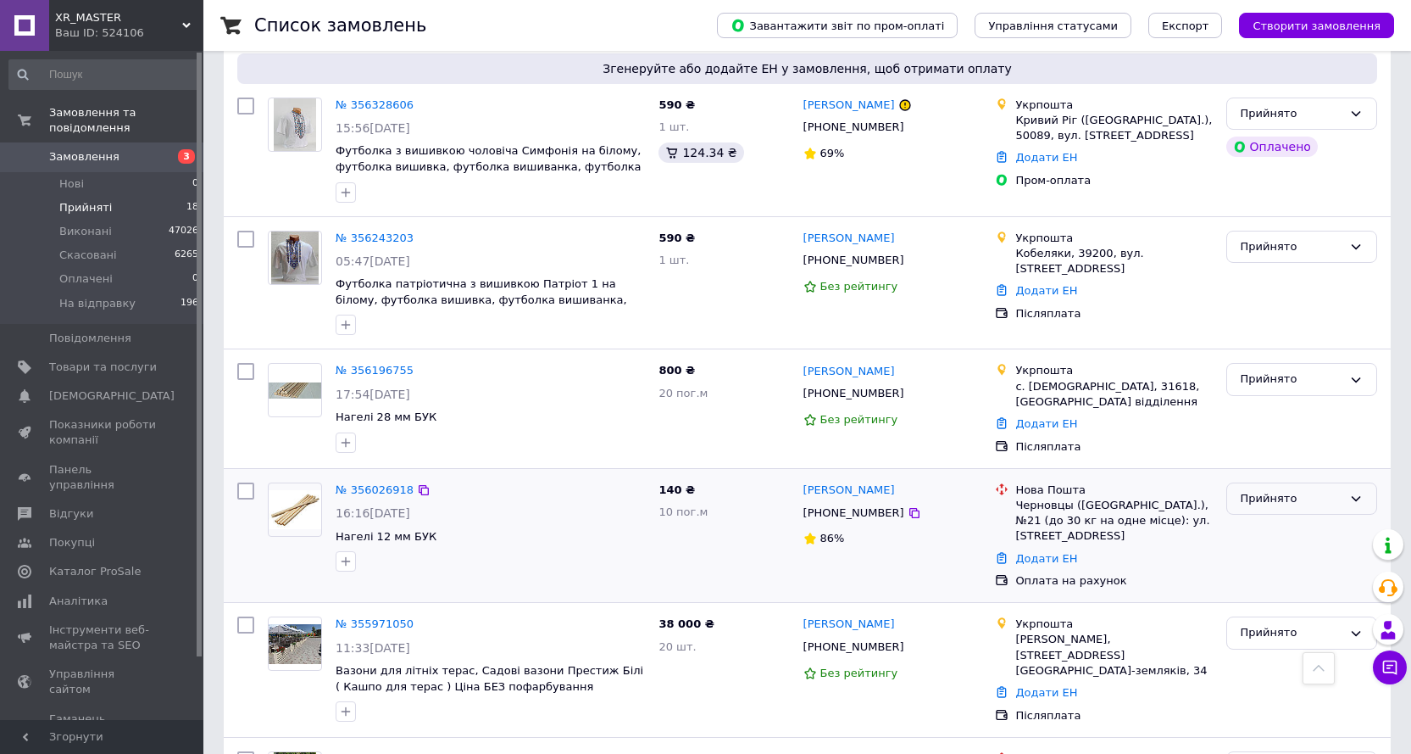
click at [1334, 490] on div "Прийнято" at bounding box center [1292, 499] width 102 height 18
click at [1287, 549] on li "Скасовано" at bounding box center [1301, 564] width 149 height 31
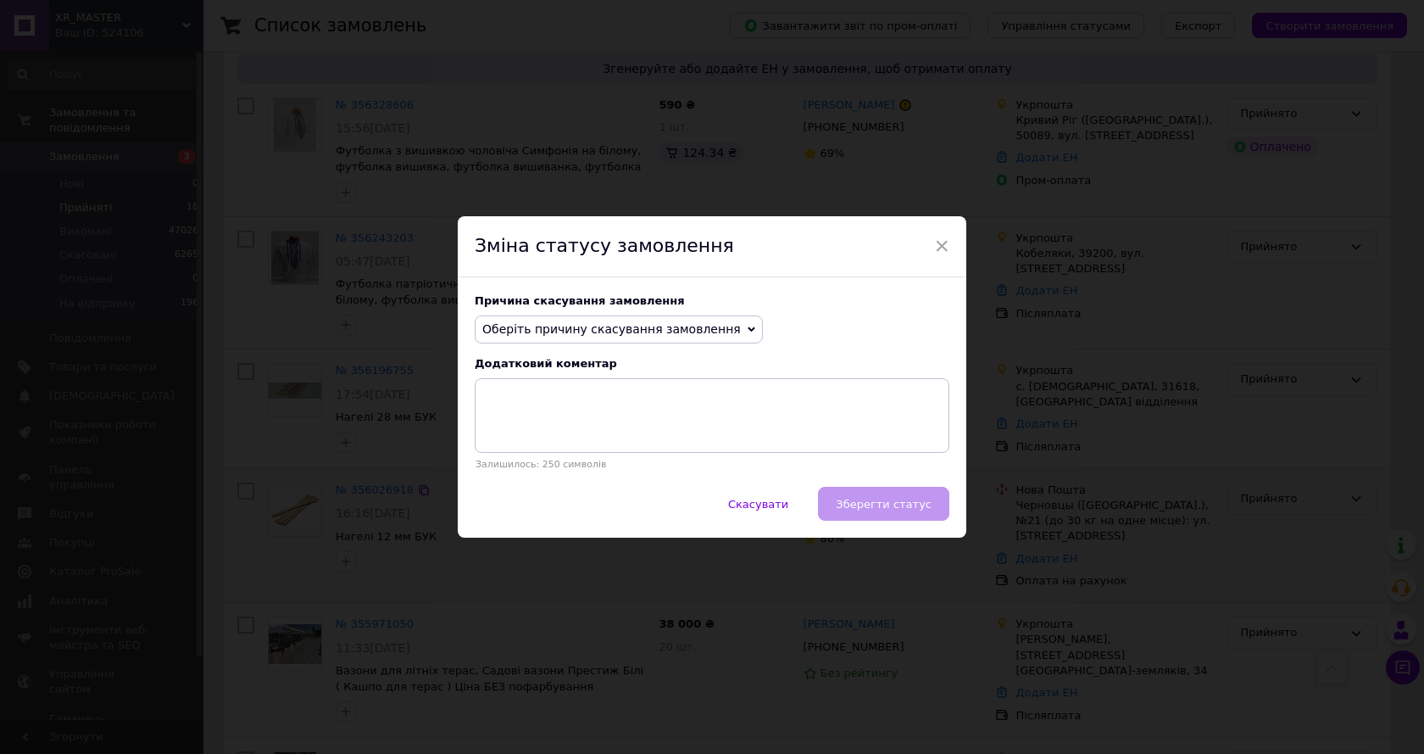
click at [637, 330] on span "Оберіть причину скасування замовлення" at bounding box center [611, 329] width 259 height 14
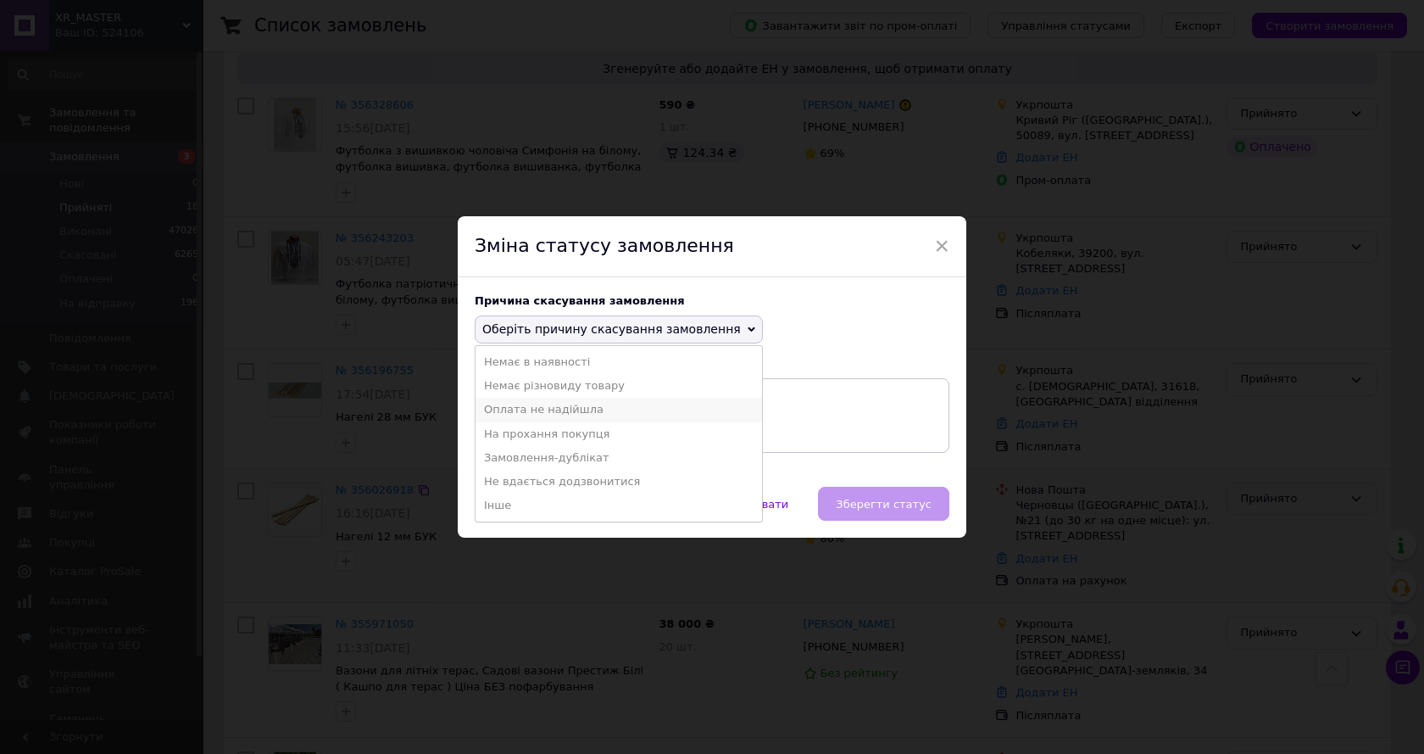
click at [562, 409] on li "Оплата не надійшла" at bounding box center [619, 410] width 286 height 24
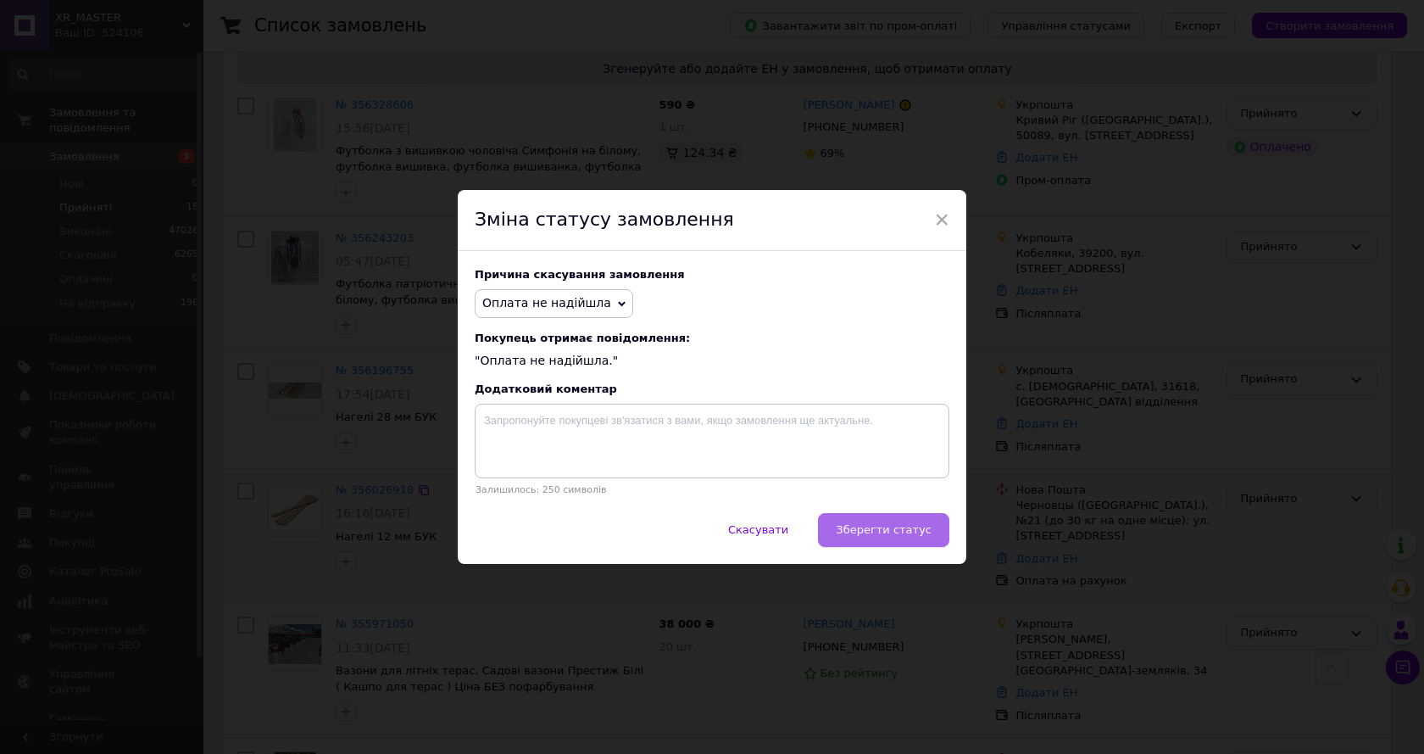
click at [905, 527] on span "Зберегти статус" at bounding box center [884, 529] width 96 height 13
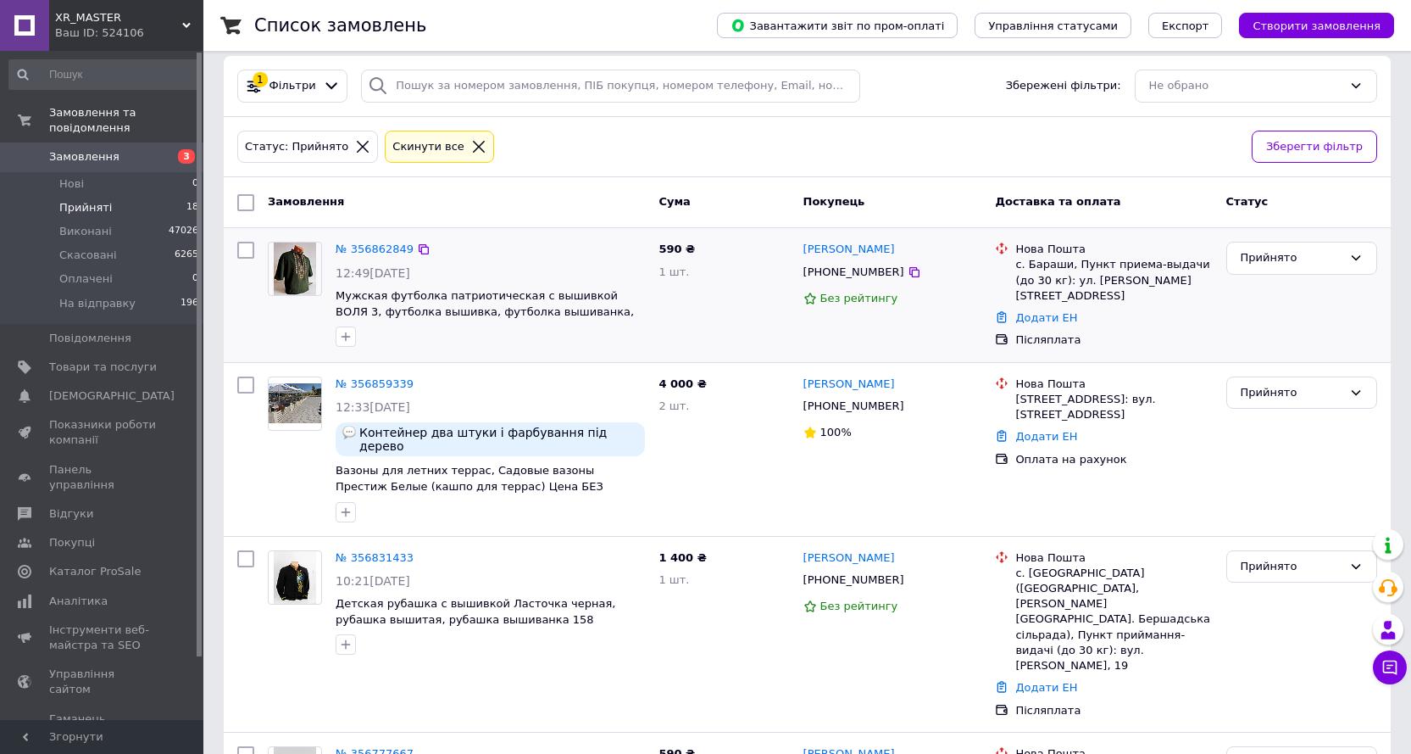
scroll to position [0, 0]
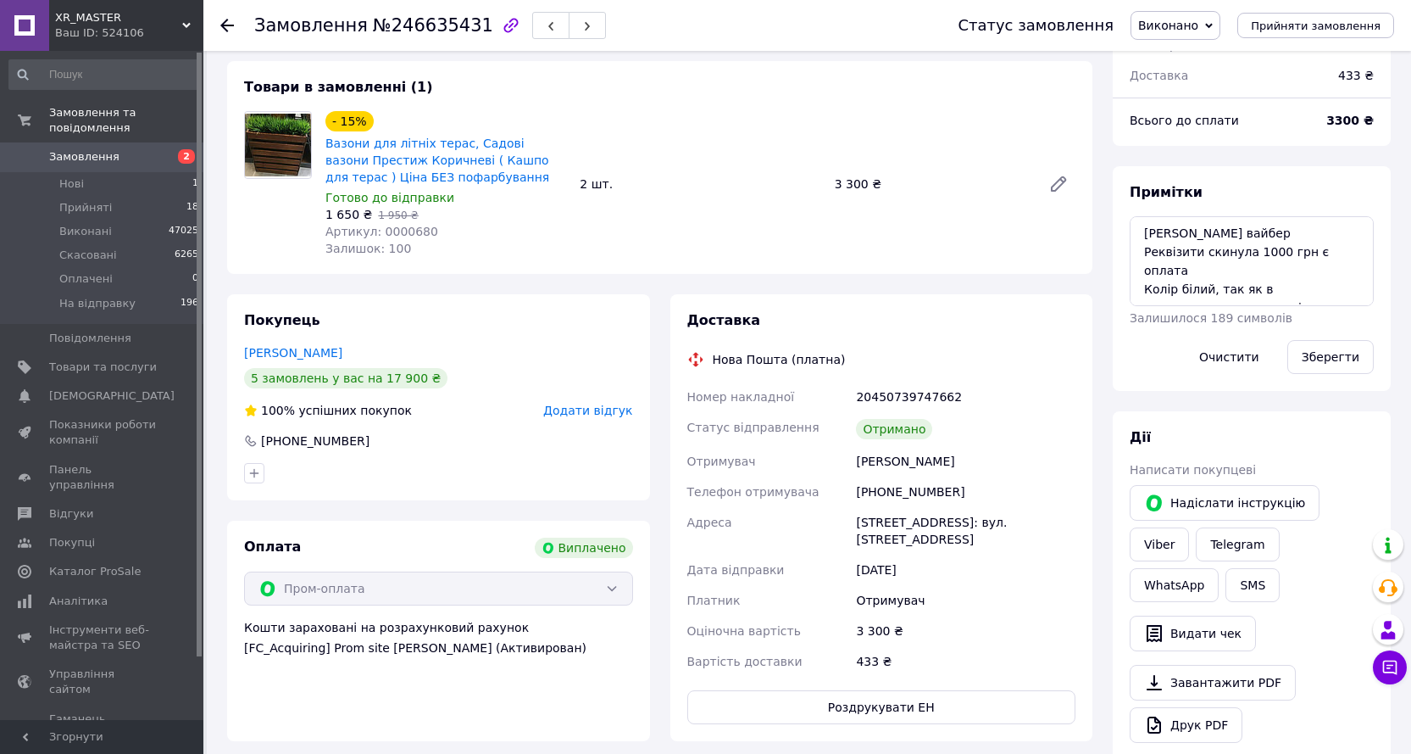
scroll to position [170, 0]
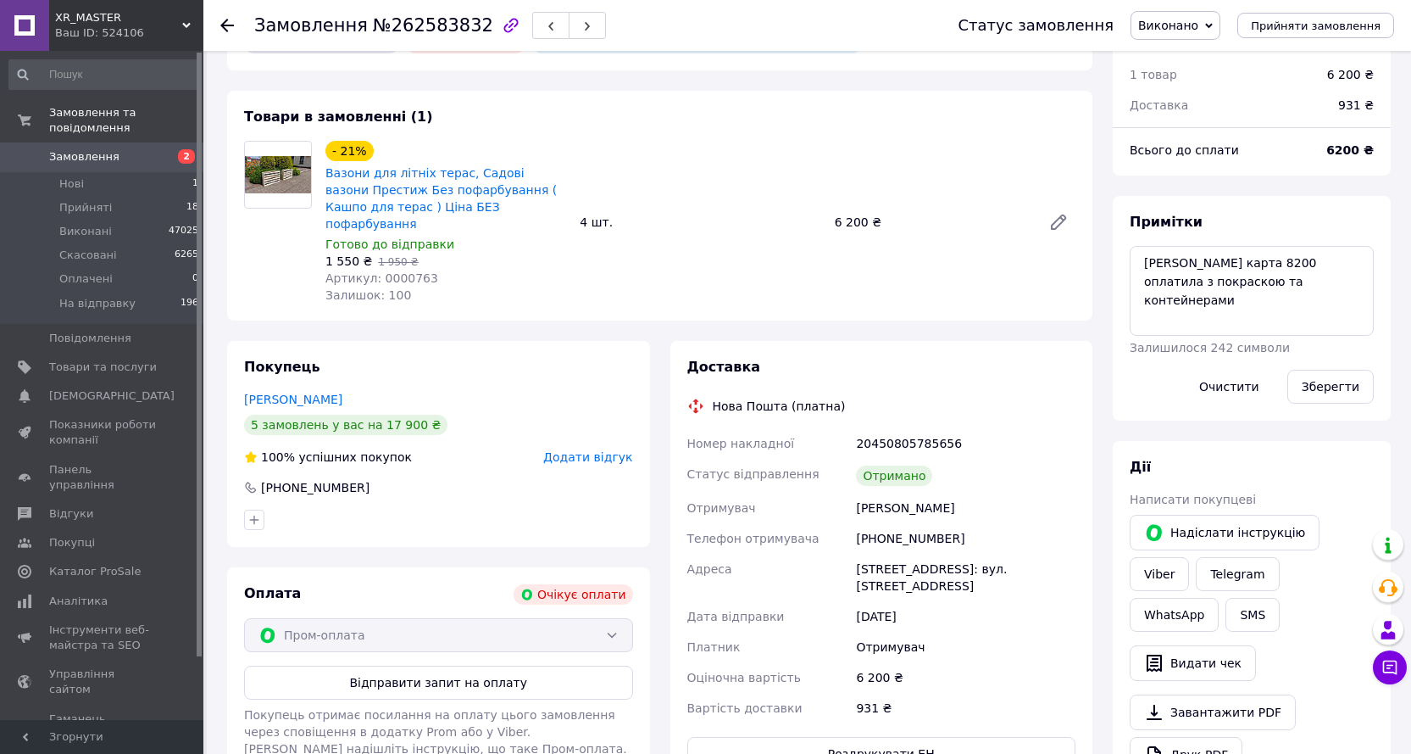
scroll to position [85, 0]
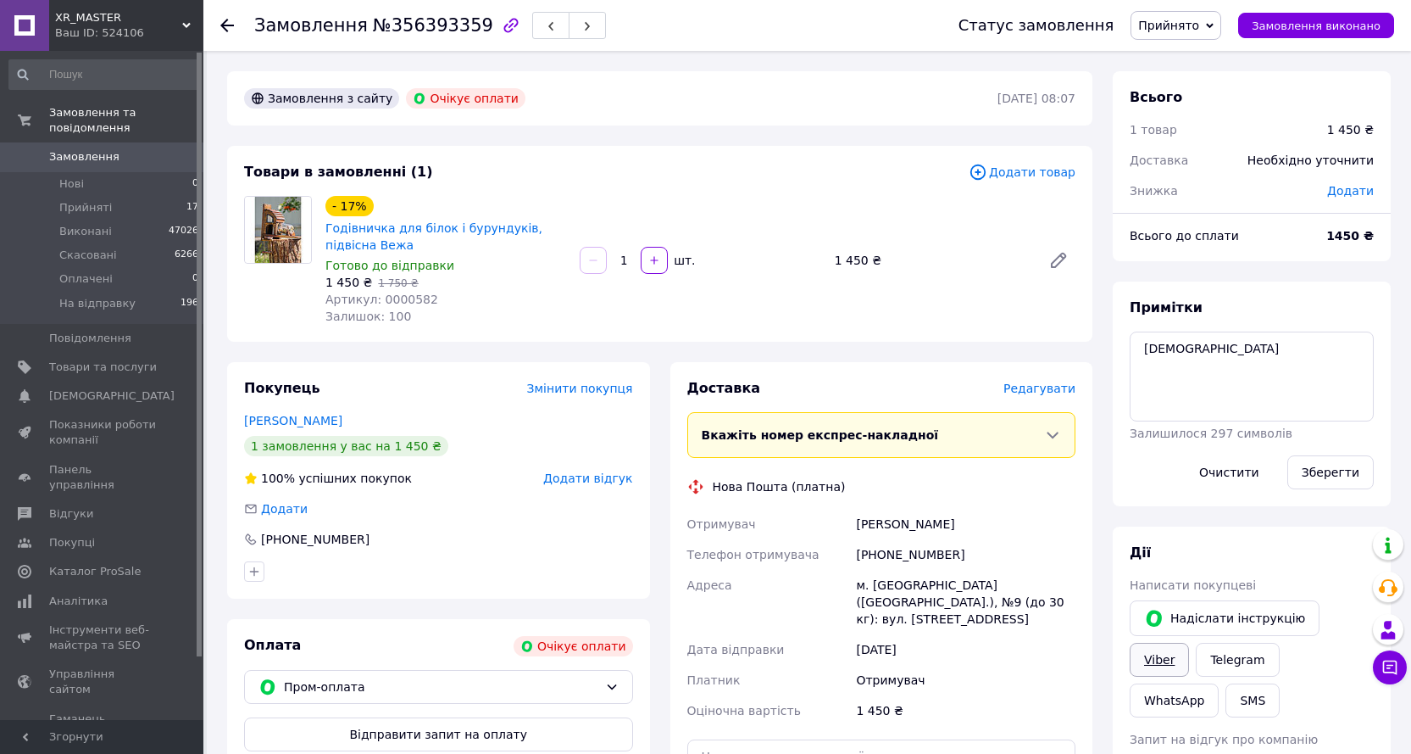
click at [1189, 642] on link "Viber" at bounding box center [1159, 659] width 59 height 34
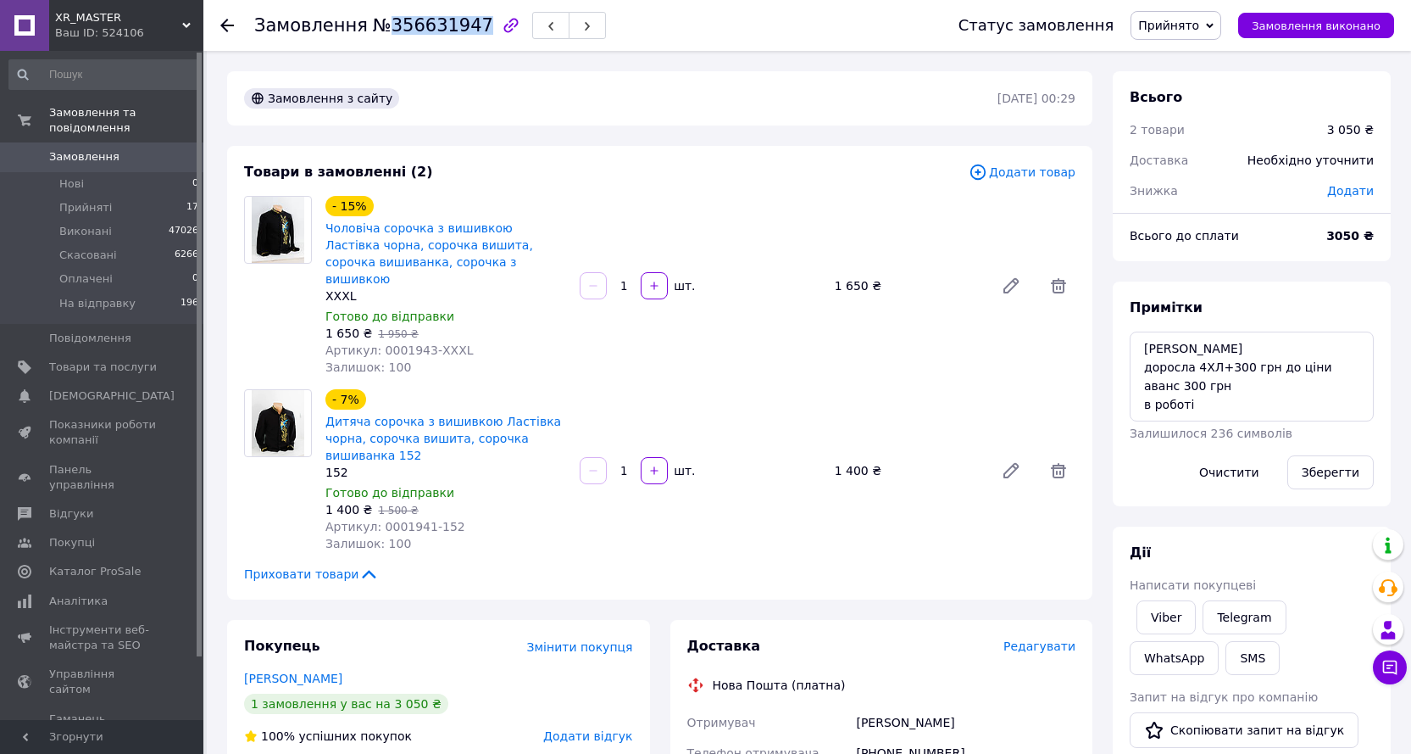
drag, startPoint x: 463, startPoint y: 23, endPoint x: 381, endPoint y: 23, distance: 81.4
click at [381, 23] on span "№356631947" at bounding box center [433, 25] width 120 height 20
copy span "356631947"
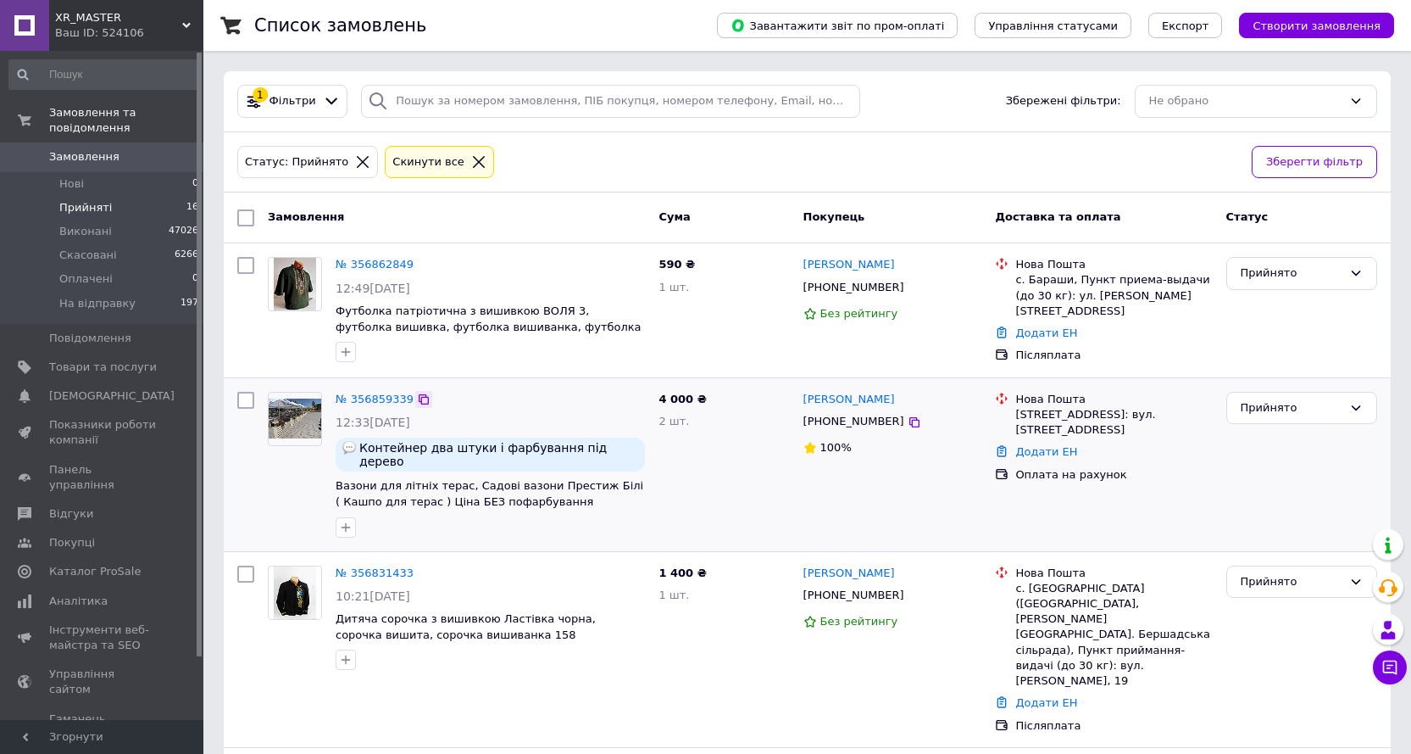
click at [419, 397] on icon at bounding box center [424, 399] width 10 height 10
click at [108, 172] on li "Нові 1" at bounding box center [104, 184] width 209 height 24
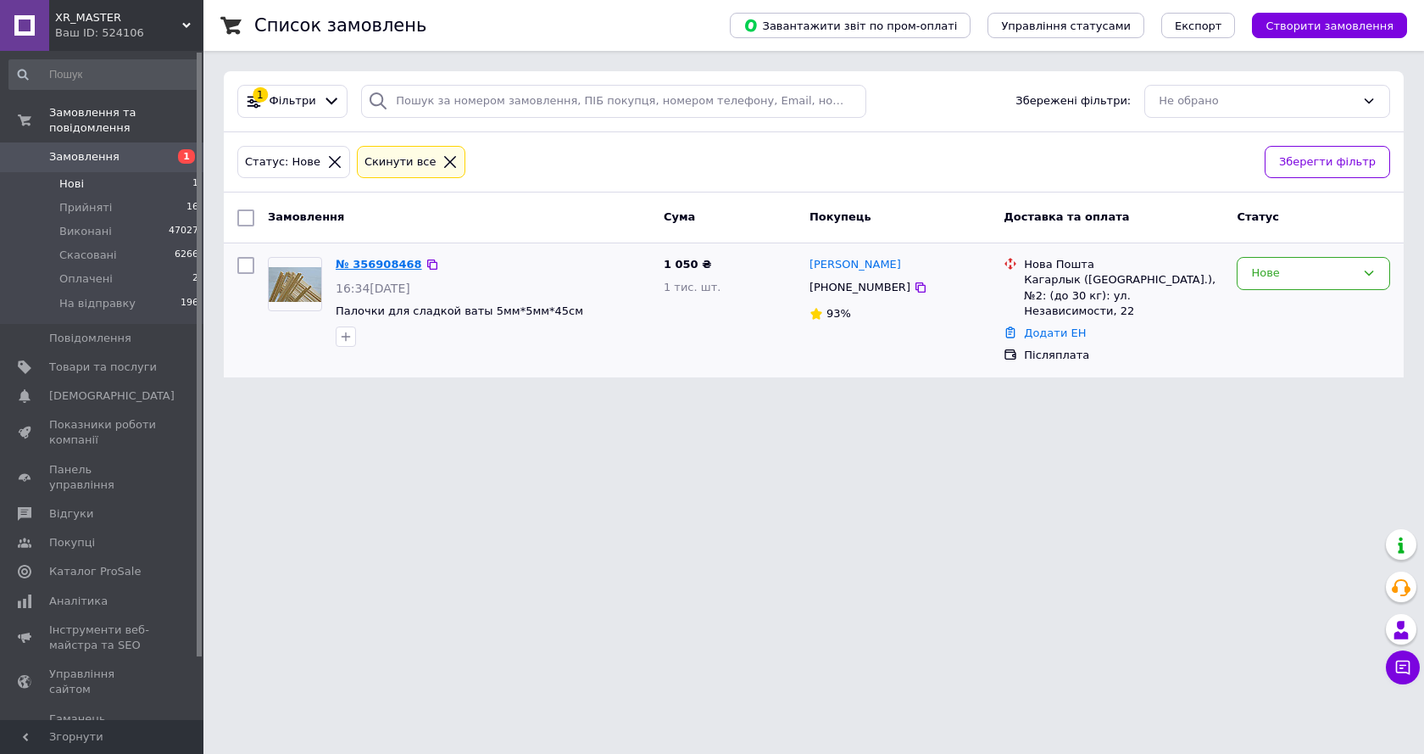
click at [378, 264] on link "№ 356908468" at bounding box center [379, 264] width 86 height 13
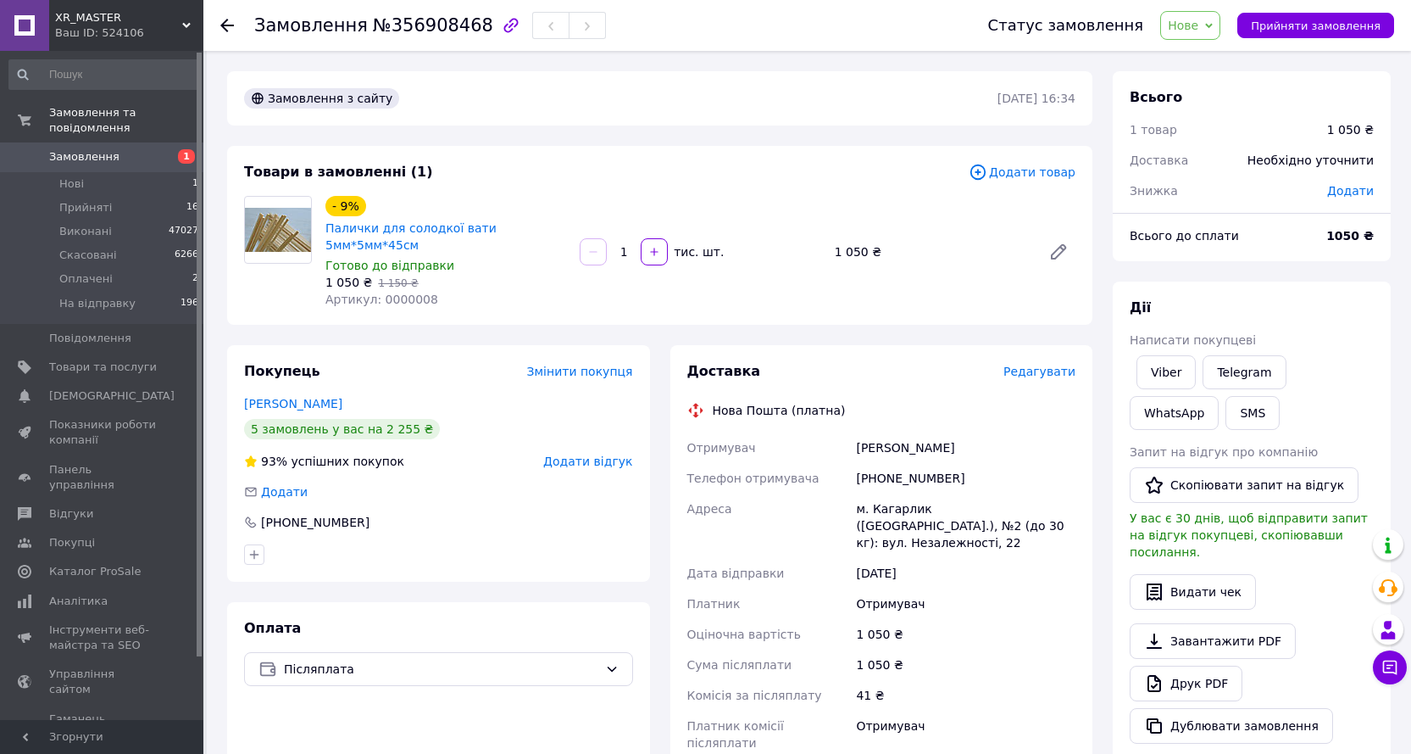
click at [1221, 26] on span "Нове" at bounding box center [1190, 25] width 60 height 29
click at [1203, 55] on li "Прийнято" at bounding box center [1207, 59] width 93 height 25
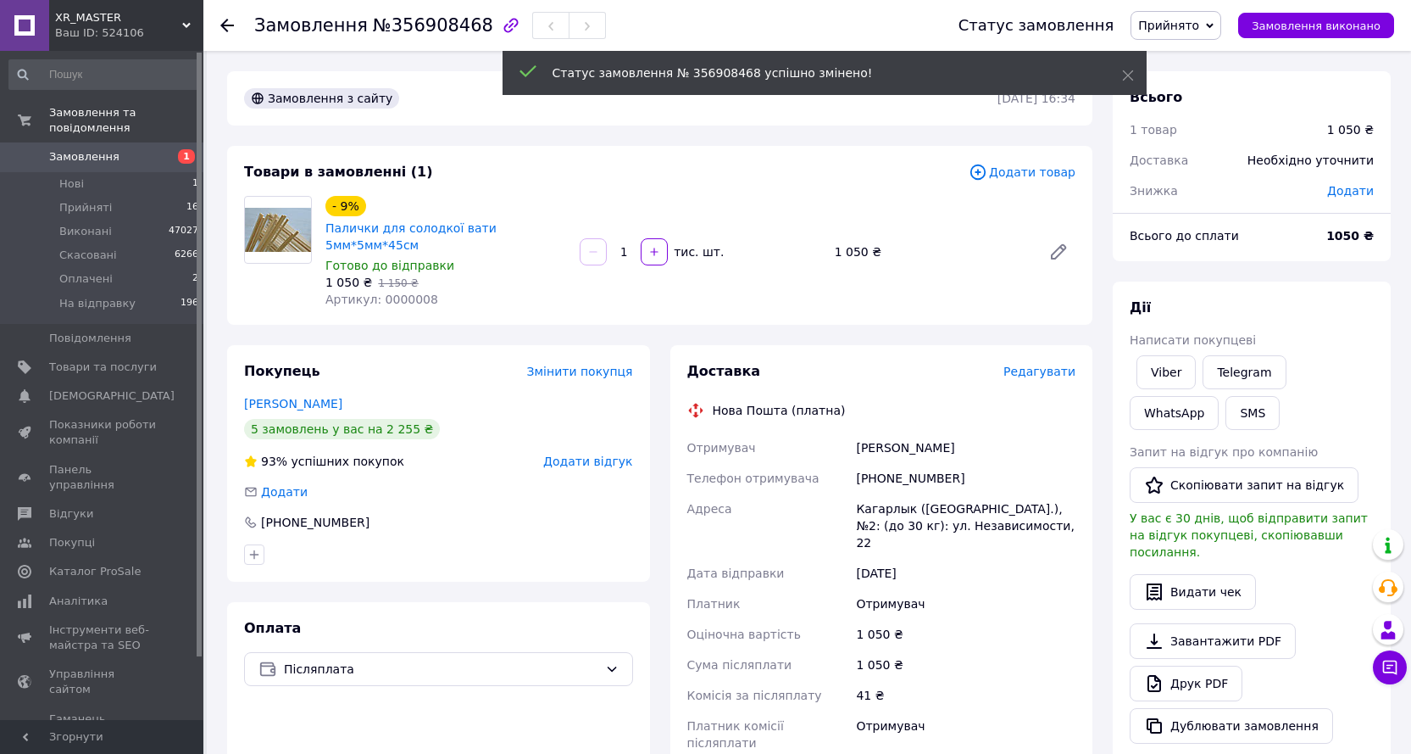
drag, startPoint x: 1166, startPoint y: 344, endPoint x: 1063, endPoint y: 387, distance: 111.8
click at [1166, 344] on span "Написати покупцеві" at bounding box center [1193, 340] width 126 height 14
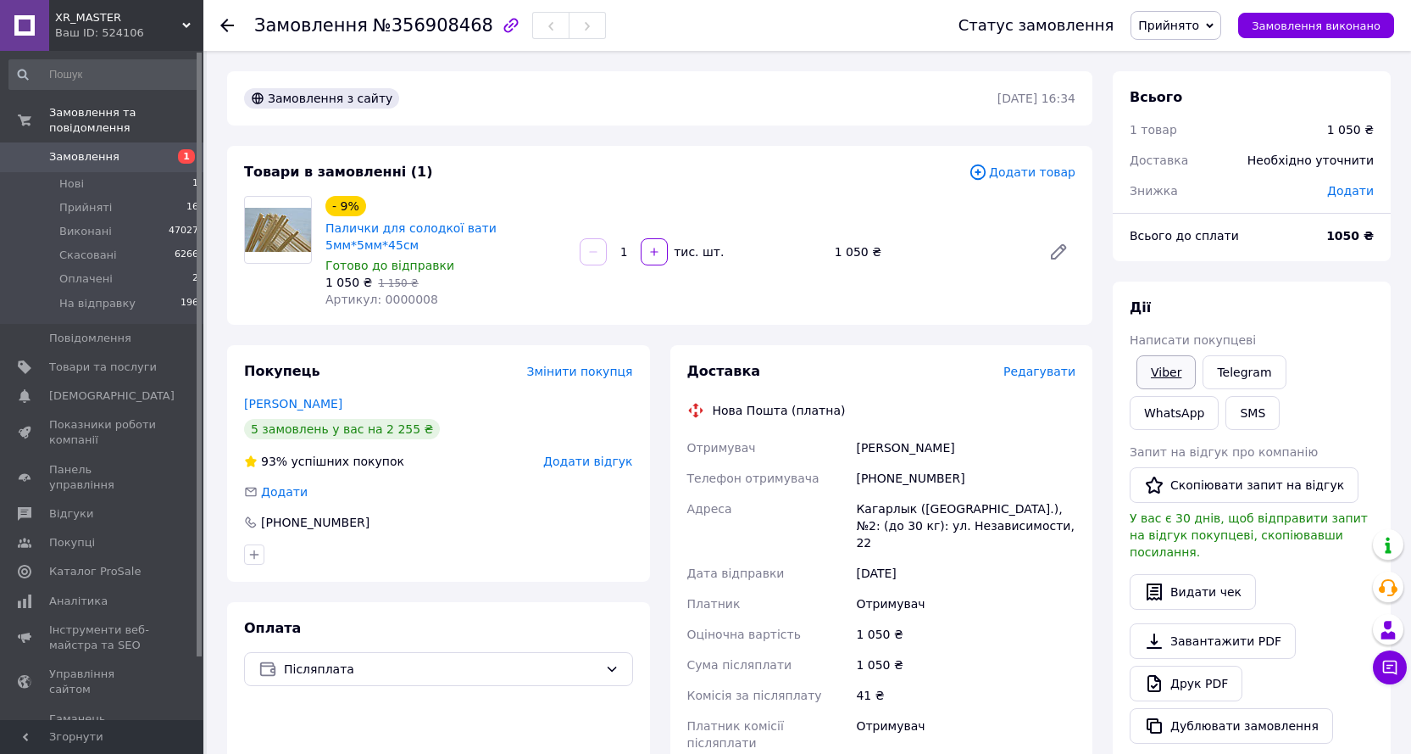
click at [1173, 373] on link "Viber" at bounding box center [1166, 372] width 59 height 34
click at [1064, 364] on span "Редагувати" at bounding box center [1040, 371] width 72 height 14
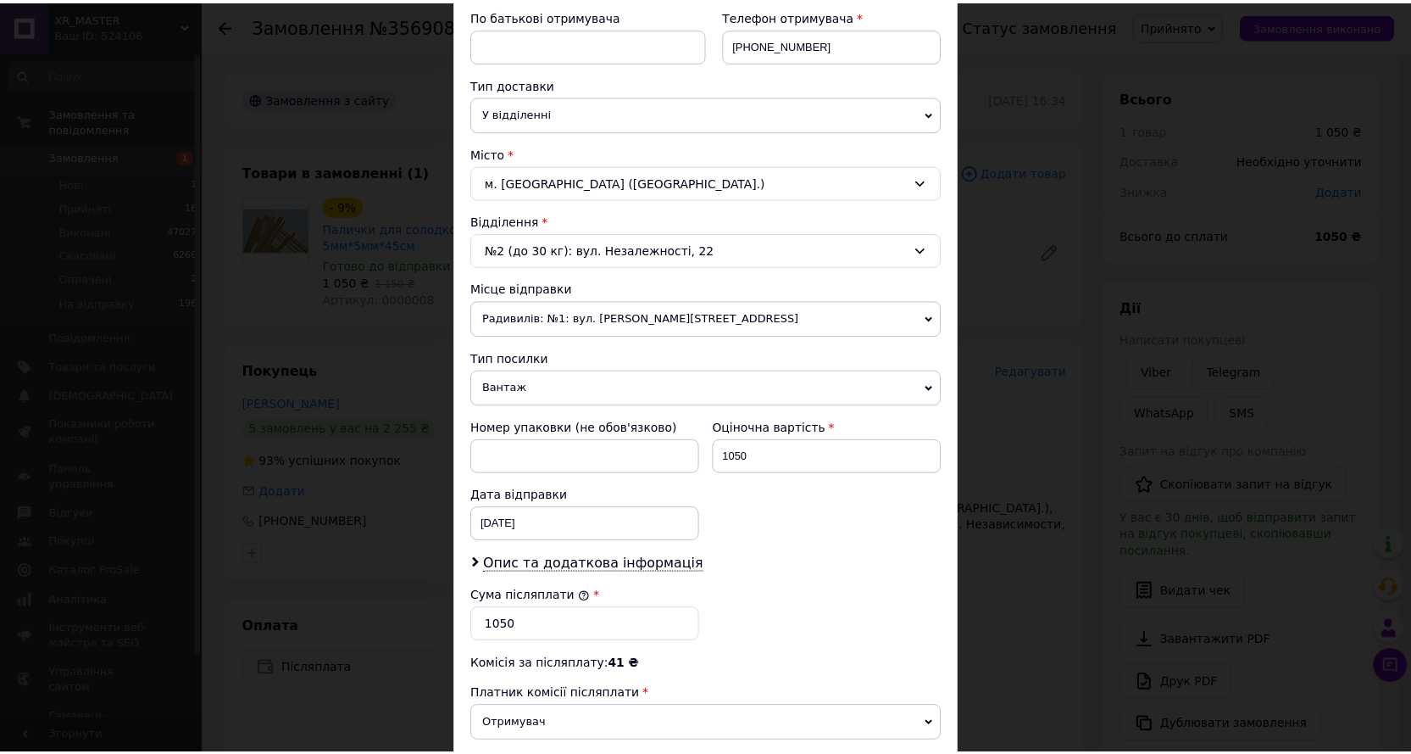
scroll to position [540, 0]
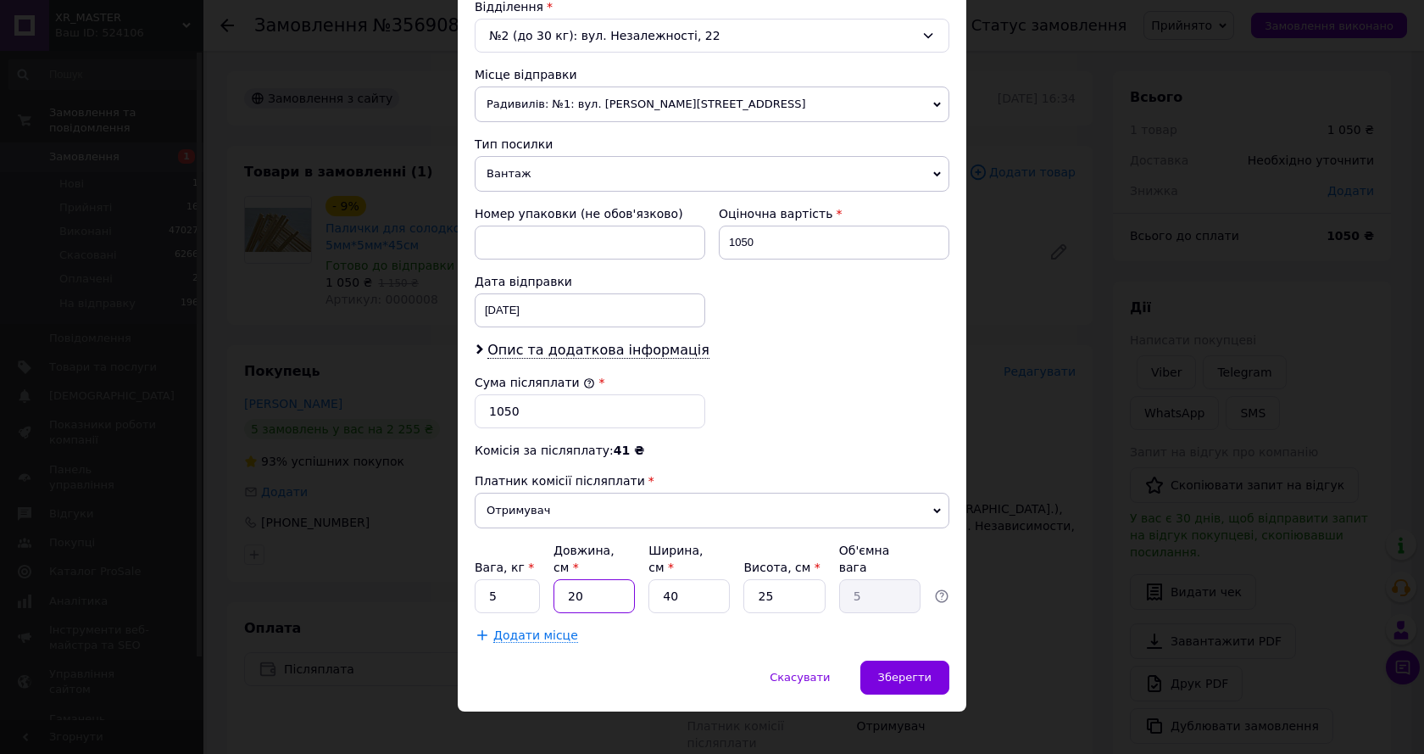
click at [593, 583] on input "20" at bounding box center [593, 596] width 81 height 34
click at [594, 581] on input "20" at bounding box center [593, 596] width 81 height 34
type input "6"
type input "1.5"
type input "60"
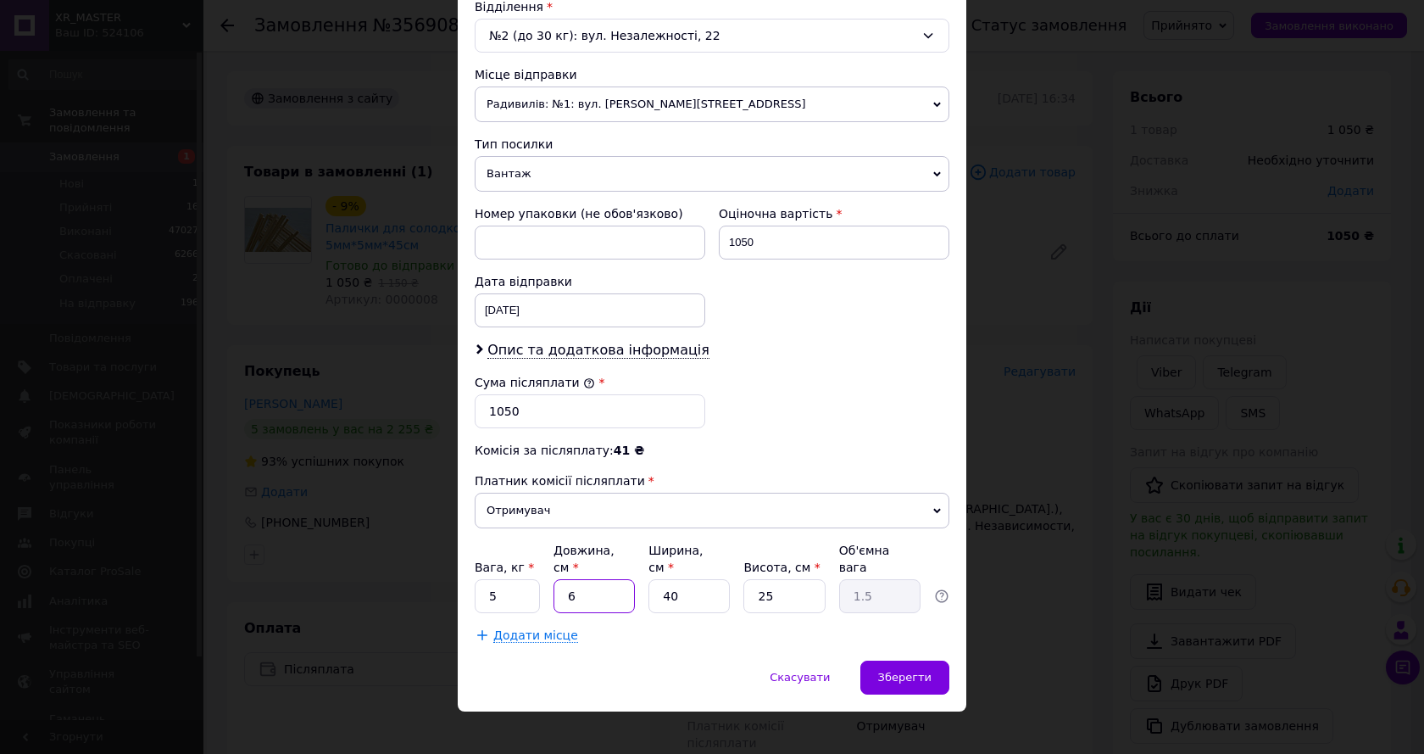
type input "15"
type input "60"
click at [688, 579] on input "40" at bounding box center [688, 596] width 81 height 34
click at [689, 579] on input "40" at bounding box center [688, 596] width 81 height 34
type input "3"
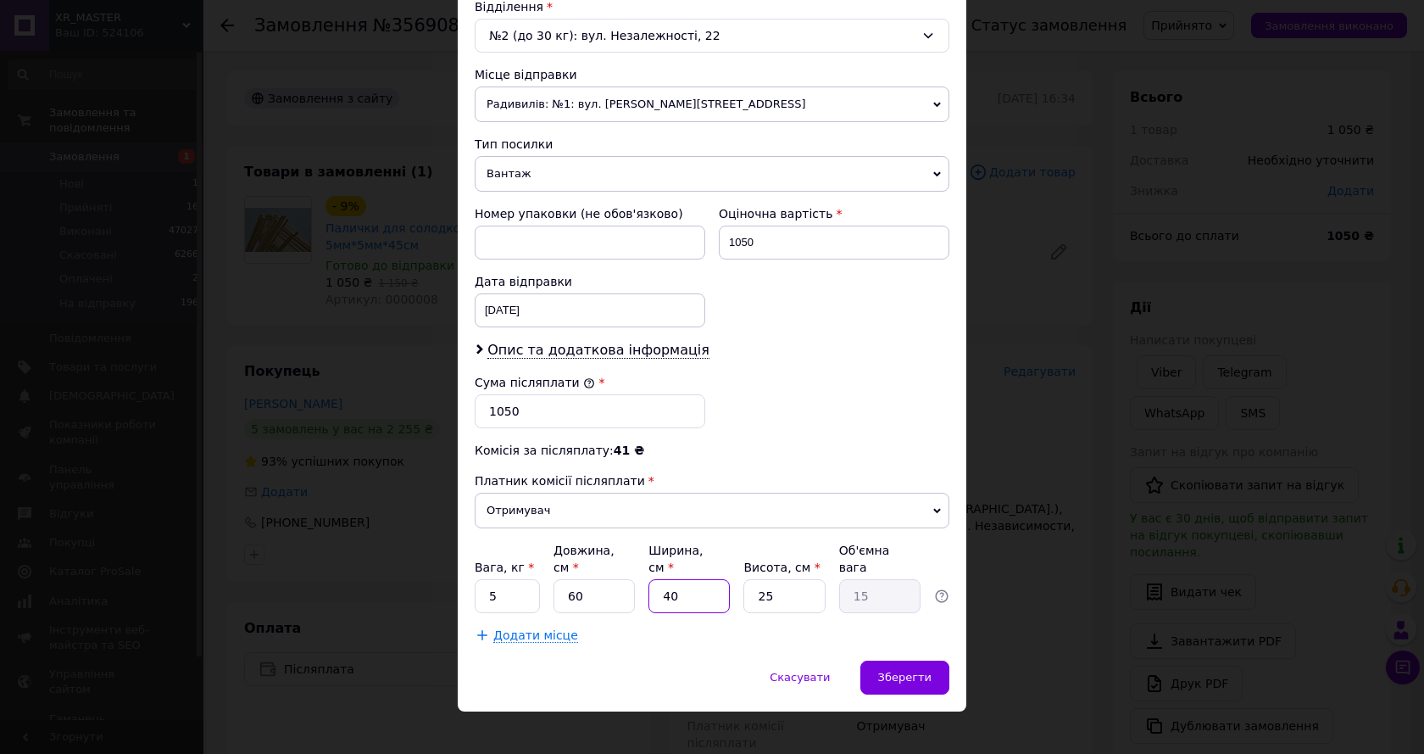
type input "1.13"
type input "35"
type input "13.13"
type input "35"
click at [767, 579] on input "25" at bounding box center [783, 596] width 81 height 34
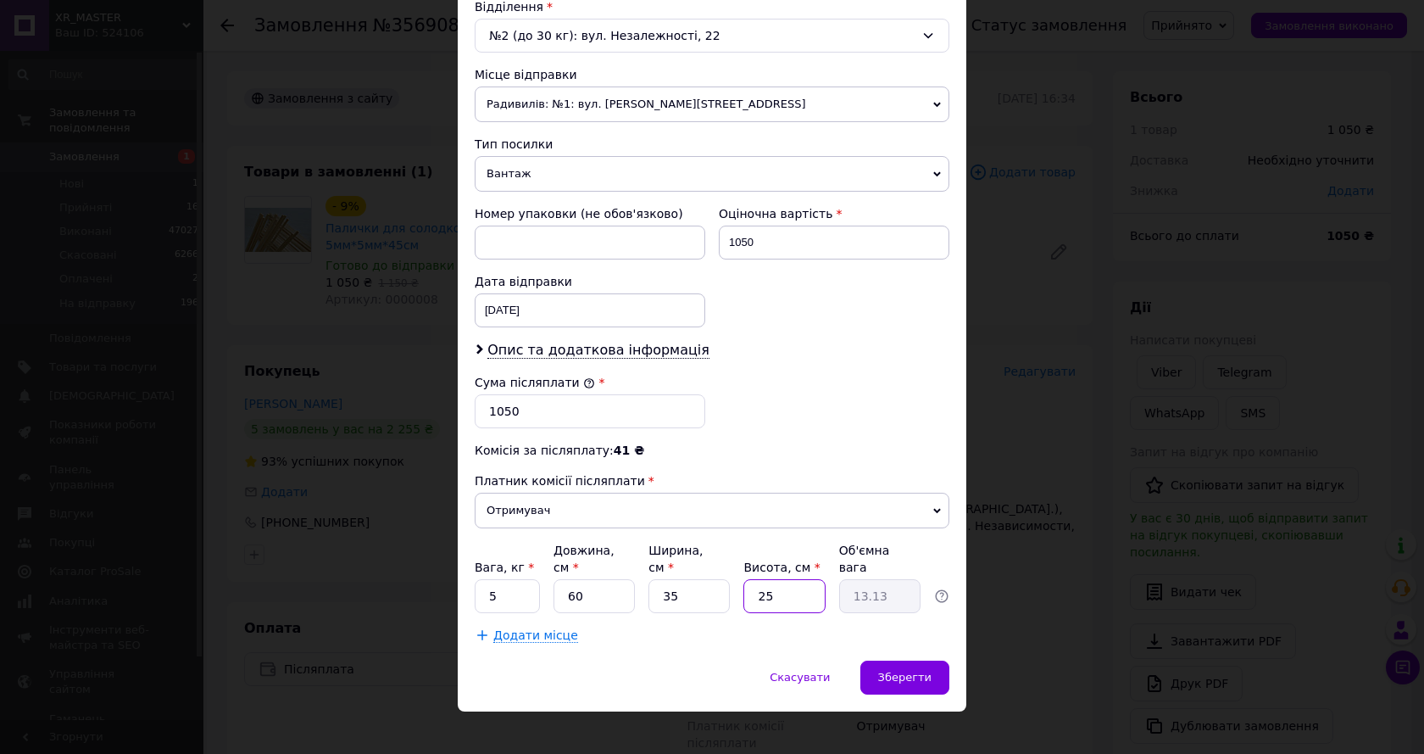
click at [768, 579] on input "25" at bounding box center [783, 596] width 81 height 34
type input "2"
type input "1.05"
type input "28"
type input "14.7"
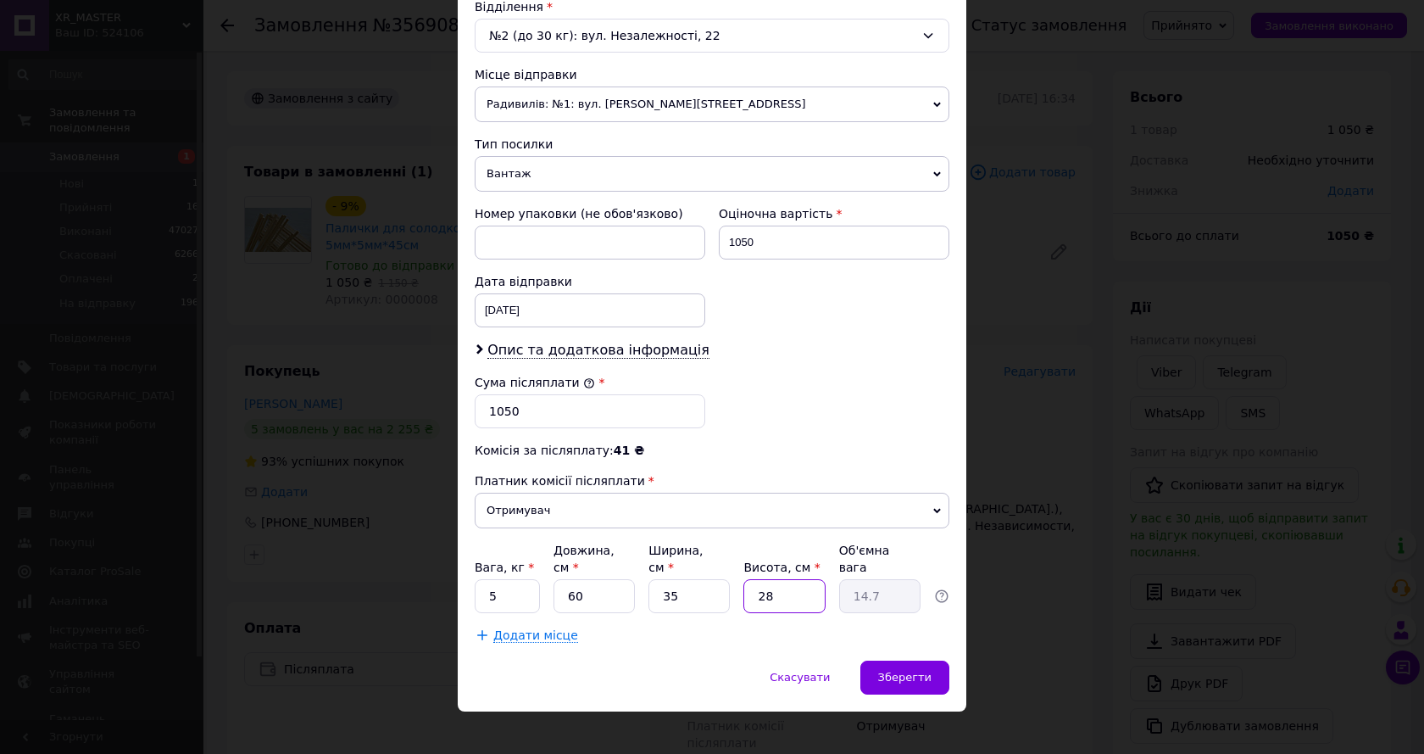
type input "28"
click at [514, 586] on input "5" at bounding box center [507, 596] width 65 height 34
type input "7"
click at [910, 673] on div "Зберегти" at bounding box center [904, 677] width 89 height 34
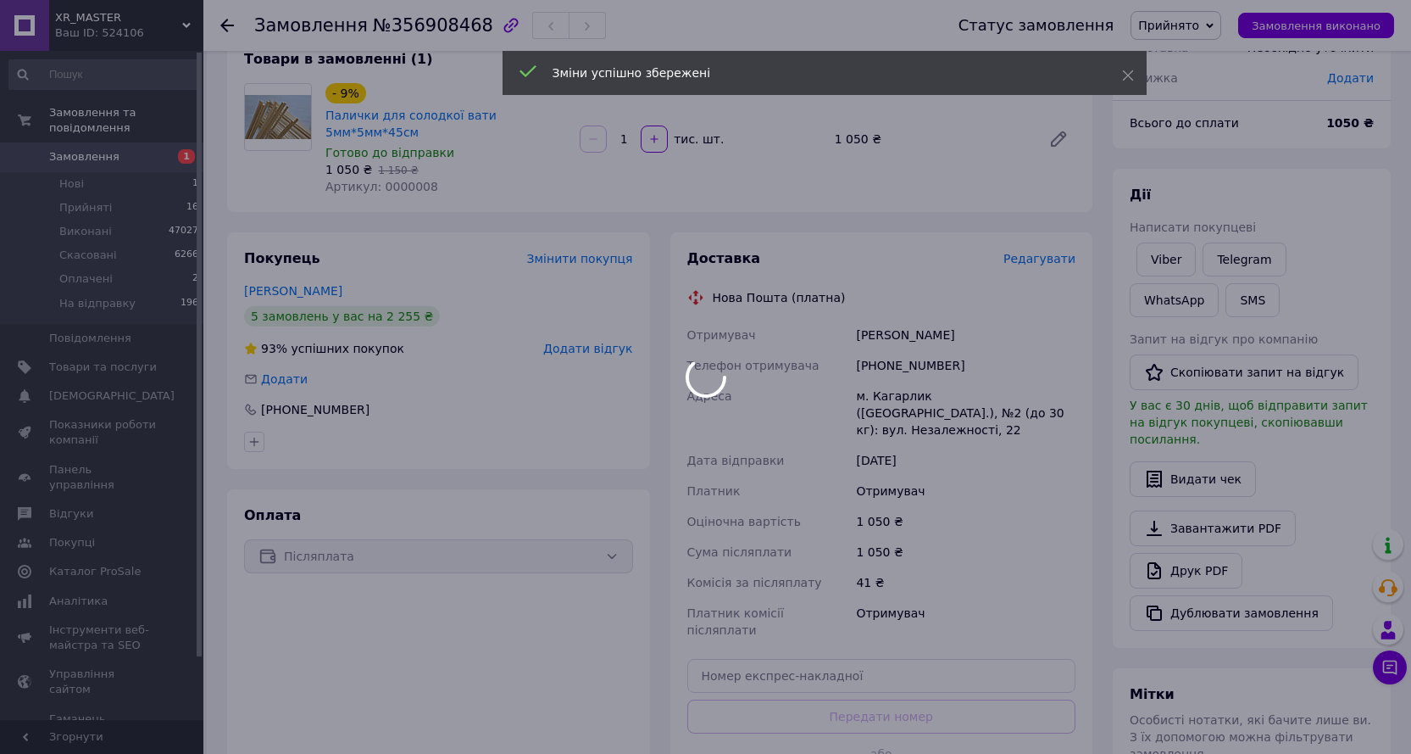
scroll to position [339, 0]
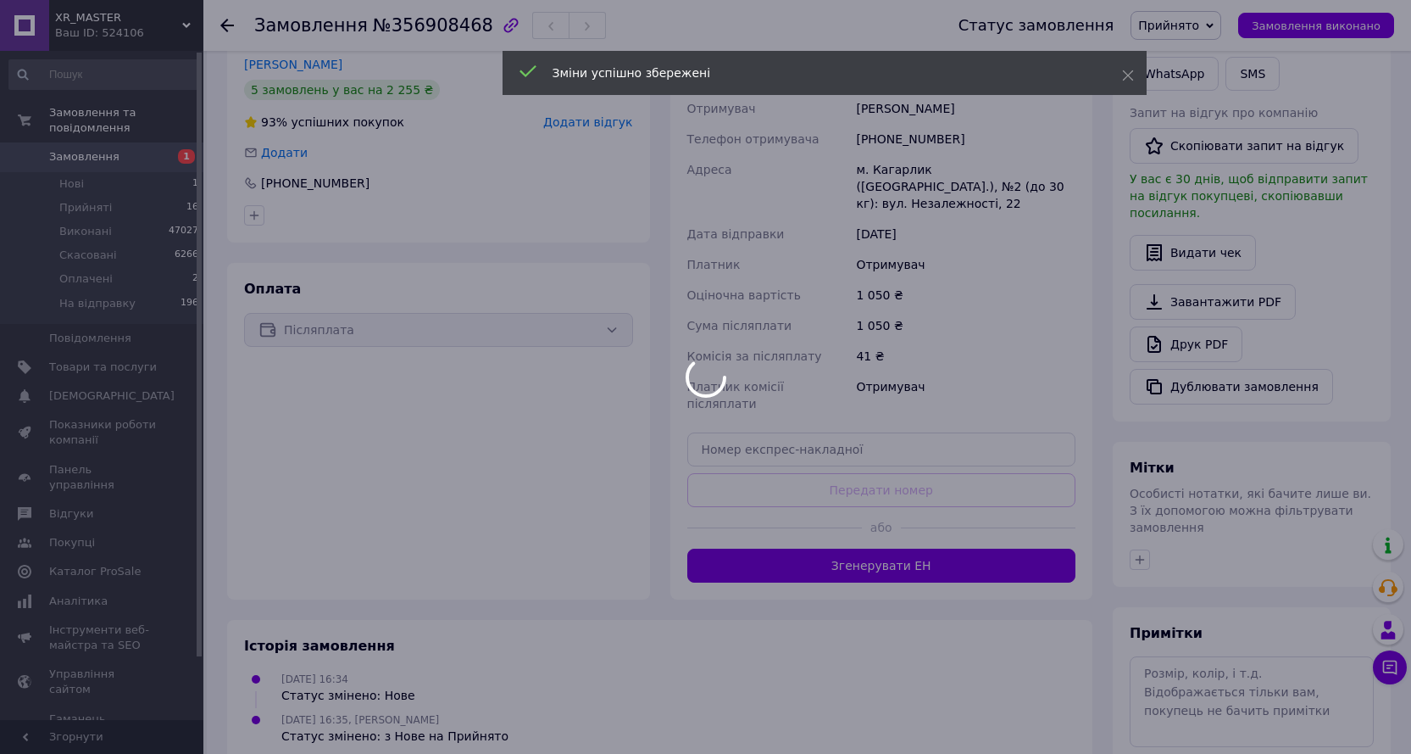
click at [909, 548] on button "Згенерувати ЕН" at bounding box center [881, 565] width 389 height 34
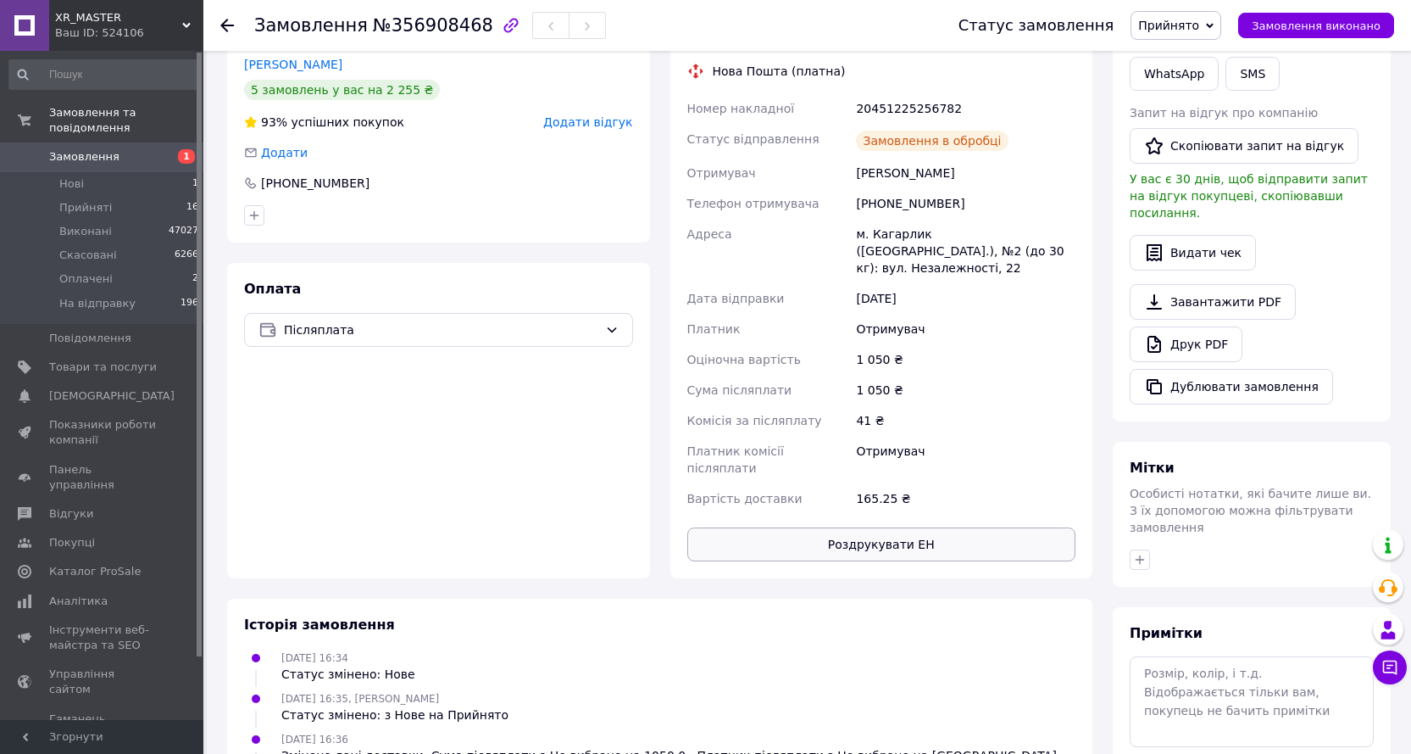
click at [892, 527] on button "Роздрукувати ЕН" at bounding box center [881, 544] width 389 height 34
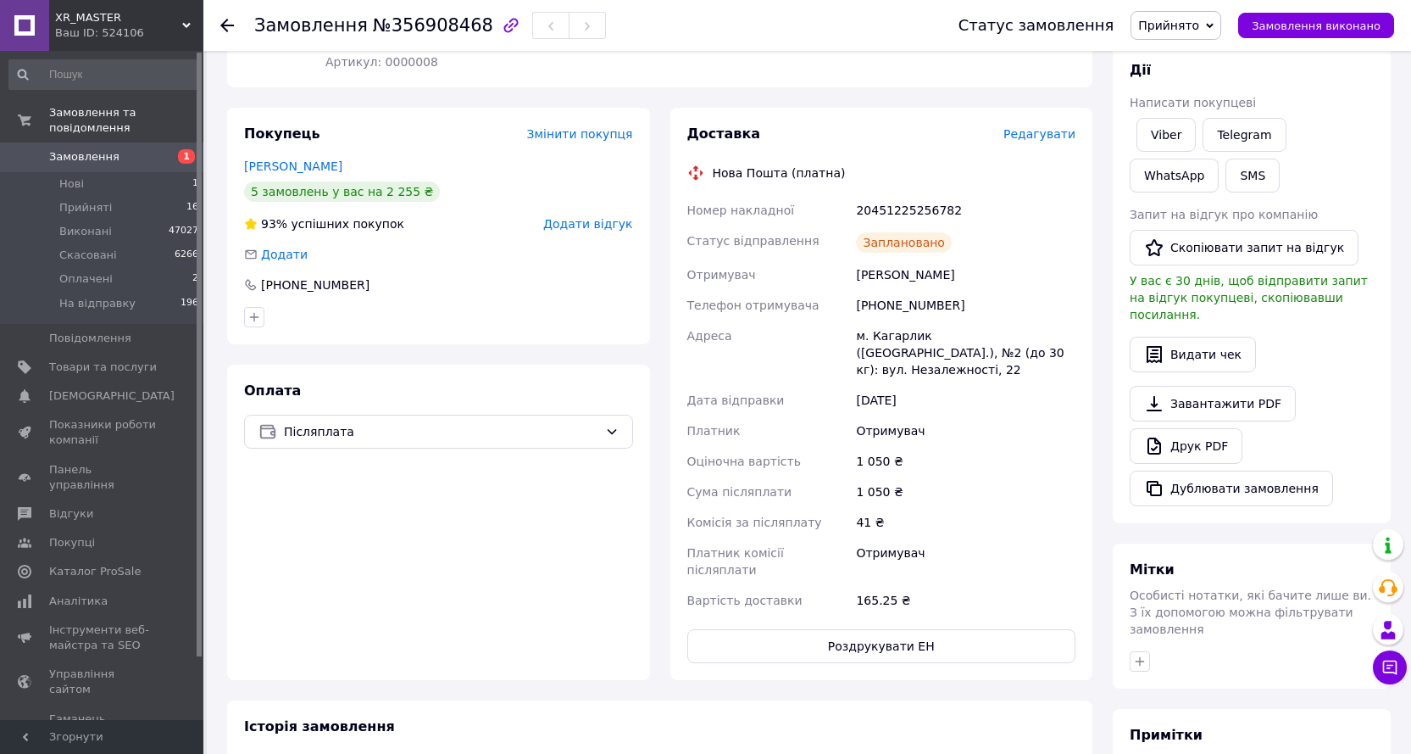
scroll to position [0, 0]
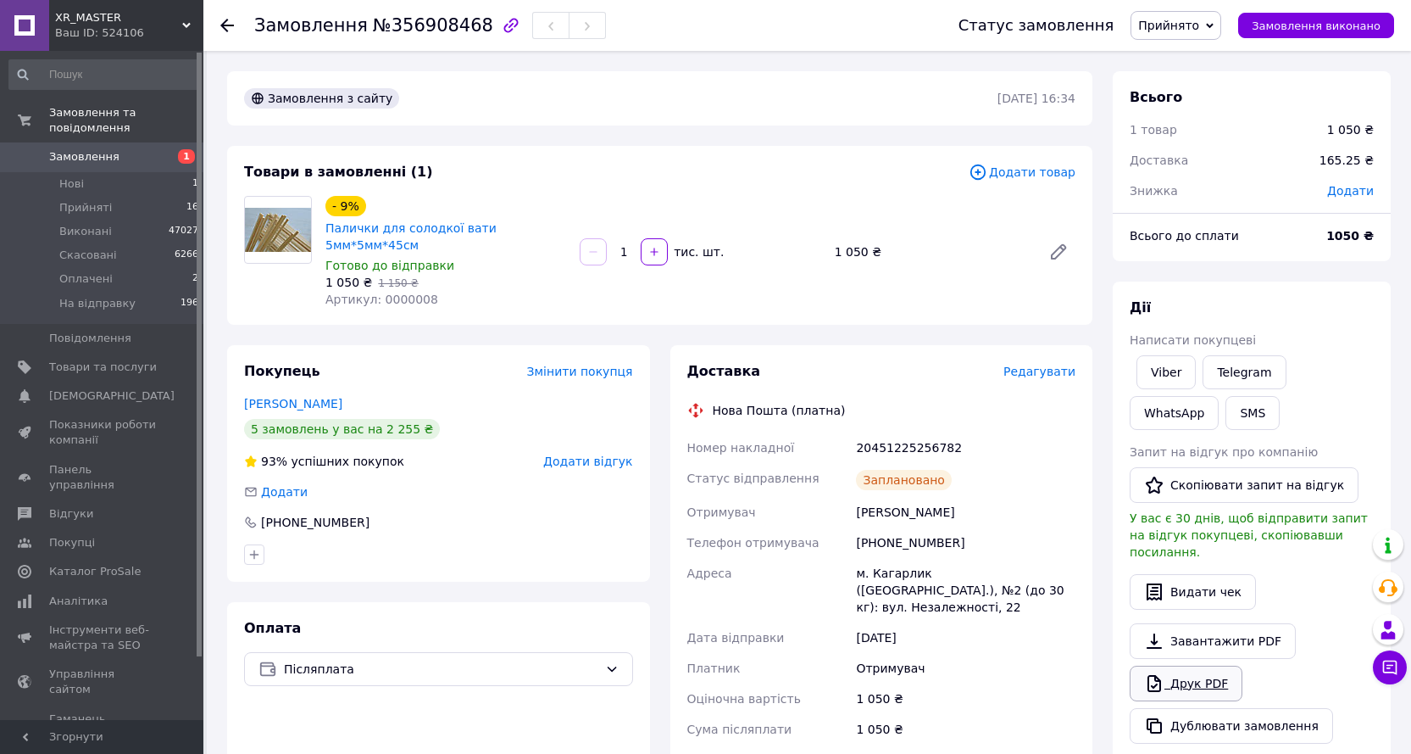
click at [1191, 665] on link "Друк PDF" at bounding box center [1186, 683] width 113 height 36
drag, startPoint x: 962, startPoint y: 417, endPoint x: 681, endPoint y: 427, distance: 280.7
click at [681, 427] on div "Доставка Редагувати Нова Пошта (платна) Номер накладної 20451225256782 Статус в…" at bounding box center [881, 631] width 423 height 572
copy div "Номер накладної 20451225256782"
click at [1216, 30] on span "Прийнято" at bounding box center [1176, 25] width 91 height 29
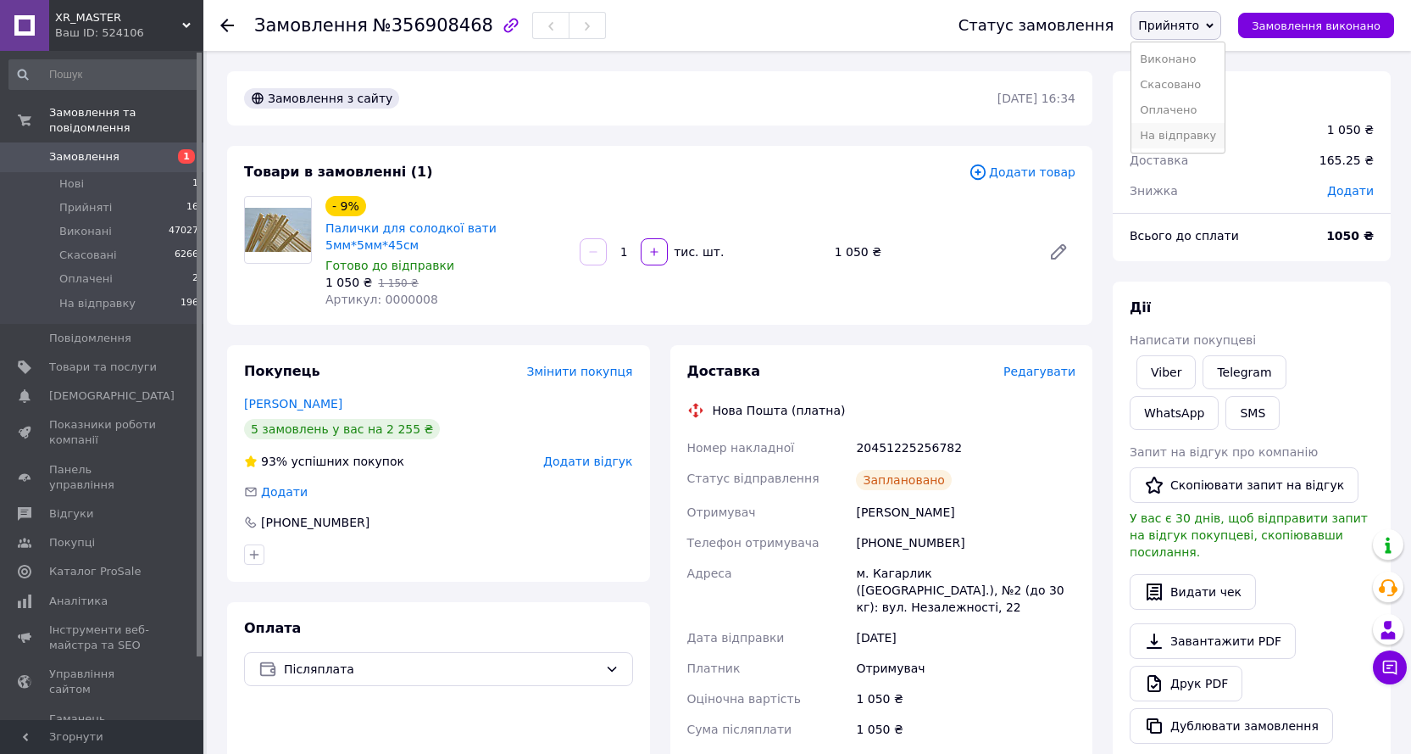
click at [1202, 137] on li "На відправку" at bounding box center [1178, 135] width 93 height 25
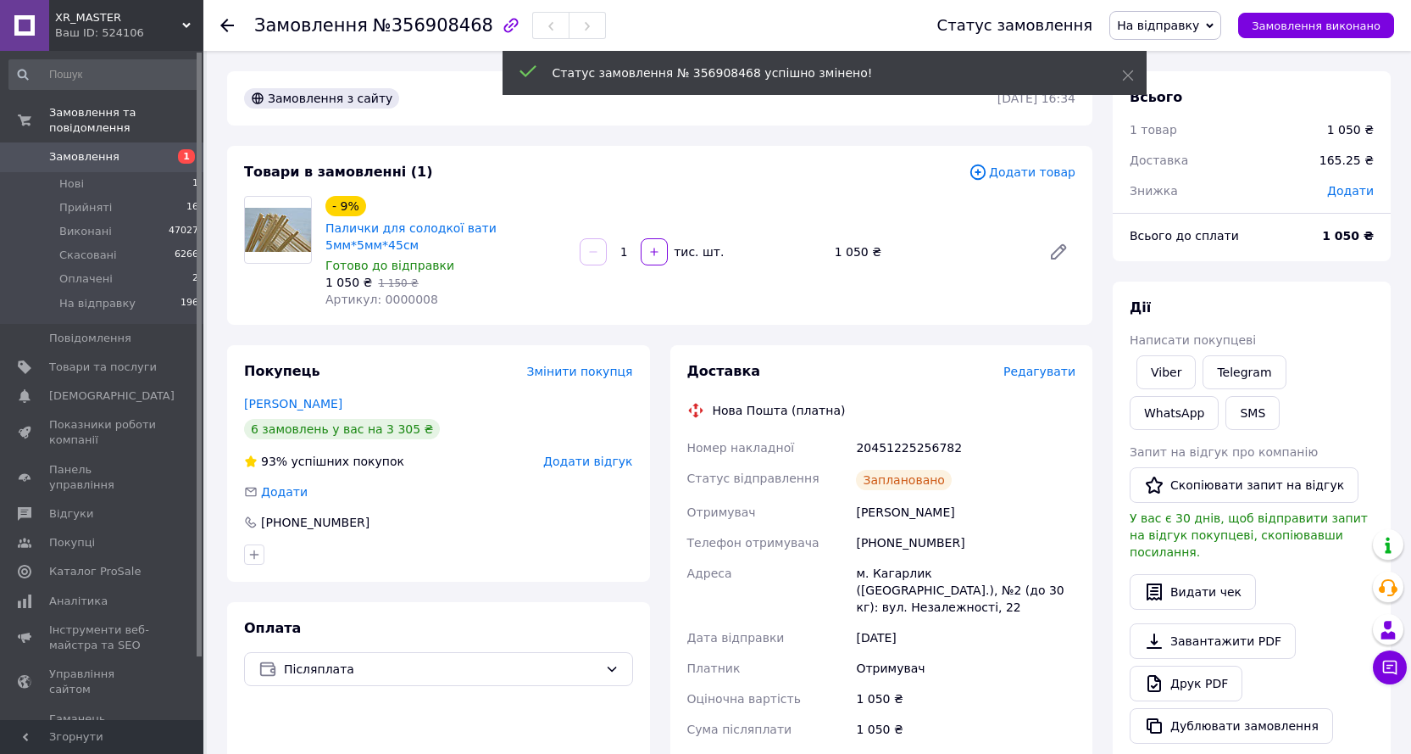
click at [225, 25] on use at bounding box center [227, 26] width 14 height 14
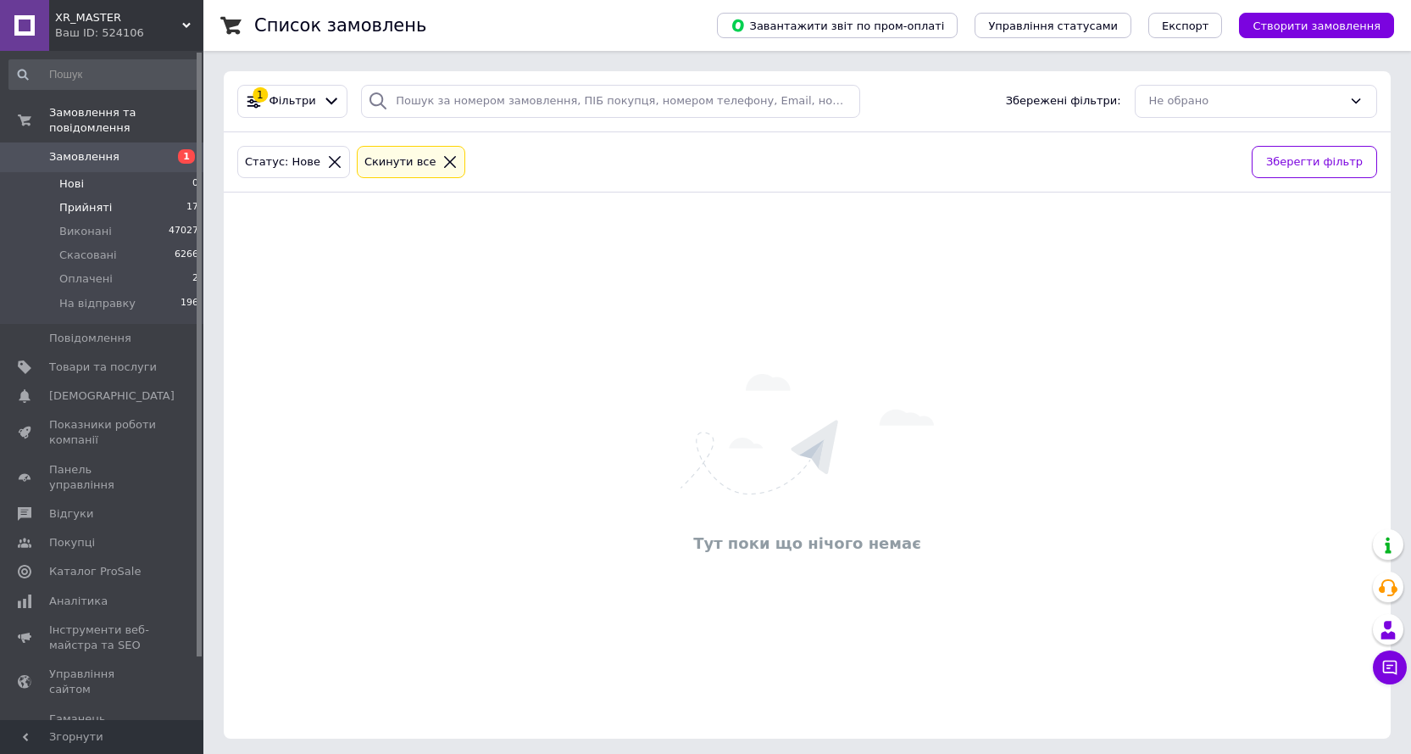
click at [108, 196] on li "Прийняті 17" at bounding box center [104, 208] width 209 height 24
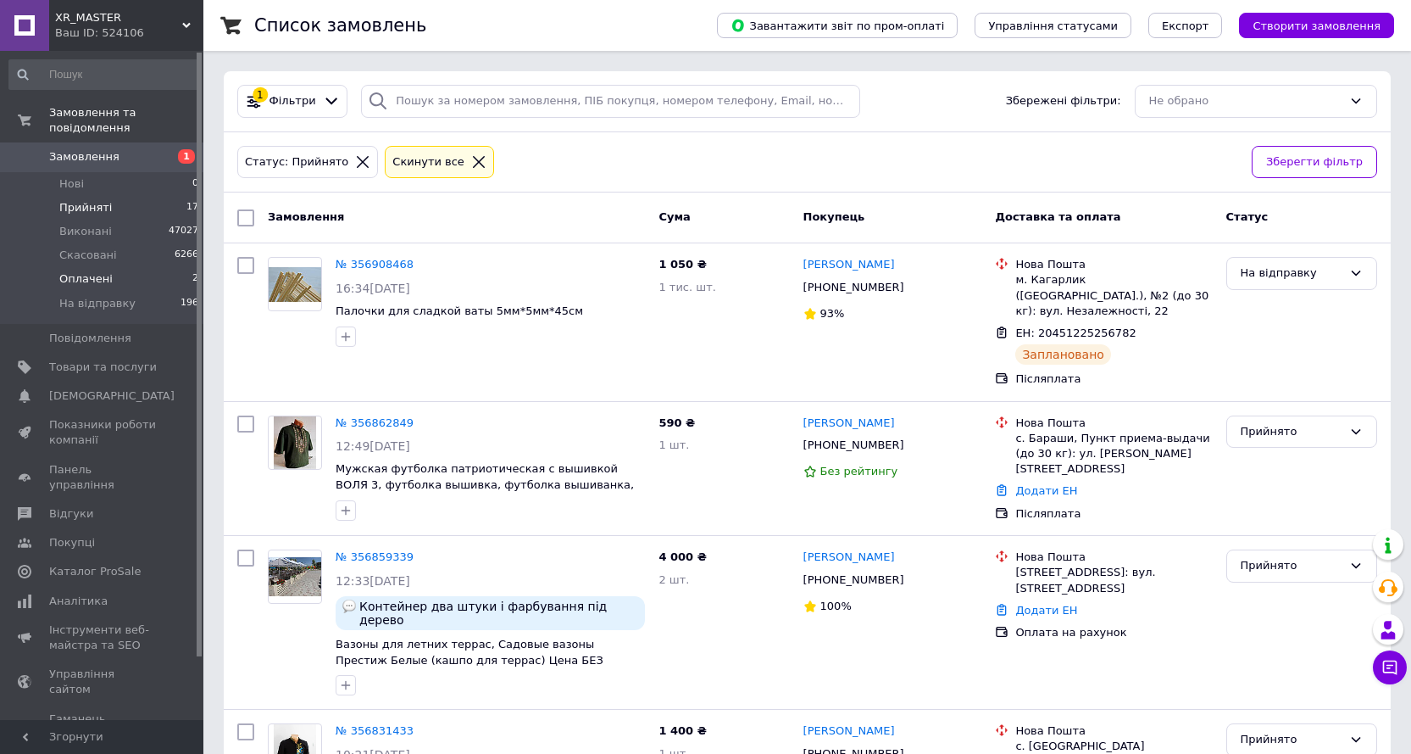
click at [117, 267] on li "Оплачені 2" at bounding box center [104, 279] width 209 height 24
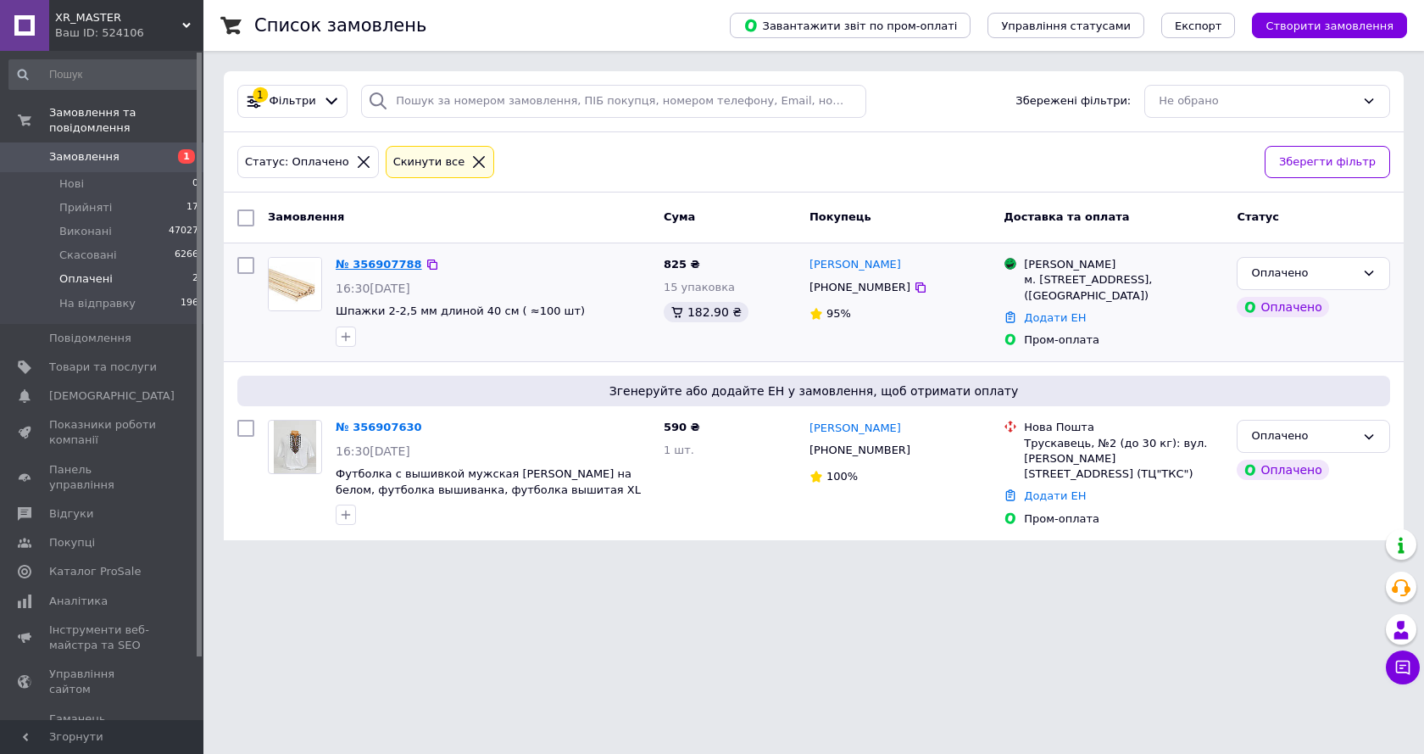
click at [376, 270] on link "№ 356907788" at bounding box center [379, 264] width 86 height 13
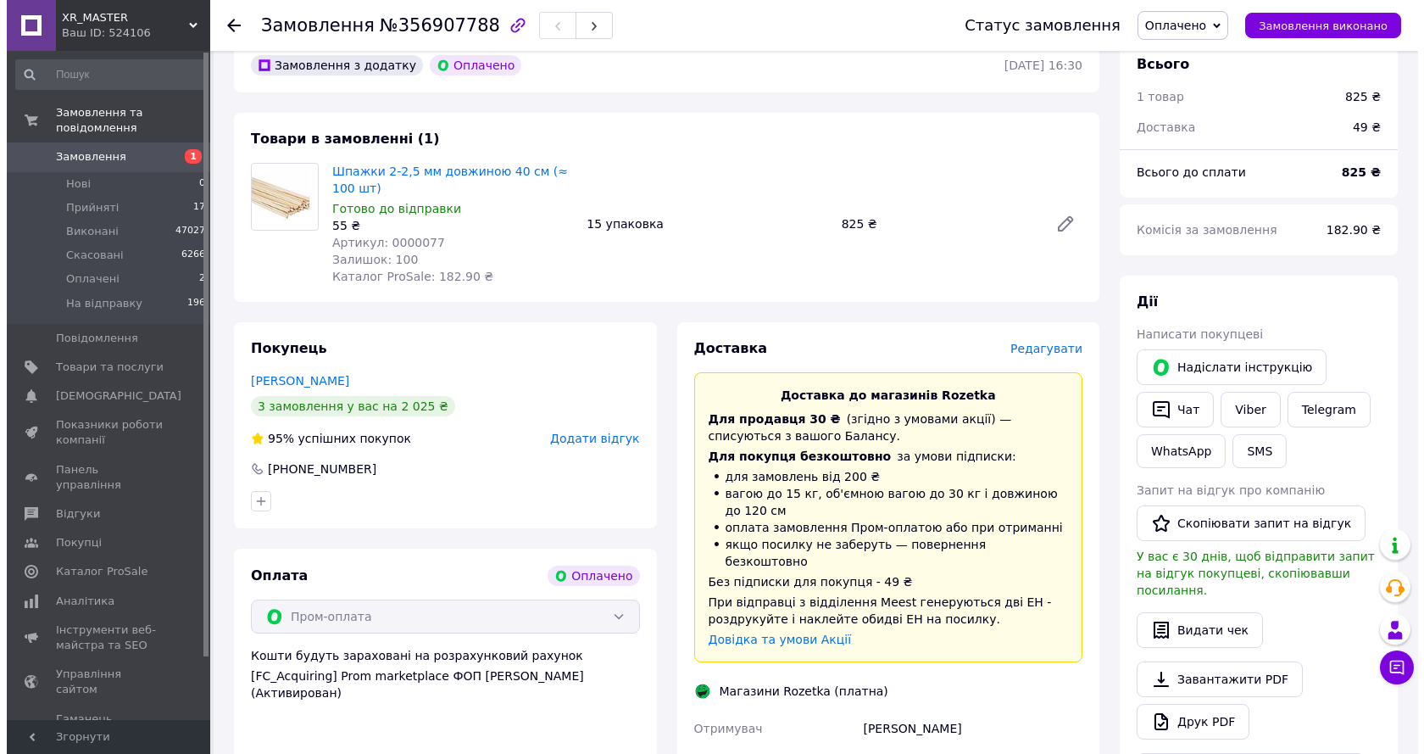
scroll to position [85, 0]
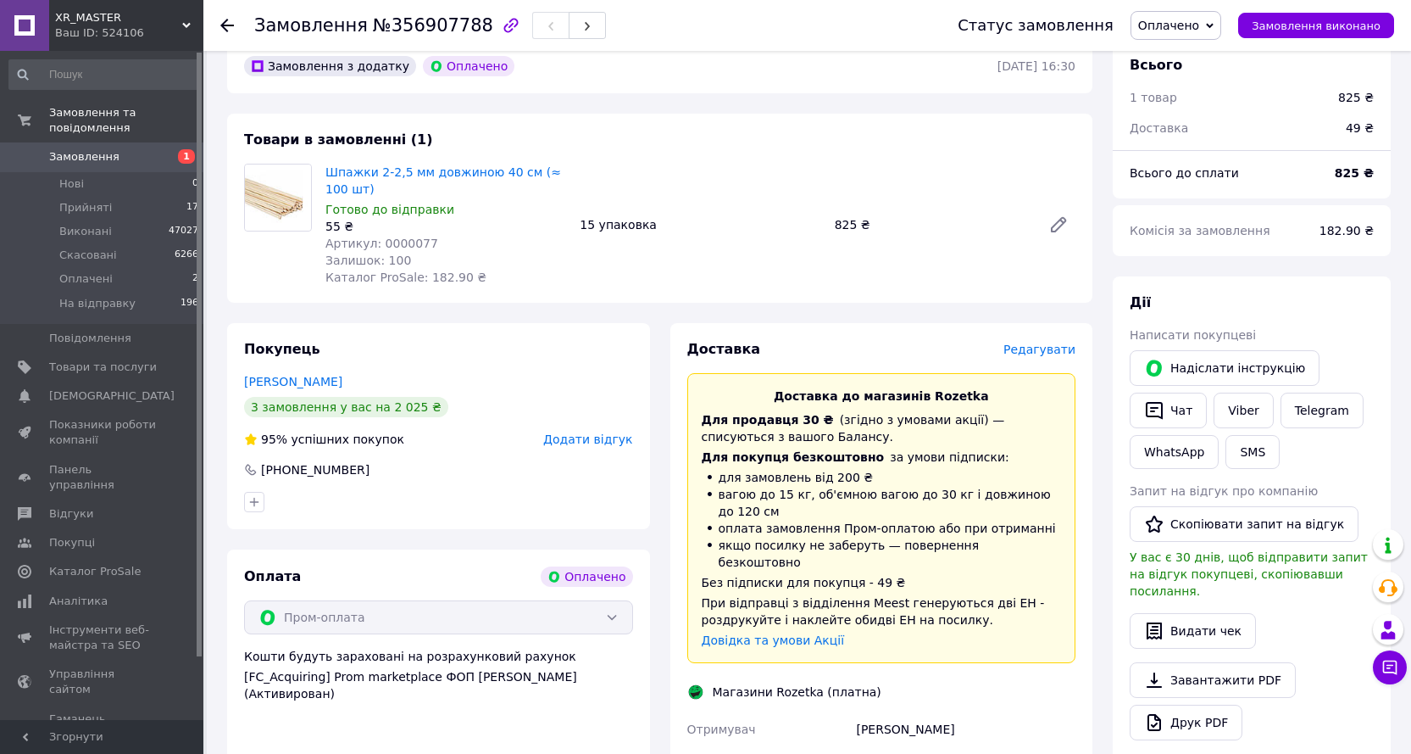
click at [1199, 31] on span "Оплачено" at bounding box center [1168, 26] width 61 height 14
click at [1204, 50] on li "Прийнято" at bounding box center [1178, 59] width 93 height 25
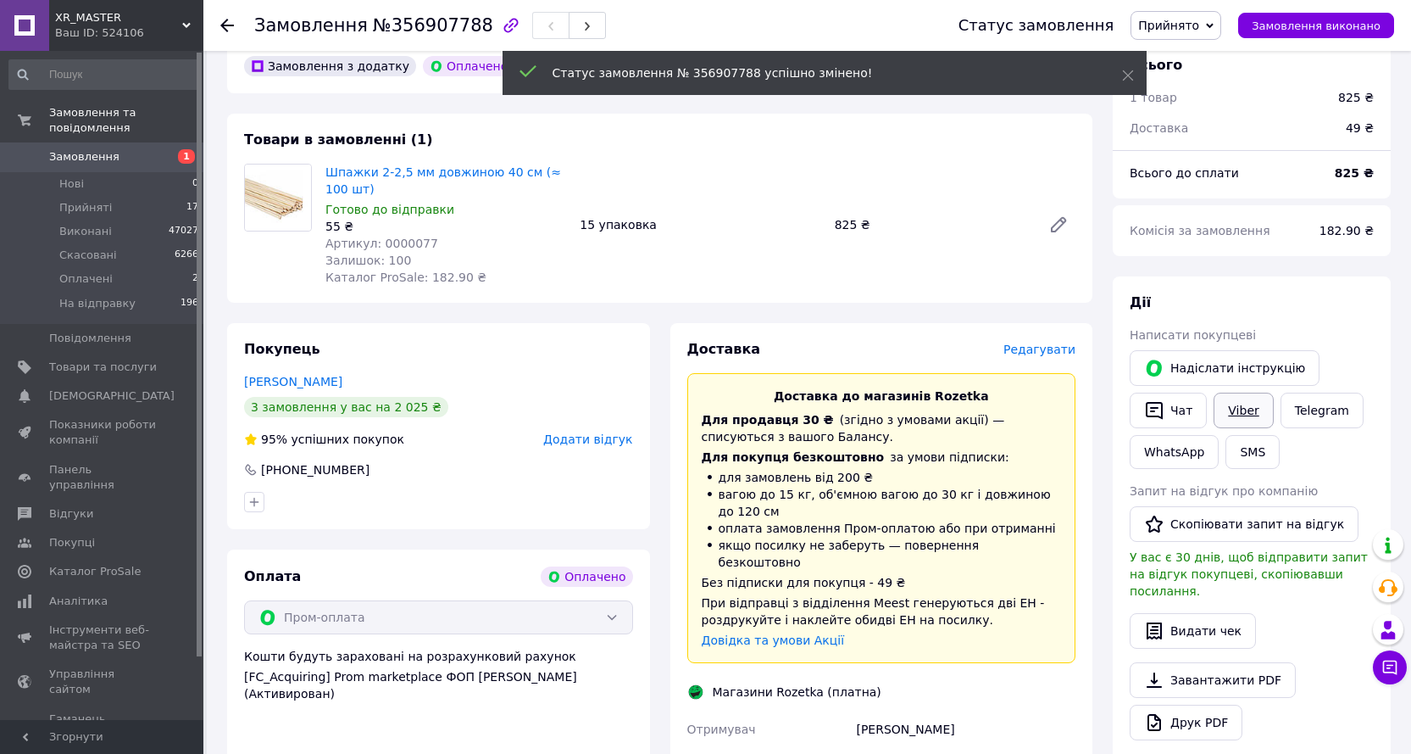
click at [1243, 410] on link "Viber" at bounding box center [1243, 410] width 59 height 36
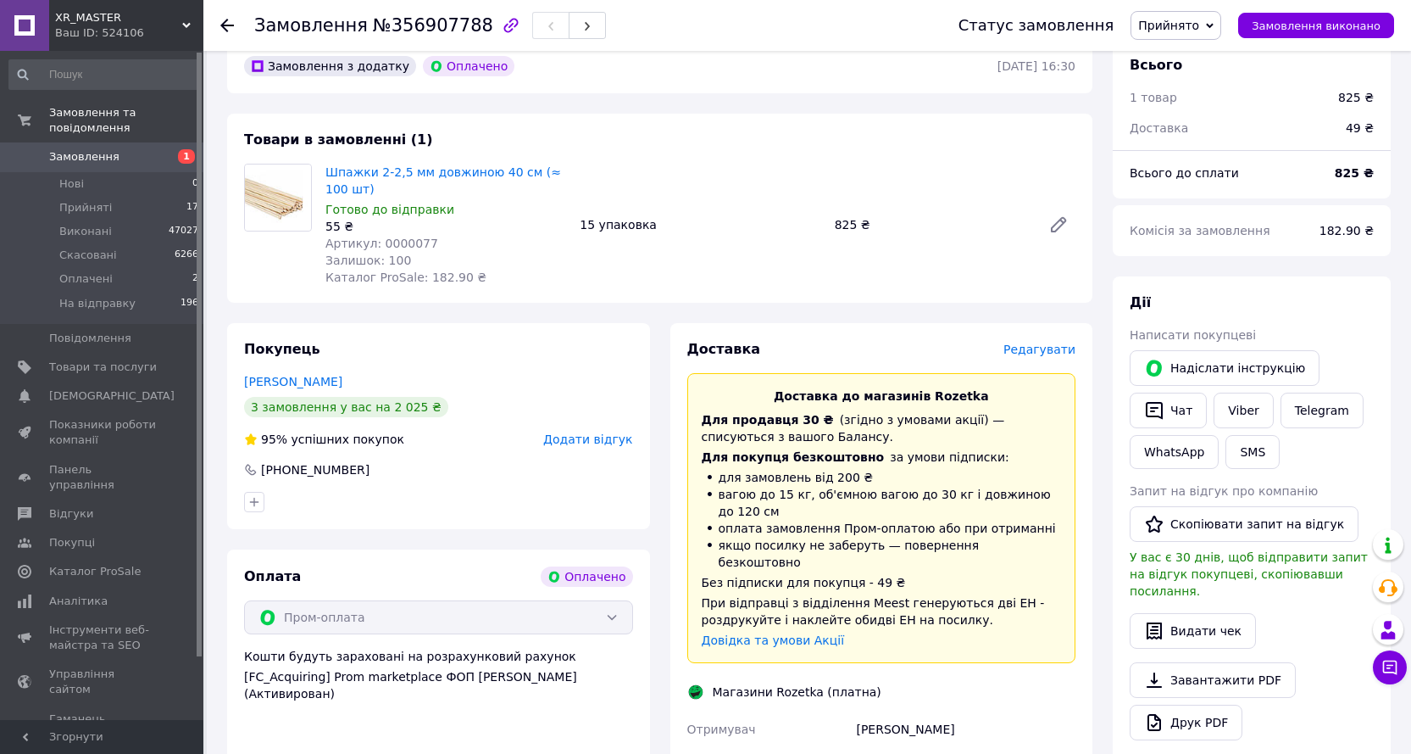
click at [1052, 356] on span "Редагувати" at bounding box center [1040, 349] width 72 height 14
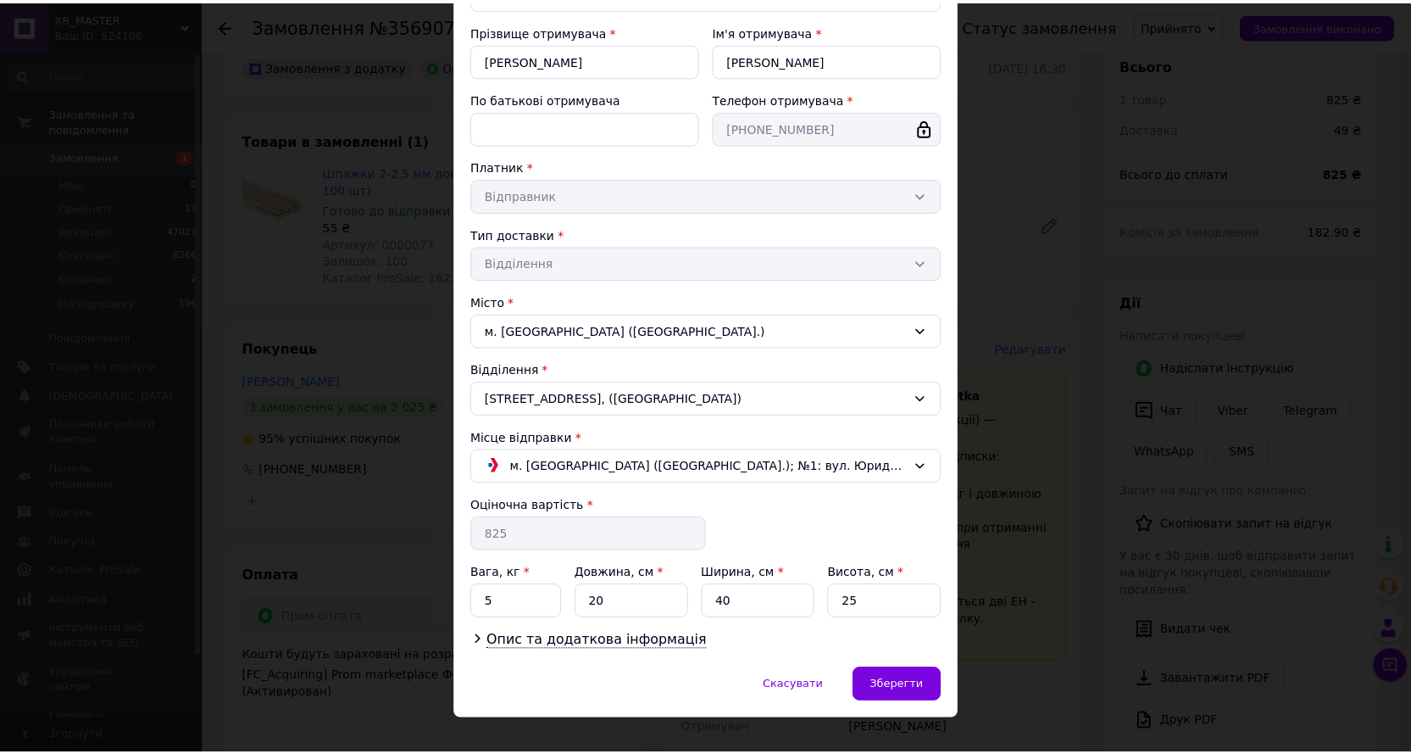
scroll to position [199, 0]
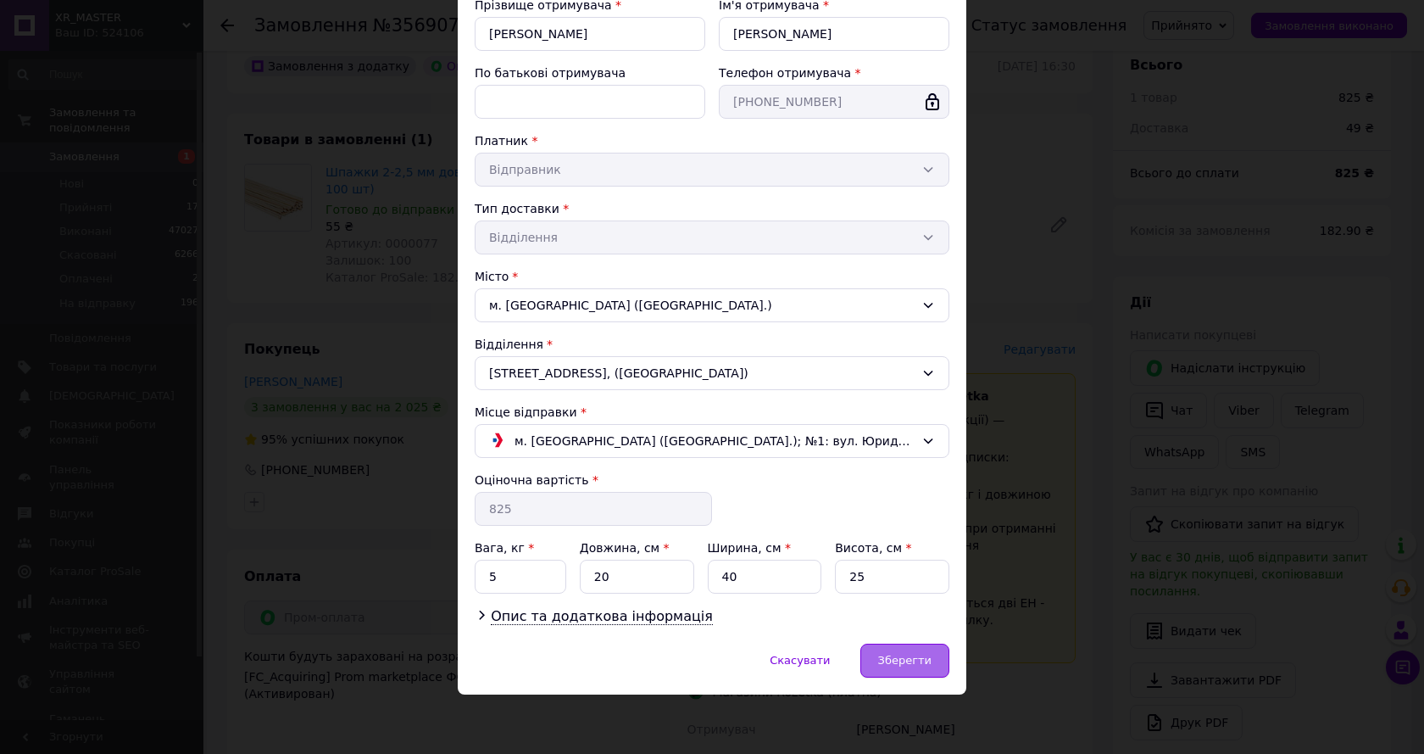
click at [907, 663] on span "Зберегти" at bounding box center [904, 659] width 53 height 13
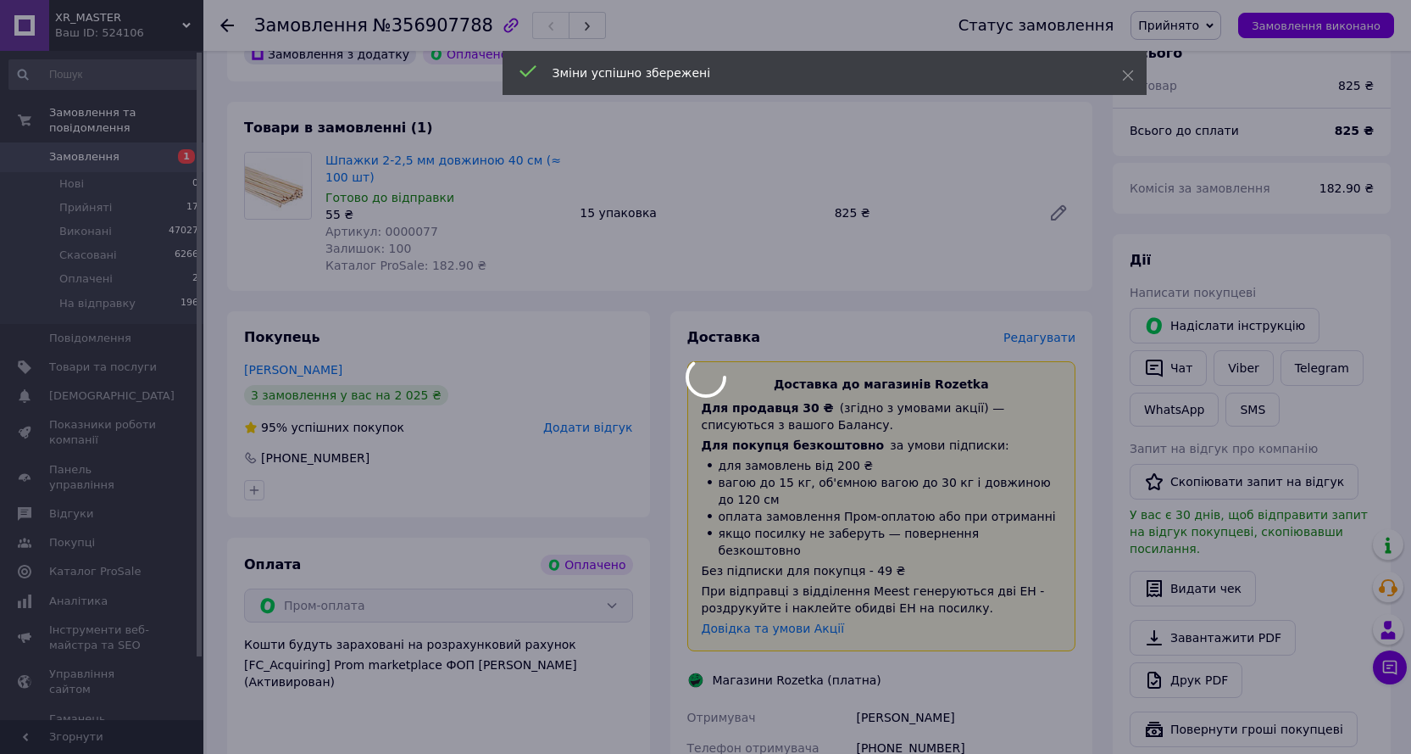
scroll to position [509, 0]
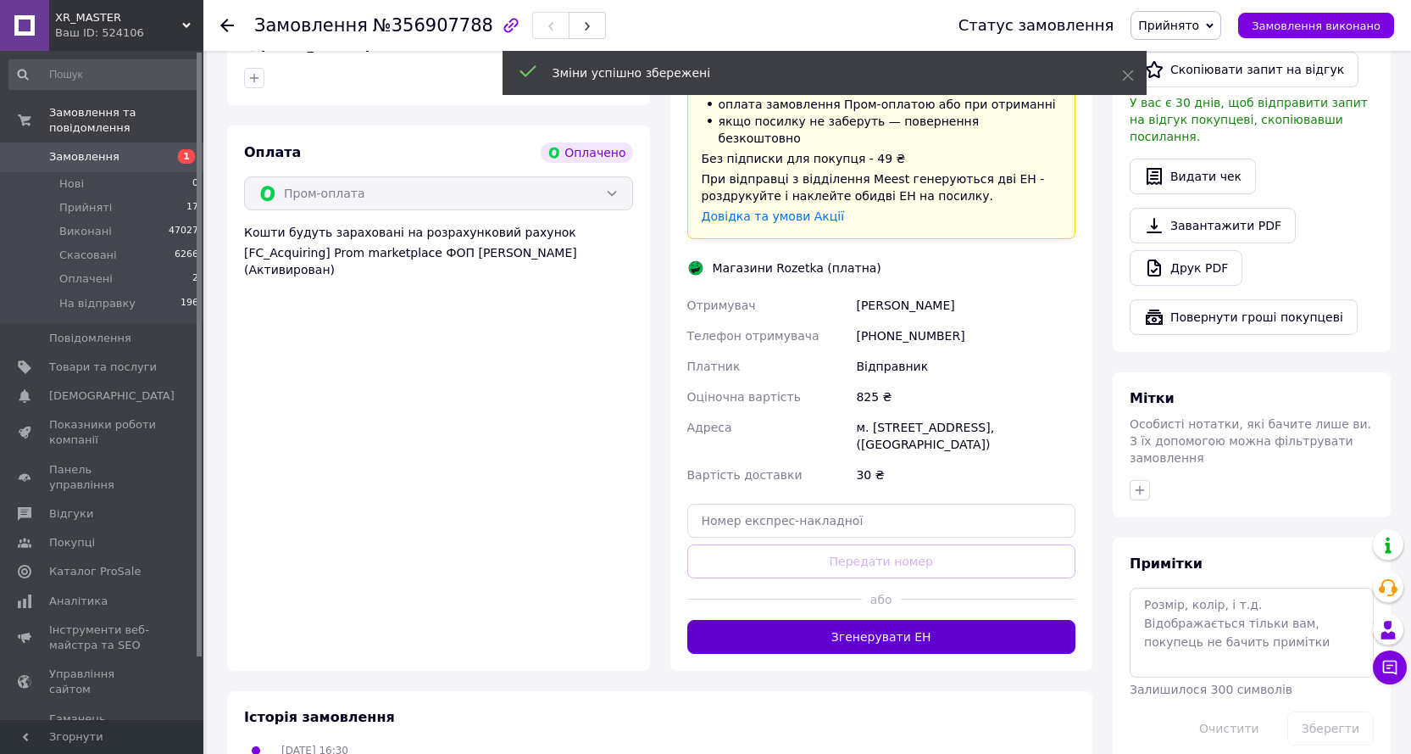
click at [898, 626] on button "Згенерувати ЕН" at bounding box center [881, 637] width 389 height 34
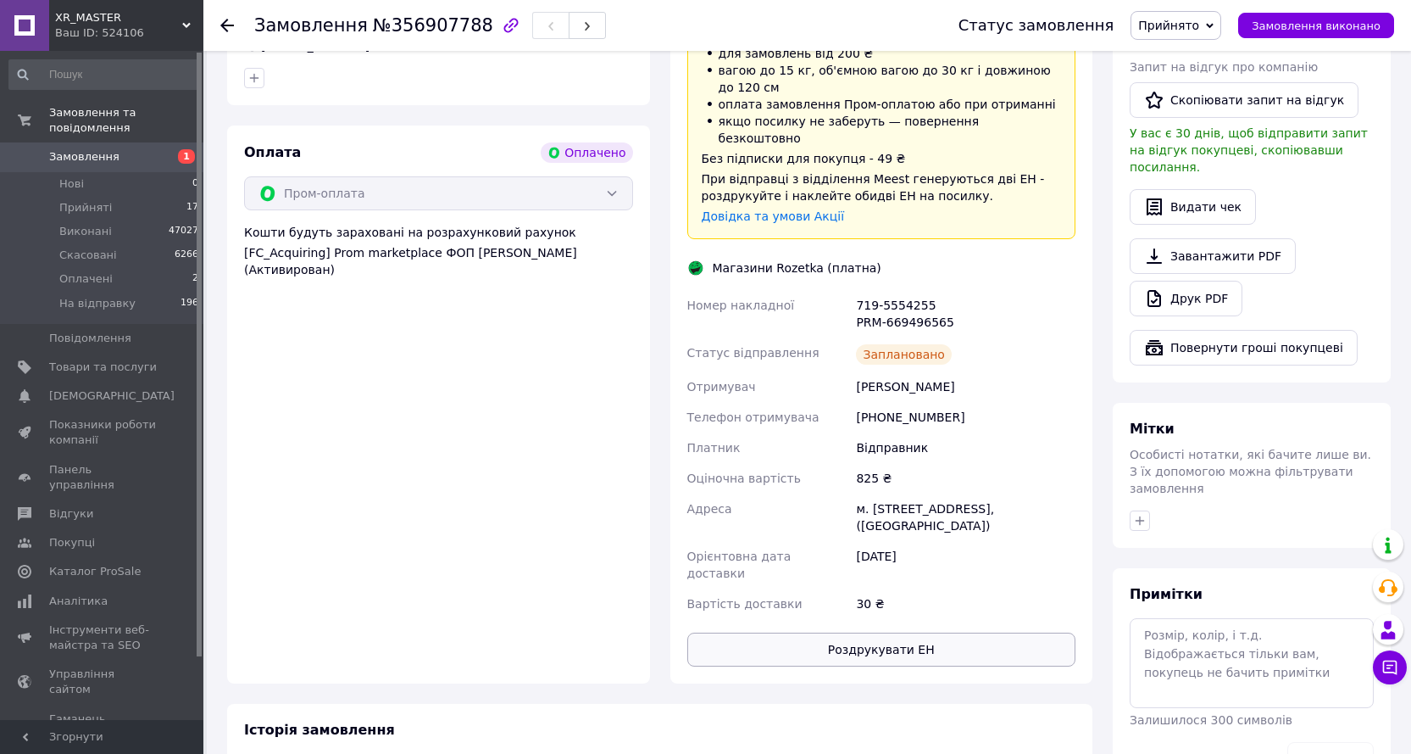
click at [889, 632] on button "Роздрукувати ЕН" at bounding box center [881, 649] width 389 height 34
click at [1205, 281] on link "Друк PDF" at bounding box center [1186, 299] width 113 height 36
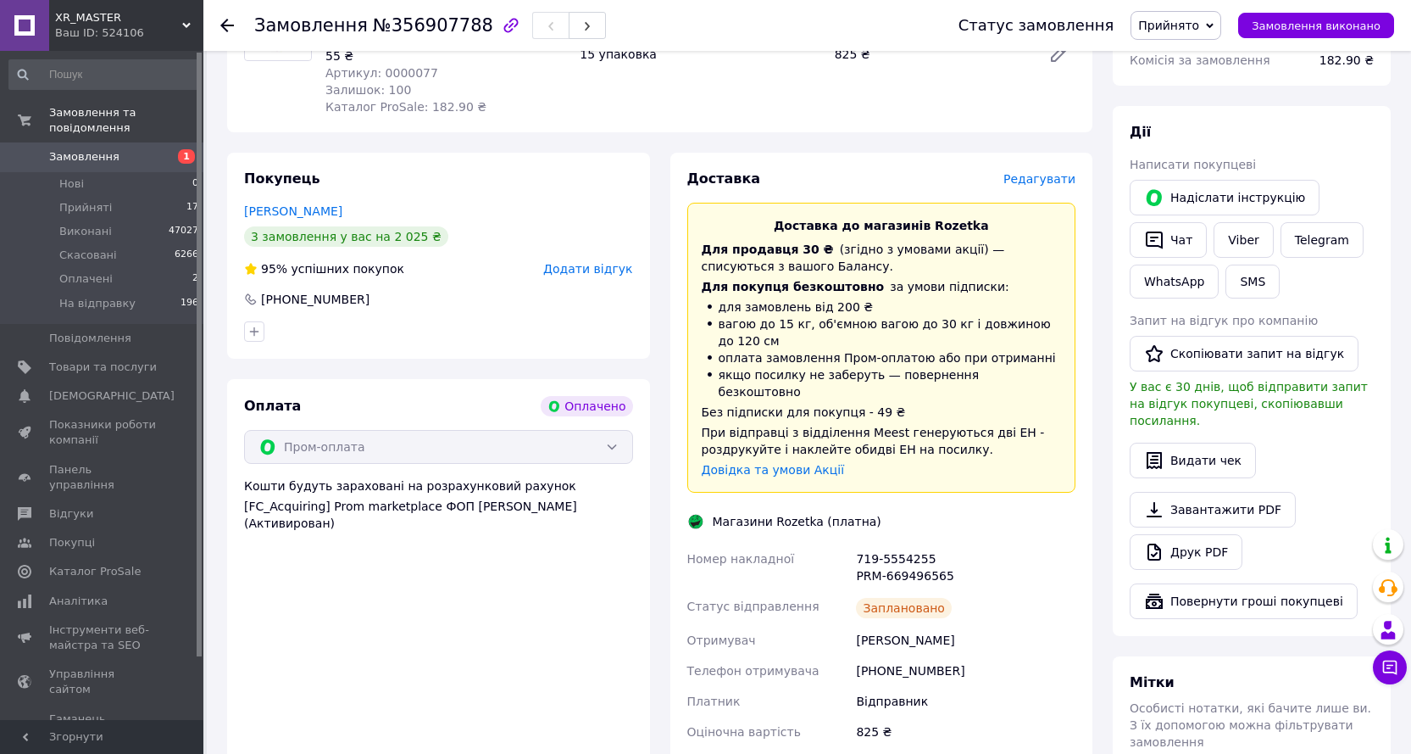
scroll to position [254, 0]
drag, startPoint x: 956, startPoint y: 548, endPoint x: 761, endPoint y: 550, distance: 195.0
click at [747, 551] on div "Номер накладної 719-5554255 PRM-669496565 Статус відправлення Заплановано Отрим…" at bounding box center [882, 708] width 396 height 329
click at [958, 565] on div "719-5554255 PRM-669496565" at bounding box center [966, 567] width 226 height 47
drag, startPoint x: 970, startPoint y: 564, endPoint x: 666, endPoint y: 541, distance: 305.1
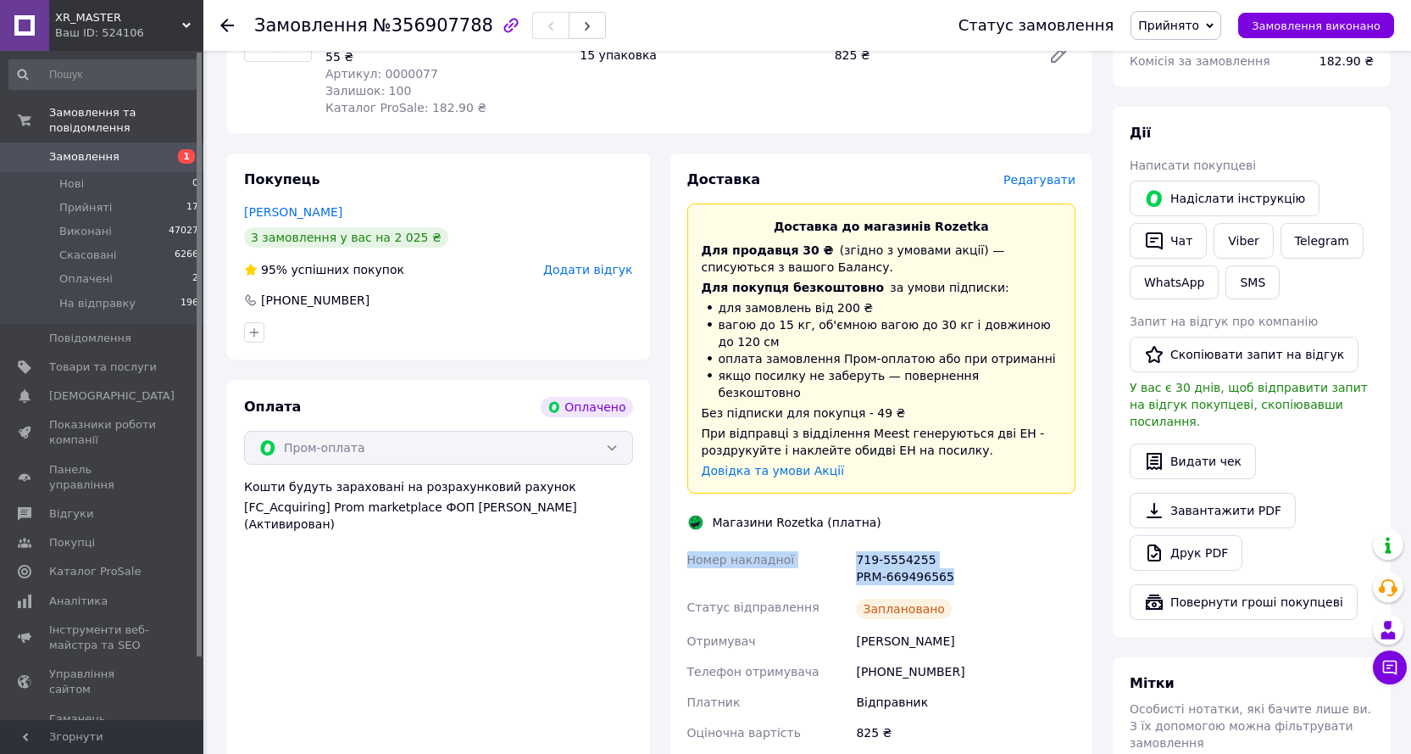
click at [666, 541] on div "Доставка Редагувати Доставка до магазинів Rozetka Для продавця 30 ₴   (згідно з…" at bounding box center [881, 545] width 443 height 784
copy div "Номер накладної 719-5554255 PRM-669496565"
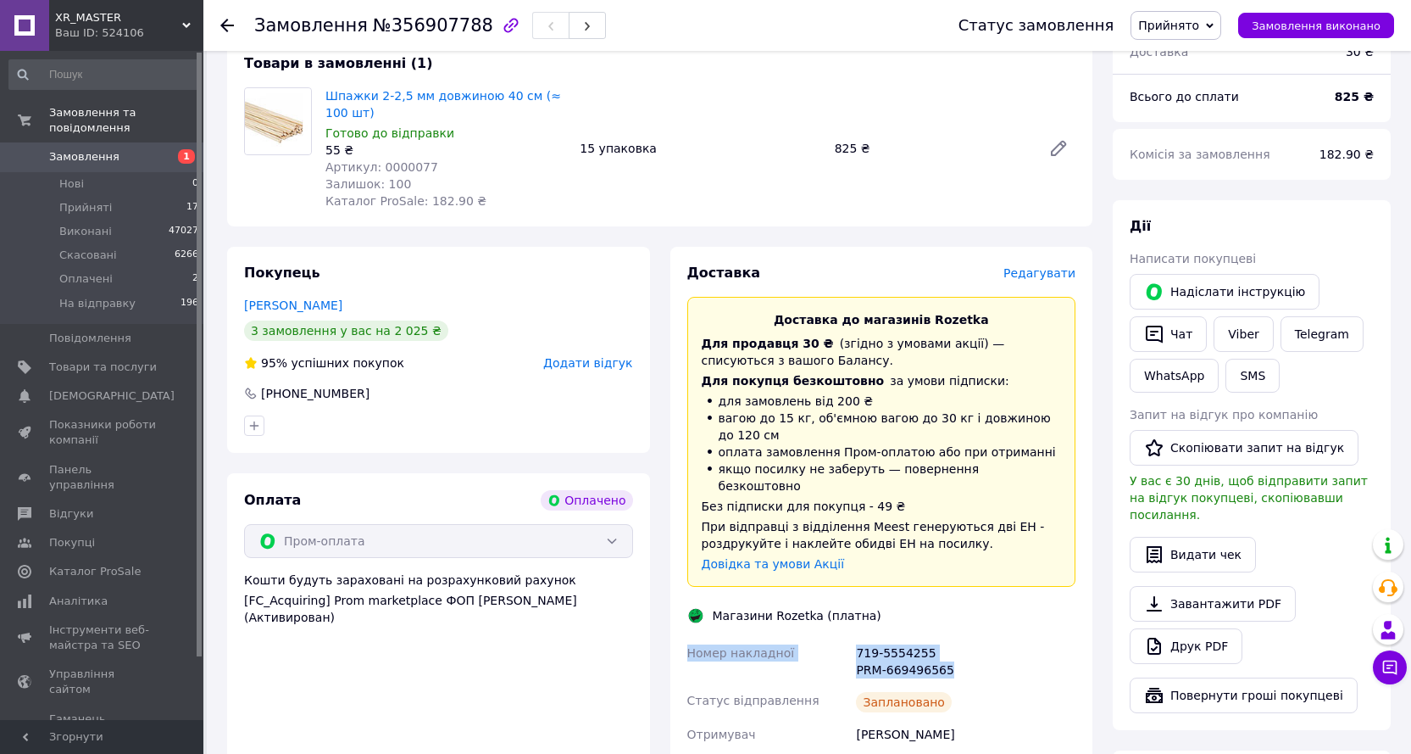
scroll to position [0, 0]
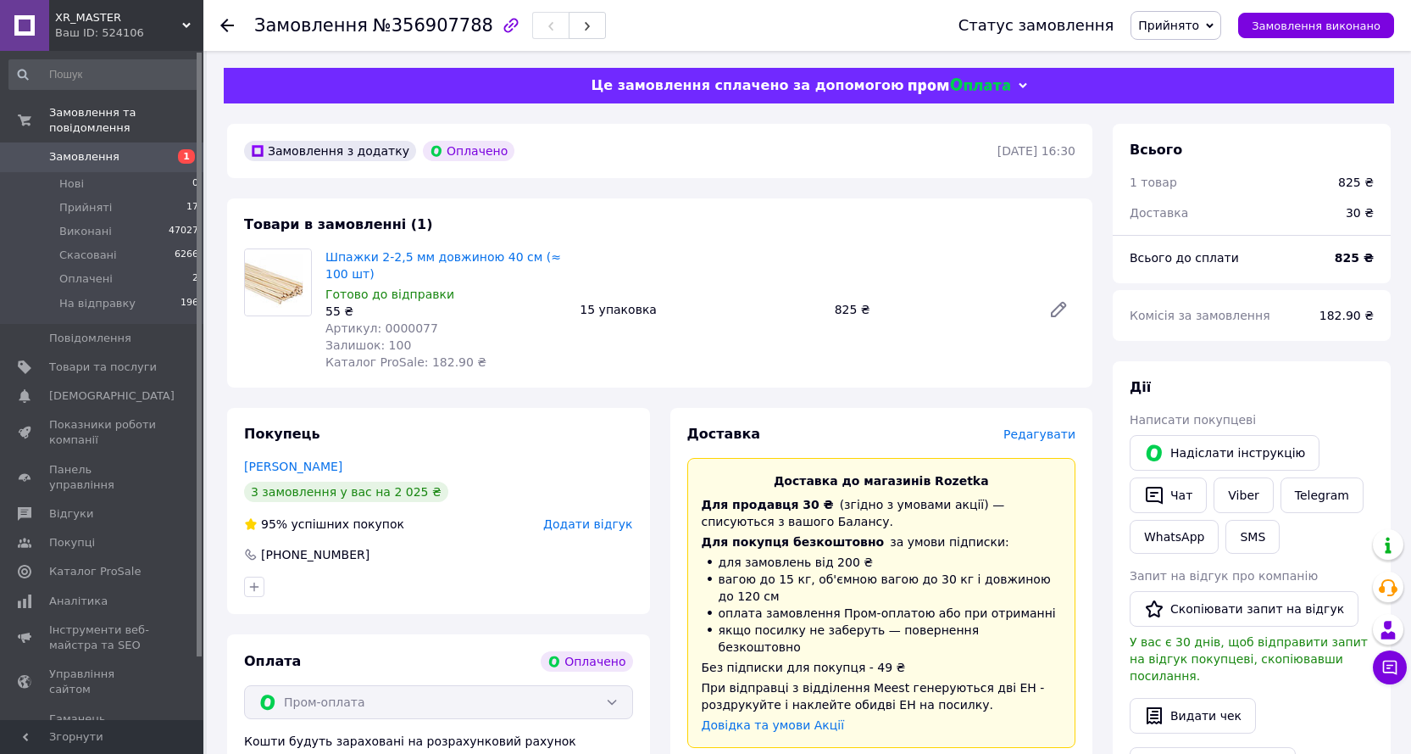
click at [1199, 31] on span "Прийнято" at bounding box center [1168, 26] width 61 height 14
click at [1209, 136] on li "На відправку" at bounding box center [1178, 135] width 93 height 25
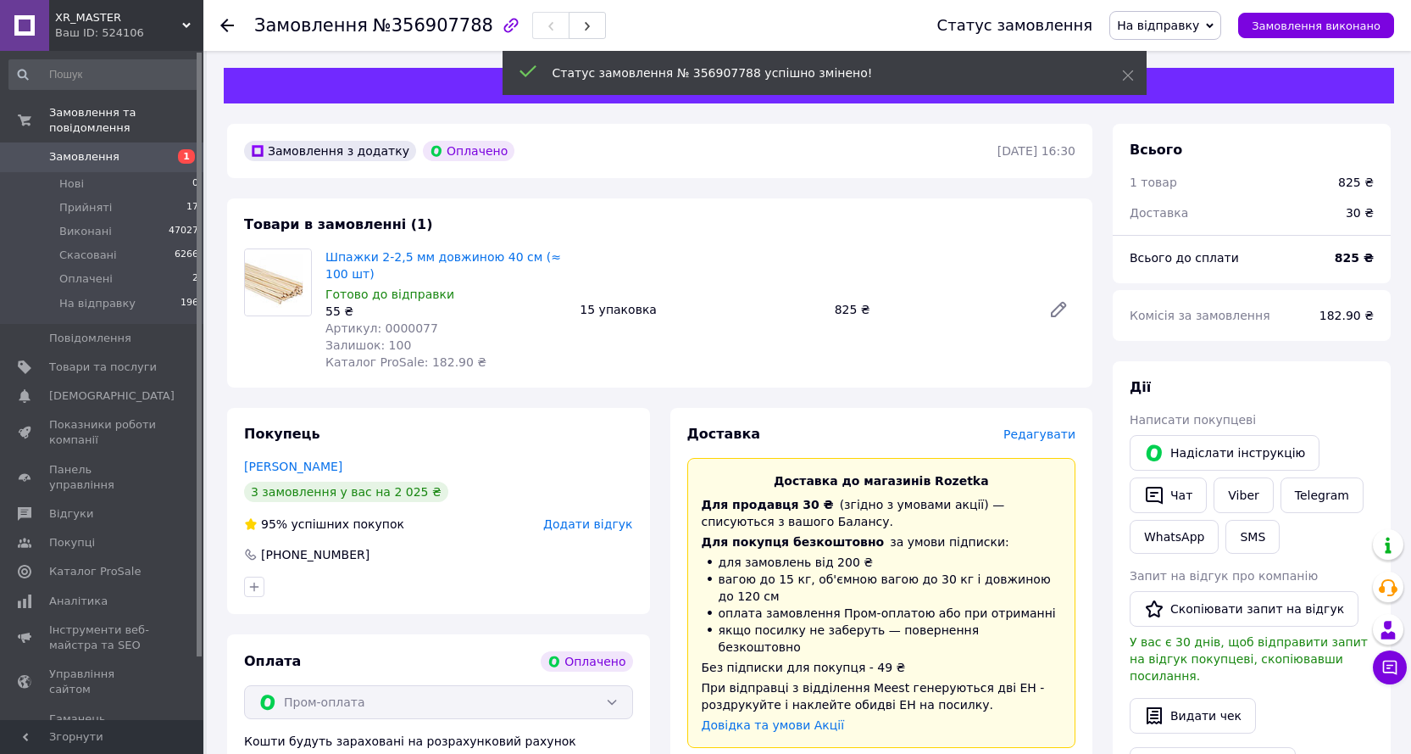
click at [225, 27] on icon at bounding box center [227, 26] width 14 height 14
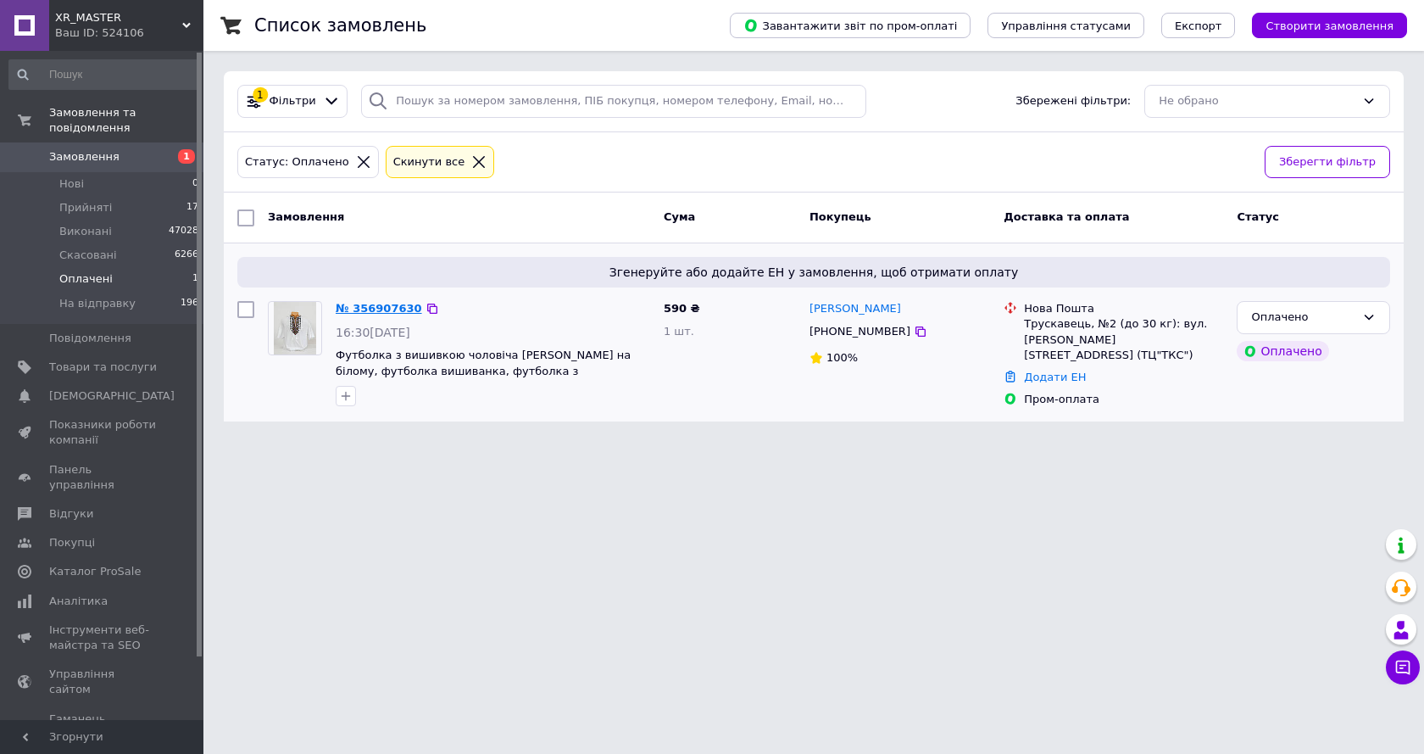
click at [359, 309] on link "№ 356907630" at bounding box center [379, 308] width 86 height 13
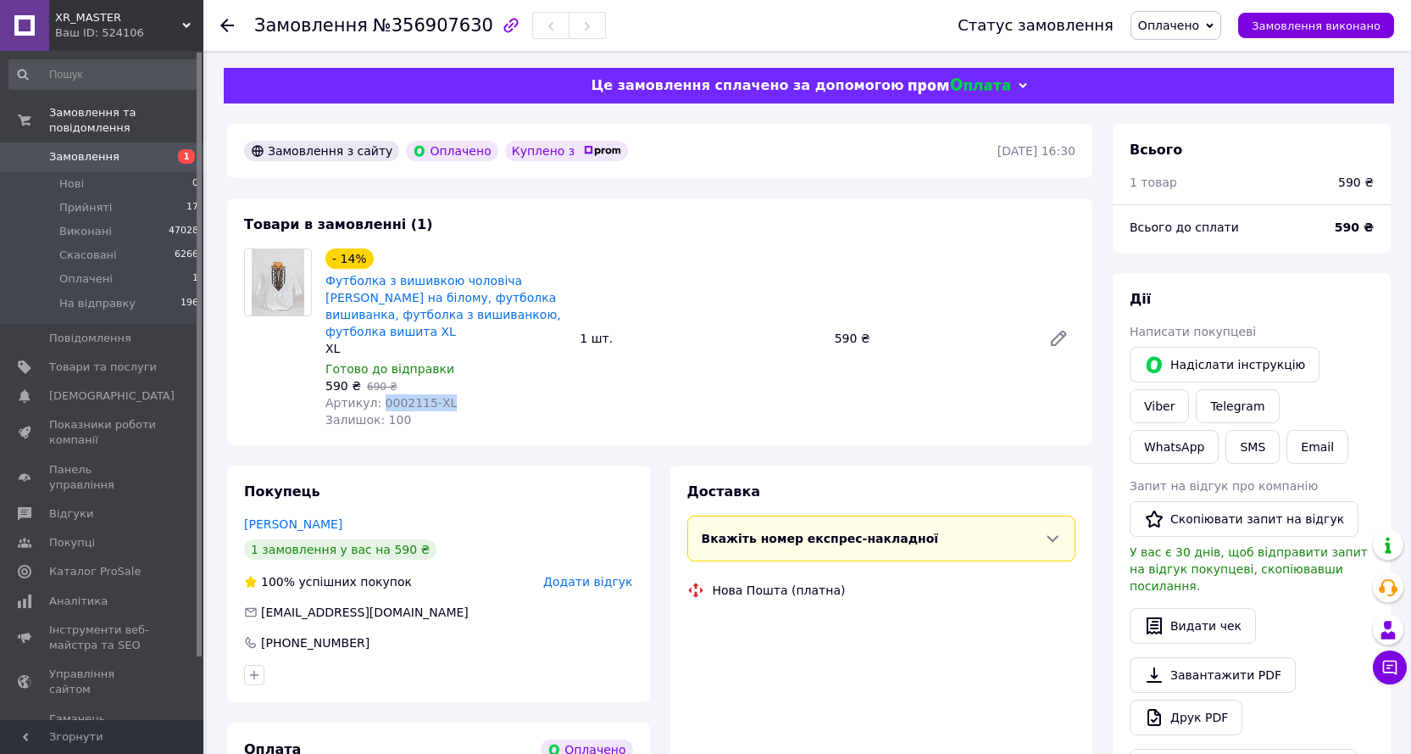
drag, startPoint x: 465, startPoint y: 385, endPoint x: 375, endPoint y: 386, distance: 90.7
click at [375, 394] on div "Артикул: 0002115-XL" at bounding box center [445, 402] width 241 height 17
copy span "0002115-XL"
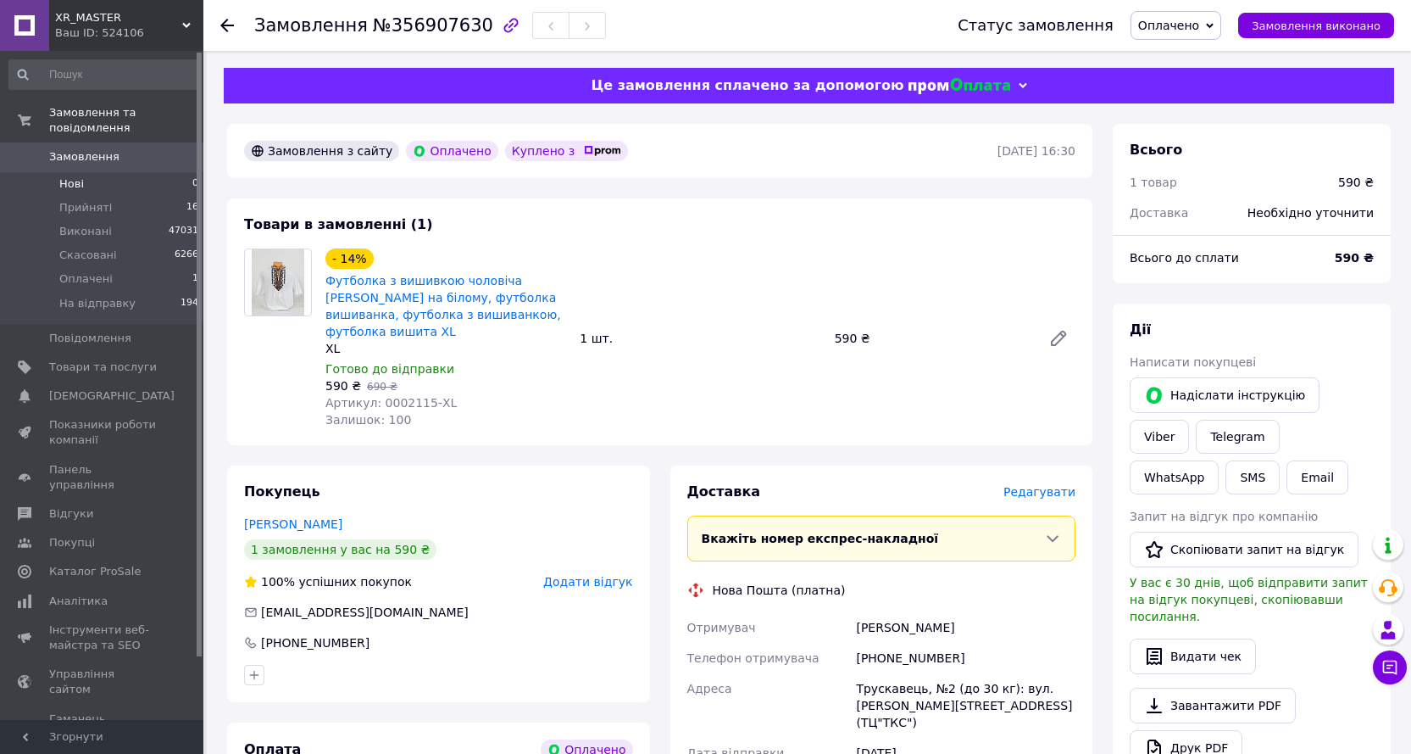
click at [88, 172] on li "Нові 0" at bounding box center [104, 184] width 209 height 24
